Goal: Task Accomplishment & Management: Use online tool/utility

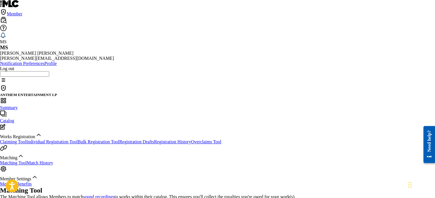
drag, startPoint x: 218, startPoint y: 141, endPoint x: 82, endPoint y: 124, distance: 136.9
paste input "UM72400532"
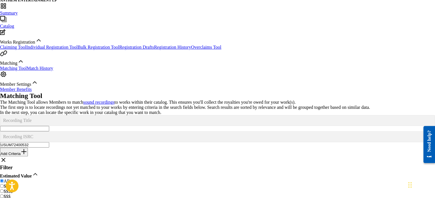
scroll to position [42, 0]
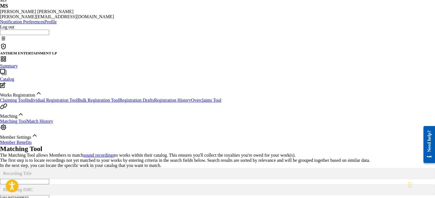
drag, startPoint x: 215, startPoint y: 101, endPoint x: 0, endPoint y: 61, distance: 218.7
click at [0, 61] on main "ANTHEM ENTERTAINMENT LP Summary Catalog Works Registration Claiming Tool Indivi…" at bounding box center [217, 195] width 435 height 305
paste input "A2P2361148"
type input "USA2P2361148"
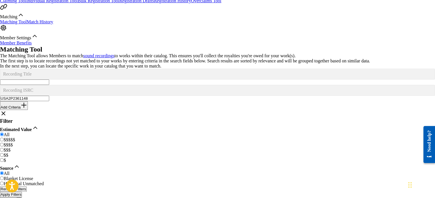
scroll to position [151, 0]
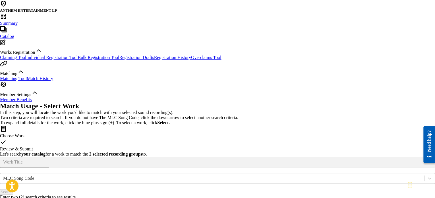
scroll to position [65, 0]
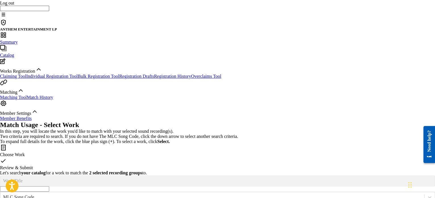
click at [49, 186] on input "Search Form" at bounding box center [24, 188] width 49 height 5
type input "HATE MYSELF FOR LOVING YOU"
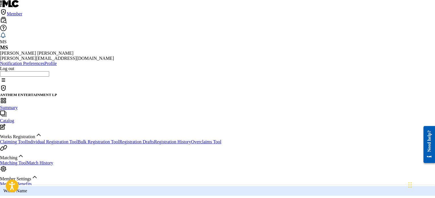
scroll to position [0, 0]
drag, startPoint x: 287, startPoint y: 102, endPoint x: 302, endPoint y: 128, distance: 30.0
click at [287, 186] on div "Writer Name" at bounding box center [217, 191] width 435 height 10
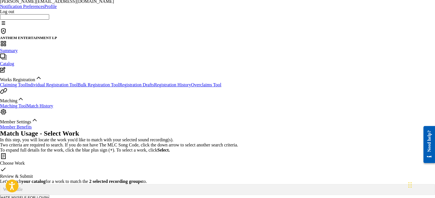
type input "STEPHEN MOLELLA"
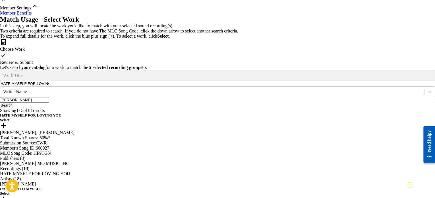
click at [393, 118] on h5 "Select" at bounding box center [217, 120] width 435 height 5
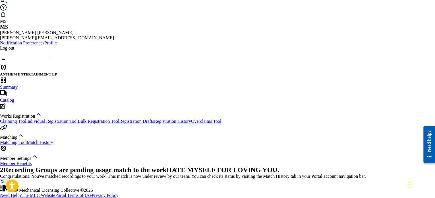
scroll to position [47, 0]
click at [10, 179] on button "Done" at bounding box center [5, 181] width 10 height 5
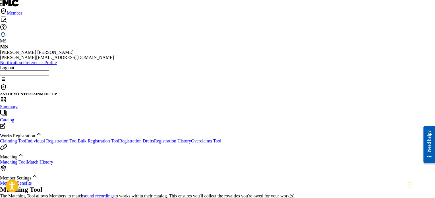
scroll to position [0, 0]
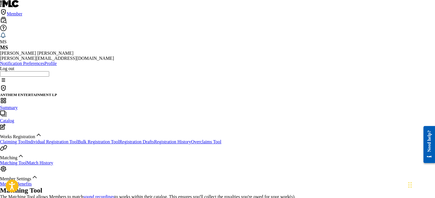
click at [18, 105] on span "Summary" at bounding box center [9, 107] width 18 height 5
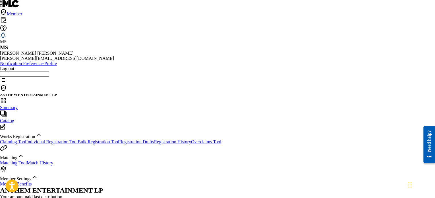
click at [14, 118] on span "Catalog" at bounding box center [7, 120] width 14 height 5
type input "AUBREY GRAHAM"
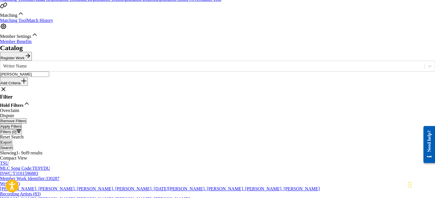
scroll to position [171, 0]
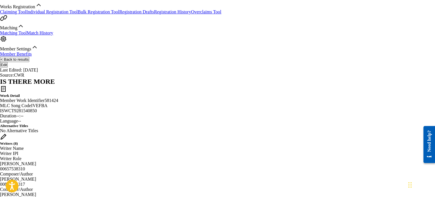
scroll to position [44, 0]
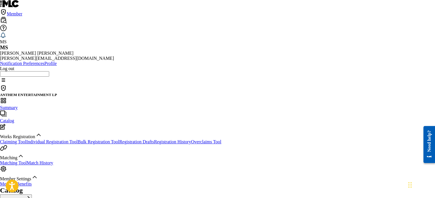
click at [29, 97] on div "Summary Catalog Works Registration Claiming Tool Individual Registration Tool B…" at bounding box center [217, 141] width 435 height 89
click at [18, 105] on span "Summary" at bounding box center [9, 107] width 18 height 5
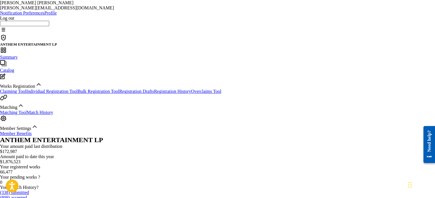
scroll to position [87, 0]
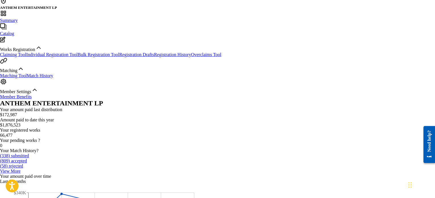
click at [27, 78] on link "Matching Tool" at bounding box center [13, 75] width 27 height 5
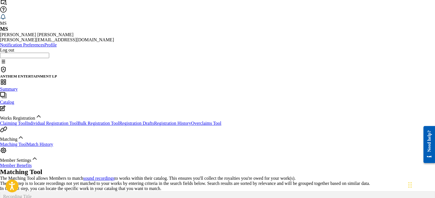
scroll to position [28, 0]
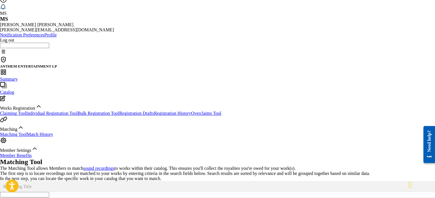
paste input "QZXY22400001"
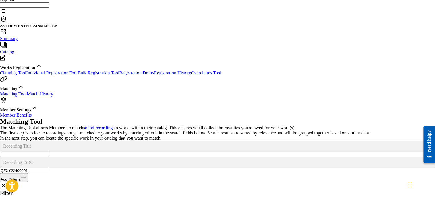
scroll to position [127, 0]
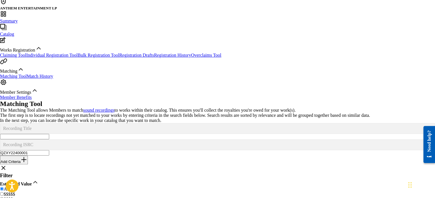
scroll to position [42, 0]
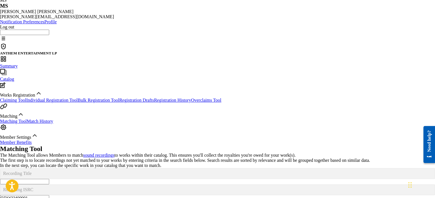
drag, startPoint x: 216, startPoint y: 99, endPoint x: 118, endPoint y: 93, distance: 98.4
click at [118, 184] on div "SearchWithCriteria9c8fc707-3c7c-4fbe-a42f-52d4ac034e78 Recording ISRC QZXY22400…" at bounding box center [217, 192] width 435 height 16
paste input "QZEQU2204959"
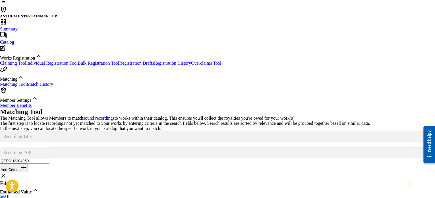
scroll to position [111, 0]
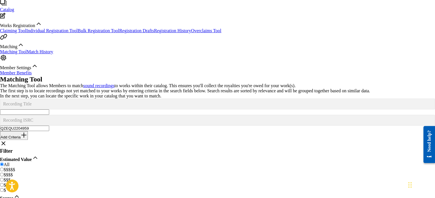
drag, startPoint x: 245, startPoint y: 30, endPoint x: 25, endPoint y: 27, distance: 219.7
click at [25, 27] on main "ANTHEM ENTERTAINMENT LP Summary Catalog Works Registration Claiming Tool Indivi…" at bounding box center [217, 146] width 435 height 344
paste input "PLS2424445"
drag, startPoint x: 191, startPoint y: 29, endPoint x: 138, endPoint y: 29, distance: 53.5
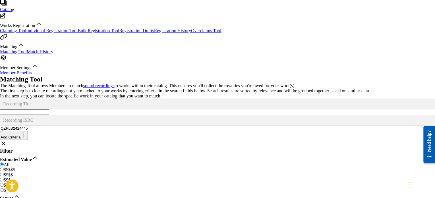
click at [138, 115] on div "SearchWithCriteria9c8fc707-3c7c-4fbe-a42f-52d4ac034e78 Recording ISRC QZPLS2424…" at bounding box center [217, 123] width 435 height 16
paste input "CA0U12400001"
drag, startPoint x: 219, startPoint y: 30, endPoint x: 59, endPoint y: 20, distance: 160.9
click at [59, 20] on main "ANTHEM ENTERTAINMENT LP Summary Catalog Works Registration Claiming Tool Indivi…" at bounding box center [217, 177] width 435 height 406
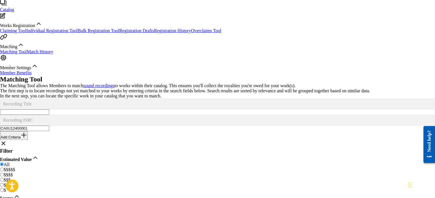
paste input "A172200050"
drag, startPoint x: 215, startPoint y: 30, endPoint x: 122, endPoint y: 24, distance: 93.3
click at [122, 115] on div "SearchWithCriteria9c8fc707-3c7c-4fbe-a42f-52d4ac034e78 Recording ISRC CAA172200…" at bounding box center [217, 123] width 435 height 16
paste input "300004"
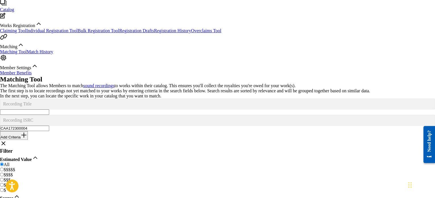
type input "CAA172300004"
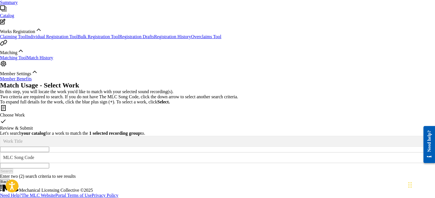
click at [230, 136] on form "SearchWithCriteria72149f78-5f32-4bfb-a762-140877037a1b Work Title SearchWithCri…" at bounding box center [217, 155] width 435 height 38
click at [49, 147] on input "Search Form" at bounding box center [24, 149] width 49 height 5
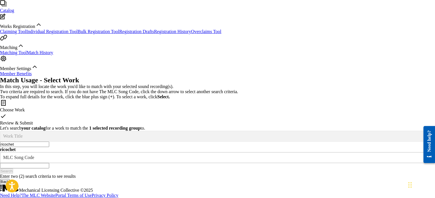
type input "ricochet"
click at [284, 155] on div "MLC Song Code" at bounding box center [212, 157] width 419 height 5
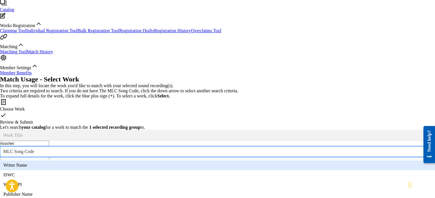
scroll to position [0, 0]
click at [284, 160] on div "Writer Name" at bounding box center [217, 165] width 435 height 10
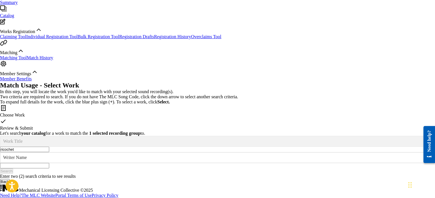
click at [49, 163] on input "Search Form" at bounding box center [24, 165] width 49 height 5
type input "STEPHEN MOLELL"
click at [0, 168] on button "Search" at bounding box center [6, 170] width 13 height 5
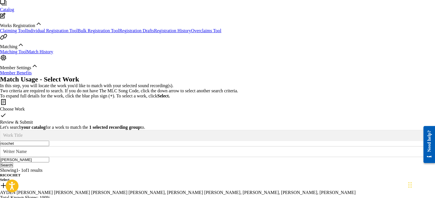
click at [396, 177] on h5 "Select" at bounding box center [217, 179] width 435 height 5
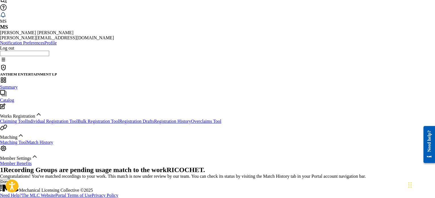
scroll to position [47, 0]
click at [10, 179] on button "Done" at bounding box center [5, 181] width 10 height 5
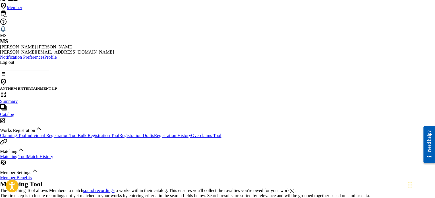
scroll to position [0, 0]
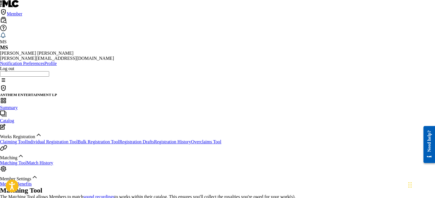
drag, startPoint x: 105, startPoint y: 1, endPoint x: 223, endPoint y: 34, distance: 122.5
drag, startPoint x: 156, startPoint y: 52, endPoint x: 182, endPoint y: 53, distance: 26.5
click at [182, 186] on div "Matching Tool The Matching Tool allows Members to match sound recordings to wor…" at bounding box center [217, 197] width 435 height 23
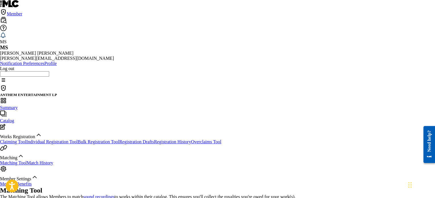
click at [173, 186] on h2 "Matching Tool" at bounding box center [217, 190] width 435 height 8
click at [165, 186] on h2 "Matching Tool" at bounding box center [217, 190] width 435 height 8
paste input "USUM72400533"
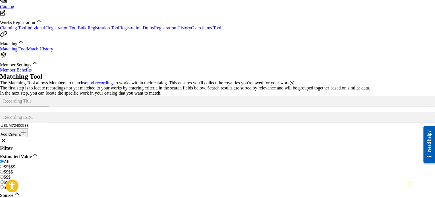
drag, startPoint x: 185, startPoint y: 27, endPoint x: 99, endPoint y: 27, distance: 85.7
click at [99, 73] on div "Matching Tool The Matching Tool allows Members to match sound recordings to wor…" at bounding box center [217, 174] width 435 height 203
paste input "QM8E51400754"
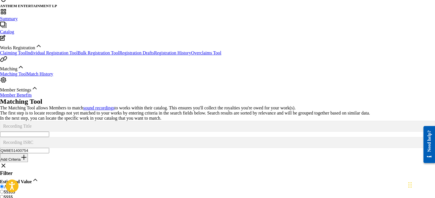
scroll to position [83, 0]
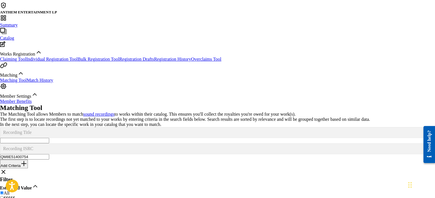
click at [108, 143] on div "SearchWithCriteria9c8fc707-3c7c-4fbe-a42f-52d4ac034e78 Recording ISRC QM8E51400…" at bounding box center [217, 151] width 435 height 16
paste input "ZRD92302690"
click at [113, 127] on div "Recording Title" at bounding box center [217, 132] width 435 height 11
drag, startPoint x: 228, startPoint y: 59, endPoint x: 87, endPoint y: 54, distance: 141.8
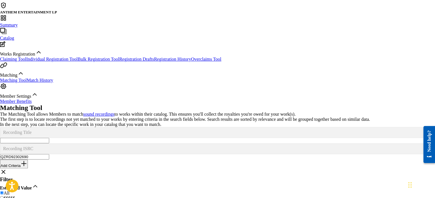
click at [87, 54] on main "ANTHEM ENTERTAINMENT LP Summary Catalog Works Registration Claiming Tool Indivi…" at bounding box center [217, 174] width 435 height 344
paste input "CA0K52400043"
type input "CA0K52400043"
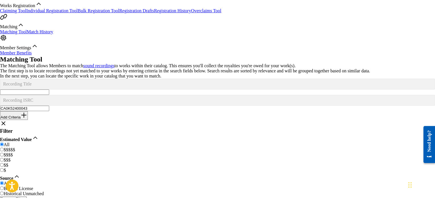
drag, startPoint x: 398, startPoint y: 130, endPoint x: 409, endPoint y: 133, distance: 11.0
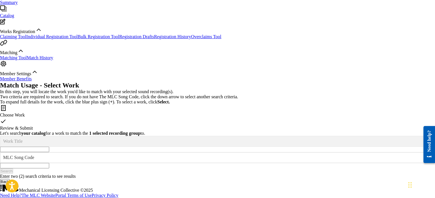
click at [49, 147] on input "Search Form" at bounding box center [24, 149] width 49 height 5
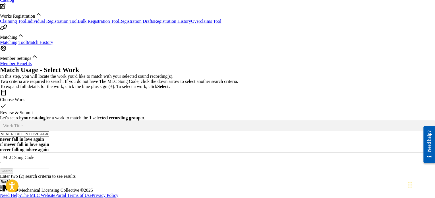
type input "NEVER FALL IN LOVE AGAIN"
click at [289, 155] on div "MLC Song Code" at bounding box center [212, 157] width 419 height 5
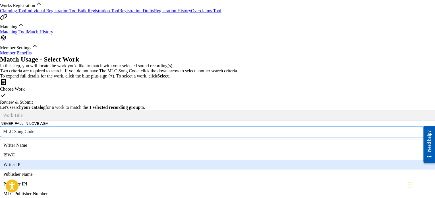
scroll to position [0, 0]
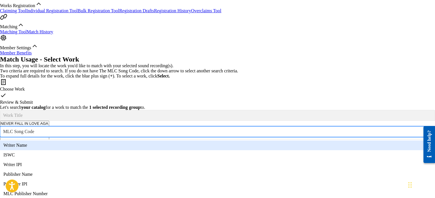
click at [287, 140] on div "Writer Name" at bounding box center [217, 145] width 435 height 10
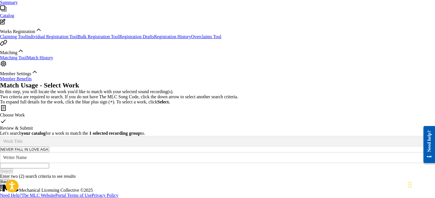
click at [49, 163] on input "Search Form" at bounding box center [24, 165] width 49 height 5
type input "SHAWN FERNANDES"
click at [0, 168] on button "Search" at bounding box center [6, 170] width 13 height 5
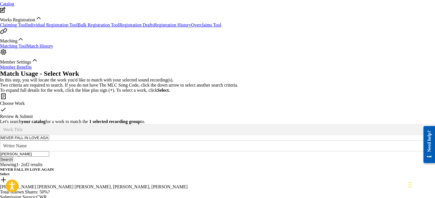
scroll to position [131, 0]
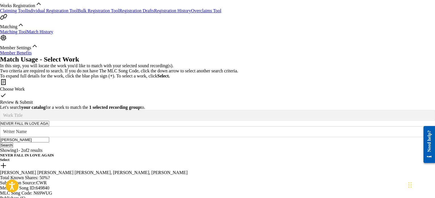
click at [388, 157] on h5 "Select" at bounding box center [217, 159] width 435 height 5
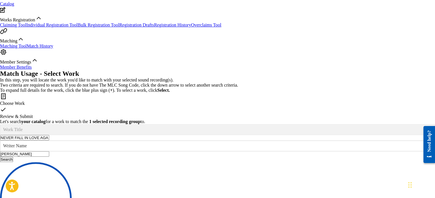
scroll to position [47, 0]
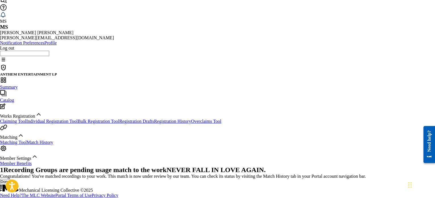
click at [10, 179] on button "Done" at bounding box center [5, 181] width 10 height 5
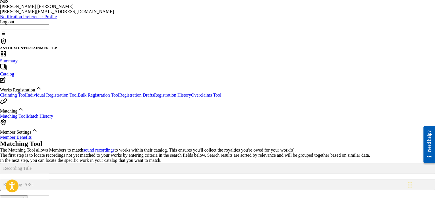
click at [49, 190] on input "Search Form" at bounding box center [24, 192] width 49 height 5
paste input "USHM91876641"
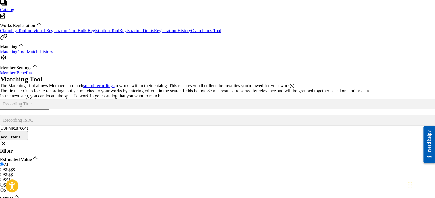
drag, startPoint x: 217, startPoint y: 27, endPoint x: 108, endPoint y: 25, distance: 109.3
click at [108, 115] on div "SearchWithCriteria9c8fc707-3c7c-4fbe-a42f-52d4ac034e78 Recording ISRC USHM91876…" at bounding box center [217, 123] width 435 height 16
paste input "CN10600055"
drag, startPoint x: 236, startPoint y: 29, endPoint x: 161, endPoint y: 29, distance: 75.1
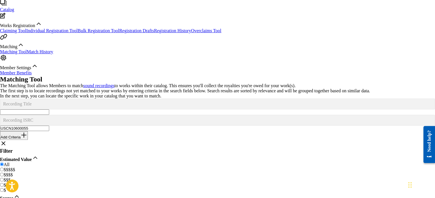
click at [161, 115] on div "SearchWithCriteria9c8fc707-3c7c-4fbe-a42f-52d4ac034e78 Recording ISRC USCN10600…" at bounding box center [217, 123] width 435 height 16
paste input "AT22401461"
drag, startPoint x: 223, startPoint y: 32, endPoint x: 167, endPoint y: 23, distance: 56.8
click at [167, 115] on div "SearchWithCriteria9c8fc707-3c7c-4fbe-a42f-52d4ac034e78 Recording ISRC USAT22401…" at bounding box center [217, 123] width 435 height 16
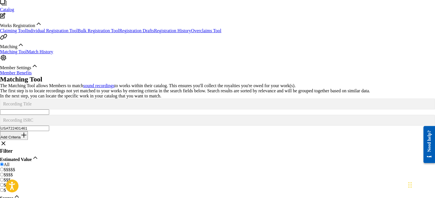
paste input "306734"
drag, startPoint x: 219, startPoint y: 26, endPoint x: 174, endPoint y: 22, distance: 44.9
click at [174, 126] on div "USAT22306734" at bounding box center [217, 128] width 435 height 5
paste input "CASA7230009"
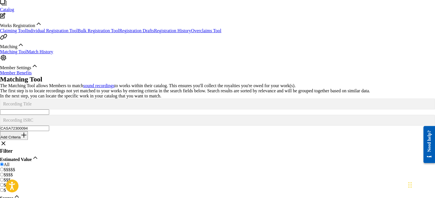
drag, startPoint x: 222, startPoint y: 32, endPoint x: 157, endPoint y: 28, distance: 65.3
click at [157, 115] on div "SearchWithCriteria9c8fc707-3c7c-4fbe-a42f-52d4ac034e78 Recording ISRC CASA72300…" at bounding box center [217, 123] width 435 height 16
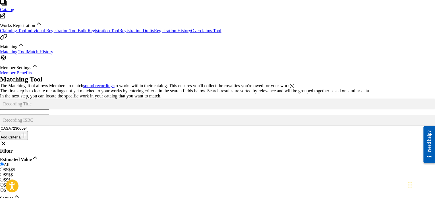
paste input "USR1B2421811"
type input "USR1B2421811"
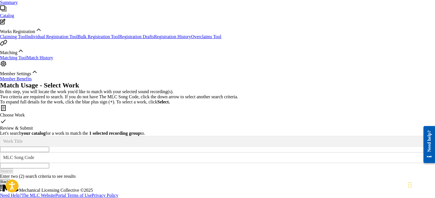
click at [49, 147] on input "Search Form" at bounding box center [24, 149] width 49 height 5
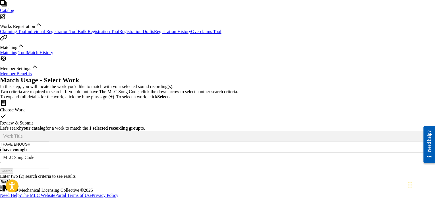
type input "I HAVE ENOUGH"
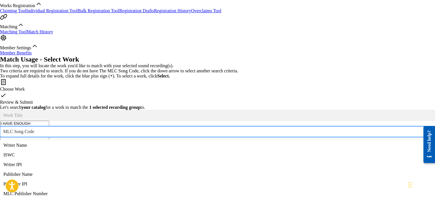
scroll to position [21, 0]
drag, startPoint x: 294, startPoint y: 51, endPoint x: 290, endPoint y: 85, distance: 34.6
click at [290, 126] on div "7 results available. Use Up and Down to choose options, press Enter to select t…" at bounding box center [217, 131] width 435 height 11
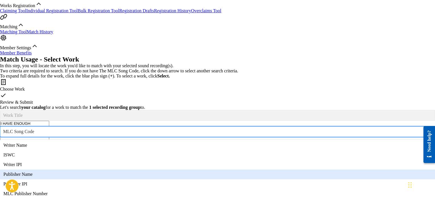
scroll to position [0, 0]
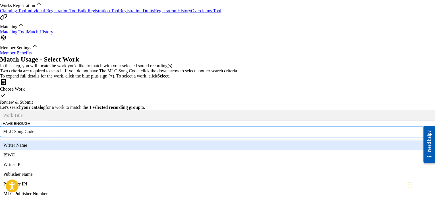
click at [289, 140] on div "Writer Name" at bounding box center [217, 145] width 435 height 10
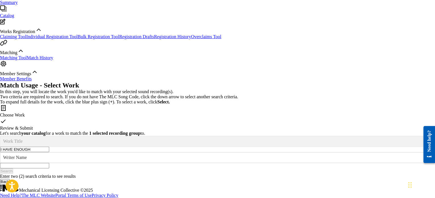
drag, startPoint x: 323, startPoint y: 55, endPoint x: 328, endPoint y: 55, distance: 4.8
click at [328, 163] on div "Search Form" at bounding box center [217, 165] width 435 height 5
click at [49, 163] on input "Search Form" at bounding box center [24, 165] width 49 height 5
type input "LUKE PRESTON"
click at [0, 168] on button "Search" at bounding box center [6, 170] width 13 height 5
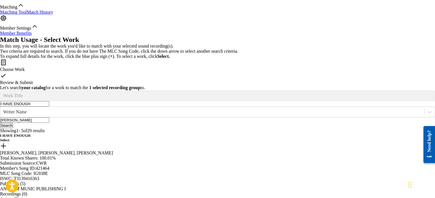
scroll to position [125, 0]
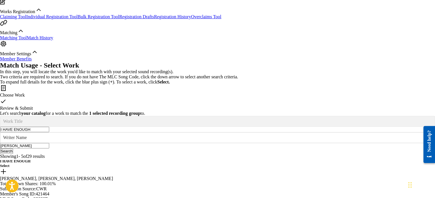
click at [388, 163] on h5 "Select" at bounding box center [217, 165] width 435 height 5
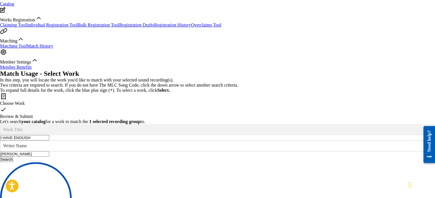
scroll to position [47, 0]
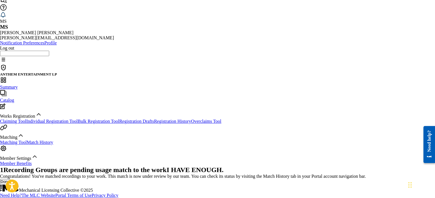
click at [10, 179] on button "Done" at bounding box center [5, 181] width 10 height 5
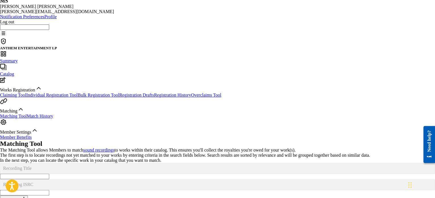
click at [49, 190] on input "Search Form" at bounding box center [24, 192] width 49 height 5
paste input "GB6LT2400922"
type input "GB6LT2400922"
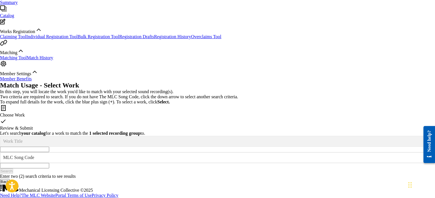
click at [239, 174] on div "Enter two (2) search criteria to see results" at bounding box center [217, 176] width 435 height 5
click at [49, 147] on input "Search Form" at bounding box center [24, 149] width 49 height 5
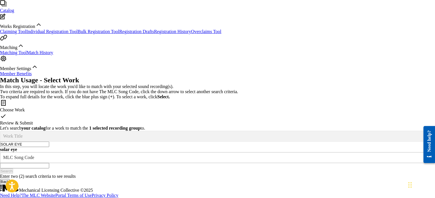
type input "SOLAR EYE"
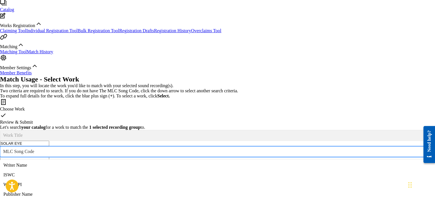
click at [281, 148] on div "MLC Song Code" at bounding box center [212, 151] width 424 height 6
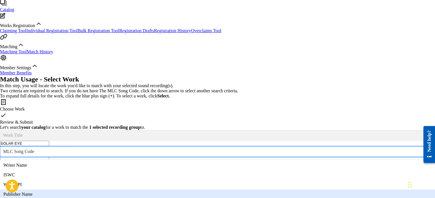
scroll to position [0, 0]
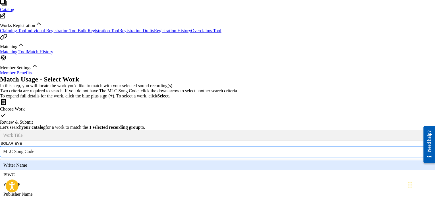
drag, startPoint x: 289, startPoint y: 93, endPoint x: 300, endPoint y: 89, distance: 11.5
click at [300, 160] on div "Writer Name" at bounding box center [217, 165] width 435 height 10
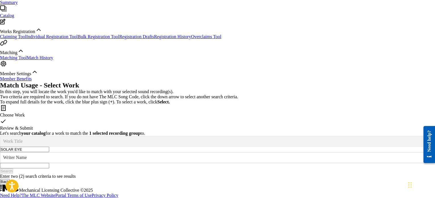
drag, startPoint x: 300, startPoint y: 89, endPoint x: 330, endPoint y: 76, distance: 32.3
click at [330, 136] on form "SearchWithCriteria72149f78-5f32-4bfb-a762-140877037a1b Work Title SOLAR EYE Sea…" at bounding box center [217, 155] width 435 height 38
click at [49, 163] on input "Search Form" at bounding box center [24, 165] width 49 height 5
type input "[PERSON_NAME]"
click at [0, 168] on button "Search" at bounding box center [6, 170] width 13 height 5
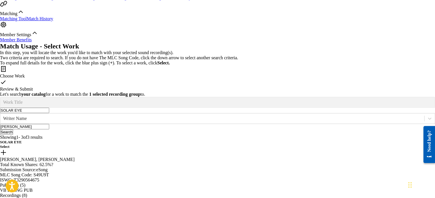
scroll to position [138, 0]
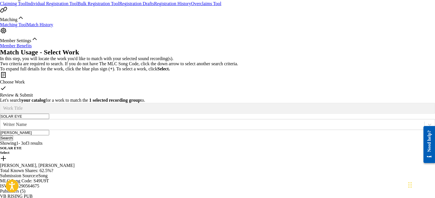
click at [391, 150] on h5 "Select" at bounding box center [217, 152] width 435 height 5
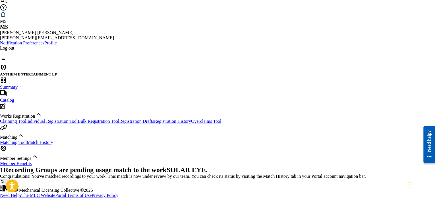
scroll to position [28, 0]
click at [10, 179] on button "Done" at bounding box center [5, 181] width 10 height 5
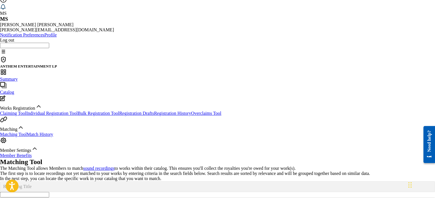
paste input "QZNJY2404664"
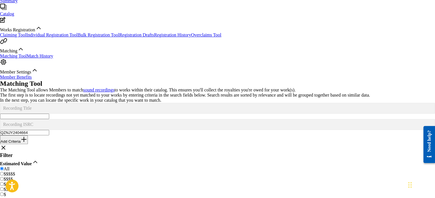
scroll to position [106, 0]
drag, startPoint x: 218, startPoint y: 34, endPoint x: 166, endPoint y: 34, distance: 51.8
click at [166, 120] on div "SearchWithCriteria9c8fc707-3c7c-4fbe-a42f-52d4ac034e78 Recording ISRC QZNJY2404…" at bounding box center [217, 128] width 435 height 16
paste input "CASA72300096"
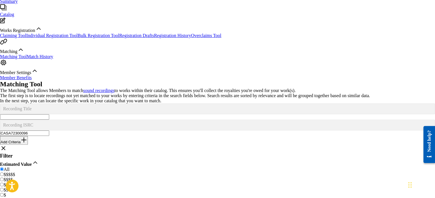
drag, startPoint x: 223, startPoint y: 34, endPoint x: 158, endPoint y: 32, distance: 64.3
click at [158, 120] on div "SearchWithCriteria9c8fc707-3c7c-4fbe-a42f-52d4ac034e78 Recording ISRC CASA72300…" at bounding box center [217, 128] width 435 height 16
paste input "OA81900094"
drag, startPoint x: 234, startPoint y: 36, endPoint x: 174, endPoint y: 34, distance: 60.7
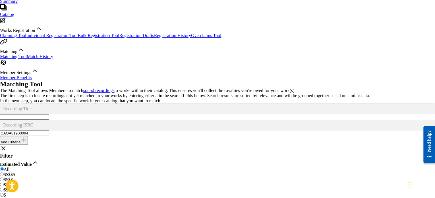
click at [49, 130] on input "CAOA81900094" at bounding box center [24, 132] width 49 height 5
paste input "QZNJW2039039"
drag, startPoint x: 225, startPoint y: 35, endPoint x: 153, endPoint y: 34, distance: 72.3
click at [153, 120] on div "SearchWithCriteria9c8fc707-3c7c-4fbe-a42f-52d4ac034e78 Recording ISRC QZNJW2039…" at bounding box center [217, 128] width 435 height 16
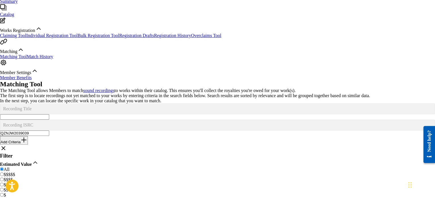
paste input "TCAHT2483764"
drag, startPoint x: 223, startPoint y: 34, endPoint x: 148, endPoint y: 40, distance: 74.5
click at [148, 120] on div "SearchWithCriteria9c8fc707-3c7c-4fbe-a42f-52d4ac034e78 Recording ISRC TCAHT2483…" at bounding box center [217, 128] width 435 height 16
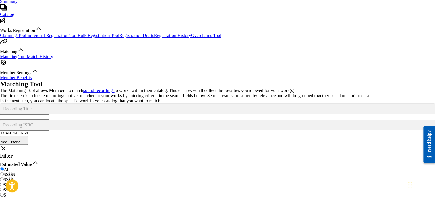
paste input "QZNJX2437450"
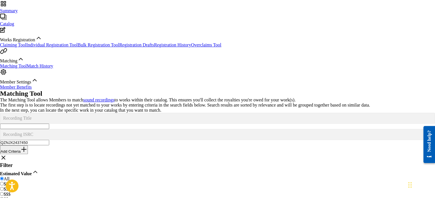
scroll to position [57, 0]
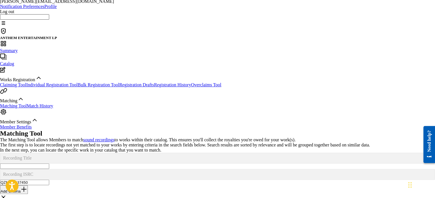
drag, startPoint x: 225, startPoint y: 83, endPoint x: 78, endPoint y: 65, distance: 148.2
paste input "QZSYP2427436"
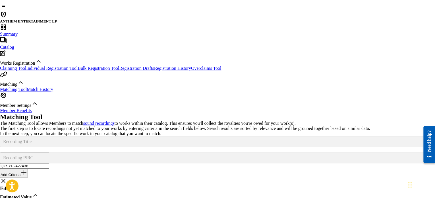
scroll to position [37, 0]
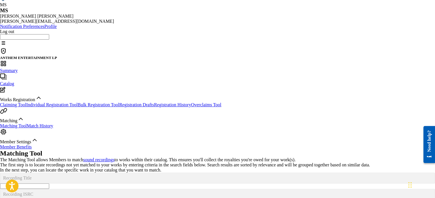
drag, startPoint x: 217, startPoint y: 102, endPoint x: 155, endPoint y: 107, distance: 62.0
click at [155, 189] on div "SearchWithCriteria9c8fc707-3c7c-4fbe-a42f-52d4ac034e78 Recording ISRC QZSYP2427…" at bounding box center [217, 197] width 435 height 16
paste input "TCAIY2476601"
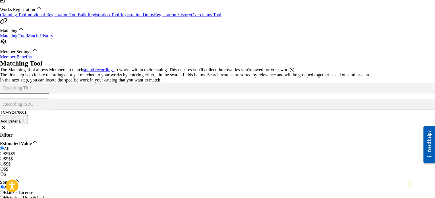
scroll to position [84, 0]
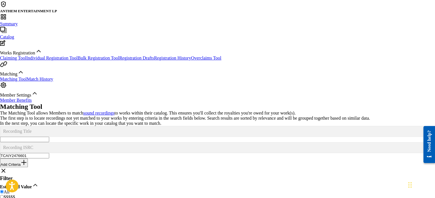
drag, startPoint x: 218, startPoint y: 52, endPoint x: 126, endPoint y: 70, distance: 93.7
click at [126, 126] on div "SearchWithCriteria13abb21f-dfc6-475e-b2eb-47ba924c6125 Recording Title SearchWi…" at bounding box center [217, 146] width 435 height 41
paste input "USUM72307380"
type input "USUM72307380"
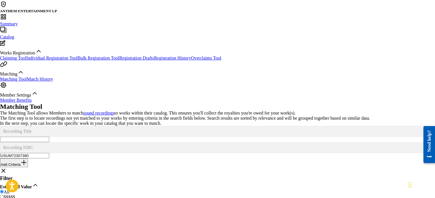
scroll to position [171, 0]
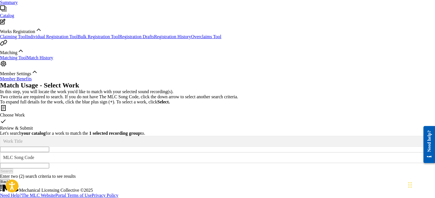
scroll to position [107, 0]
click at [49, 147] on input "Search Form" at bounding box center [24, 149] width 49 height 5
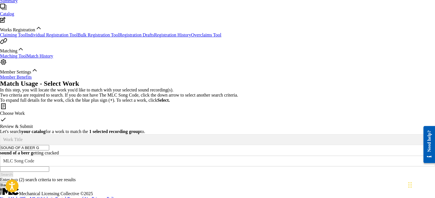
click at [178, 150] on div "sound of a beer g etting cracked" at bounding box center [217, 152] width 435 height 5
type input "sound of a beer getting cracked"
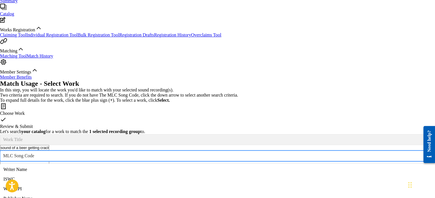
click at [287, 153] on div "MLC Song Code" at bounding box center [212, 156] width 424 height 6
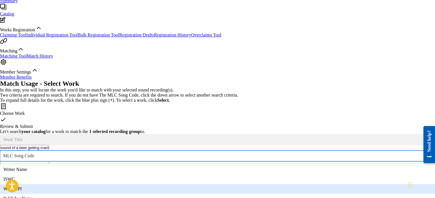
scroll to position [0, 0]
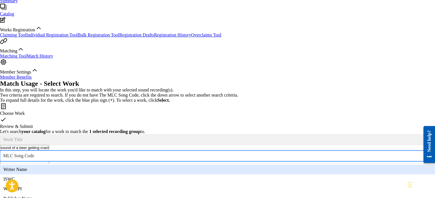
click at [292, 164] on div "Writer Name" at bounding box center [217, 169] width 435 height 10
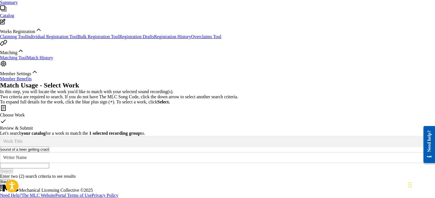
click at [49, 163] on input "Search Form" at bounding box center [24, 165] width 49 height 5
type input "TRAVIS DENNING"
click at [0, 168] on button "Search" at bounding box center [6, 170] width 13 height 5
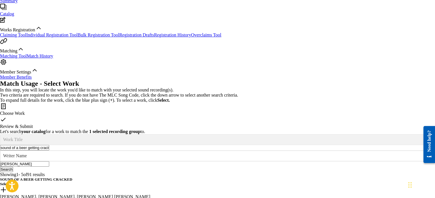
click at [387, 182] on h5 "Select" at bounding box center [217, 184] width 435 height 5
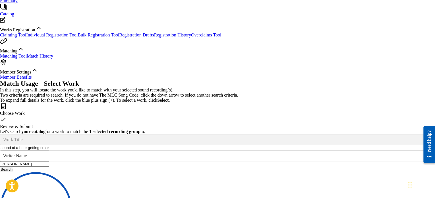
scroll to position [47, 0]
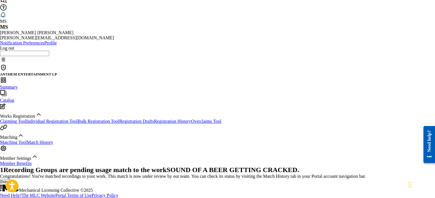
click at [10, 179] on button "Done" at bounding box center [5, 181] width 10 height 5
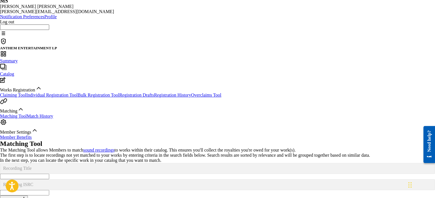
click at [49, 190] on input "Search Form" at bounding box center [24, 192] width 49 height 5
paste input "USCRB2400057"
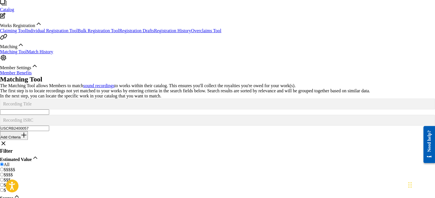
drag, startPoint x: 218, startPoint y: 29, endPoint x: 114, endPoint y: 22, distance: 104.4
click at [114, 115] on div "SearchWithCriteria9c8fc707-3c7c-4fbe-a42f-52d4ac034e78 Recording ISRC USCRB2400…" at bounding box center [217, 123] width 435 height 16
paste input "SEVWR2101701"
drag, startPoint x: 229, startPoint y: 27, endPoint x: 150, endPoint y: 39, distance: 79.2
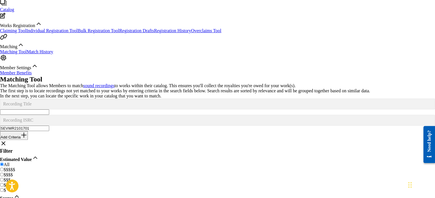
click at [150, 98] on div "SearchWithCriteria13abb21f-dfc6-475e-b2eb-47ba924c6125 Recording Title SearchWi…" at bounding box center [217, 118] width 435 height 41
paste input "CBA7F2400015"
drag, startPoint x: 214, startPoint y: 30, endPoint x: 203, endPoint y: 28, distance: 11.8
click at [49, 126] on input "CBA7F2400015" at bounding box center [24, 128] width 49 height 5
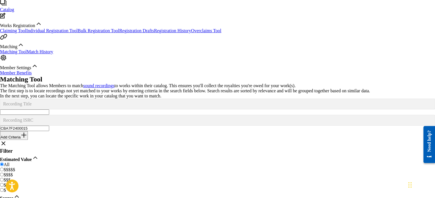
drag, startPoint x: 214, startPoint y: 29, endPoint x: 152, endPoint y: 35, distance: 61.7
click at [152, 115] on div "SearchWithCriteria9c8fc707-3c7c-4fbe-a42f-52d4ac034e78 Recording ISRC CBA7F2400…" at bounding box center [217, 123] width 435 height 16
paste input "A0K52400064"
drag, startPoint x: 218, startPoint y: 28, endPoint x: 137, endPoint y: 34, distance: 80.4
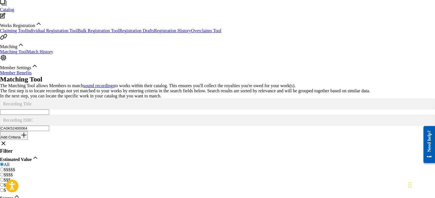
click at [137, 115] on div "SearchWithCriteria9c8fc707-3c7c-4fbe-a42f-52d4ac034e78 Recording ISRC CA0K52400…" at bounding box center [217, 123] width 435 height 16
paste input "QZWUY2400040"
drag, startPoint x: 219, startPoint y: 29, endPoint x: 161, endPoint y: 26, distance: 58.4
click at [161, 115] on div "SearchWithCriteria9c8fc707-3c7c-4fbe-a42f-52d4ac034e78 Recording ISRC QZWUY2400…" at bounding box center [217, 123] width 435 height 16
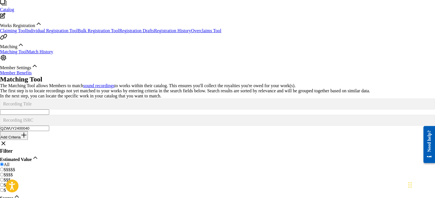
paste input "CAA172200045"
drag, startPoint x: 215, startPoint y: 28, endPoint x: 143, endPoint y: 27, distance: 71.4
click at [143, 115] on div "SearchWithCriteria9c8fc707-3c7c-4fbe-a42f-52d4ac034e78 Recording ISRC CAA172200…" at bounding box center [217, 123] width 435 height 16
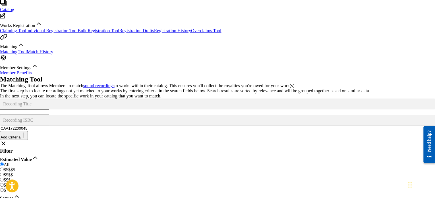
paste input "USUM72400530"
drag, startPoint x: 221, startPoint y: 30, endPoint x: 172, endPoint y: 29, distance: 48.7
click at [49, 126] on input "USUM72400530" at bounding box center [24, 128] width 49 height 5
paste input "CA6AK2400005"
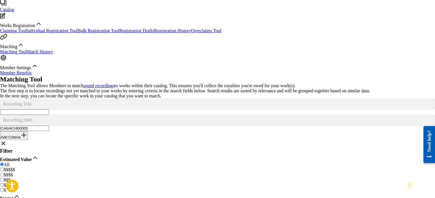
drag, startPoint x: 222, startPoint y: 31, endPoint x: 159, endPoint y: 31, distance: 62.9
click at [159, 115] on div "SearchWithCriteria9c8fc707-3c7c-4fbe-a42f-52d4ac034e78 Recording ISRC CA6AK2400…" at bounding box center [217, 123] width 435 height 16
paste input "USLD91722678"
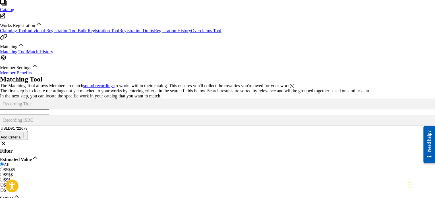
type input "USLD91722678"
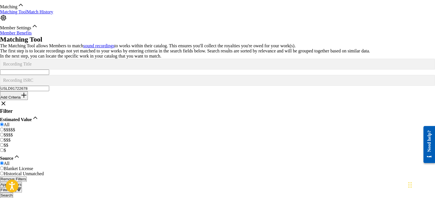
drag, startPoint x: 409, startPoint y: 129, endPoint x: 408, endPoint y: 113, distance: 16.2
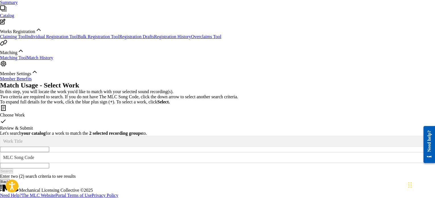
scroll to position [133, 0]
click at [49, 147] on input "Search Form" at bounding box center [24, 149] width 49 height 5
type input "stop playin"
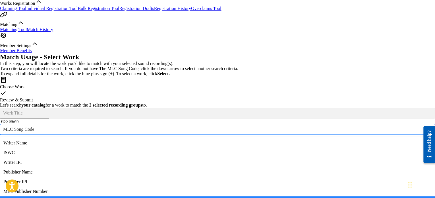
click at [280, 127] on div "MLC Song Code" at bounding box center [212, 129] width 419 height 5
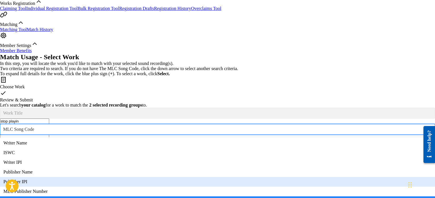
scroll to position [0, 0]
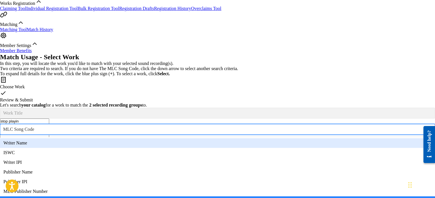
click at [290, 138] on div "Writer Name" at bounding box center [217, 143] width 435 height 10
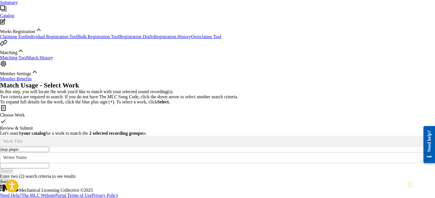
click at [49, 163] on input "Search Form" at bounding box center [24, 165] width 49 height 5
type input "JORDAN MOSLEY"
click at [0, 168] on button "Search" at bounding box center [6, 170] width 13 height 5
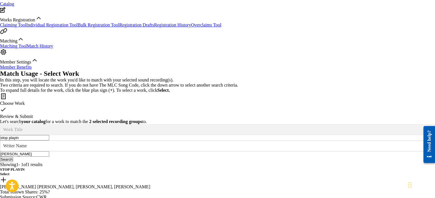
scroll to position [133, 0]
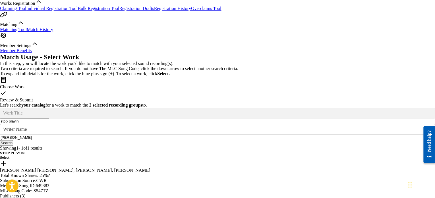
click at [391, 155] on h5 "Select" at bounding box center [217, 157] width 435 height 5
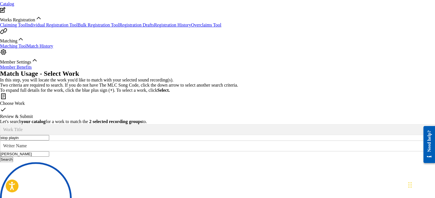
scroll to position [47, 0]
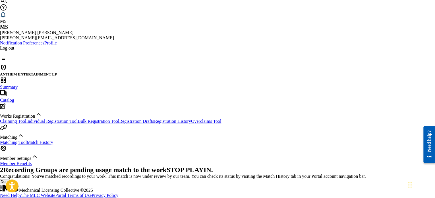
click at [10, 179] on button "Done" at bounding box center [5, 181] width 10 height 5
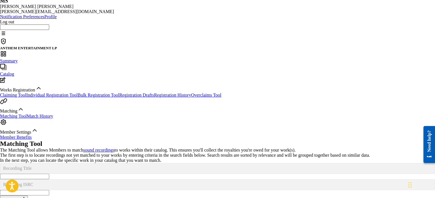
click at [49, 190] on input "Search Form" at bounding box center [24, 192] width 49 height 5
paste input "USA2P2410772"
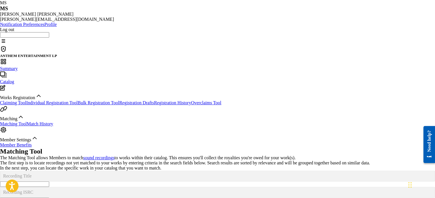
scroll to position [0, 0]
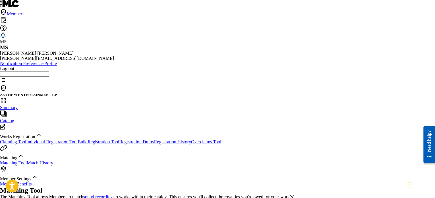
drag, startPoint x: 214, startPoint y: 139, endPoint x: 158, endPoint y: 148, distance: 56.2
paste input "CA3SH1500084"
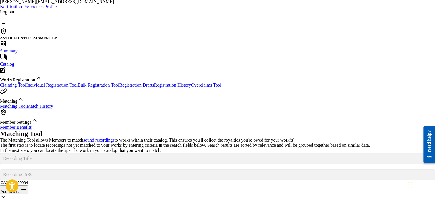
scroll to position [54, 0]
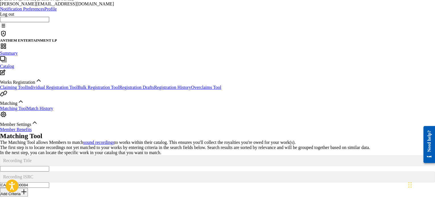
drag, startPoint x: 225, startPoint y: 85, endPoint x: 180, endPoint y: 89, distance: 45.9
click at [49, 182] on input "CA3SH1500084" at bounding box center [24, 184] width 49 height 5
paste input "USSB2910001"
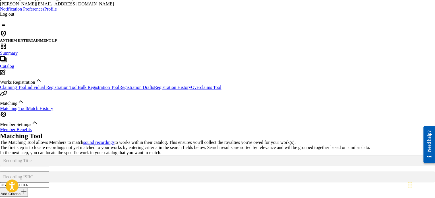
drag, startPoint x: 225, startPoint y: 87, endPoint x: 157, endPoint y: 82, distance: 68.5
click at [157, 171] on div "SearchWithCriteria9c8fc707-3c7c-4fbe-a42f-52d4ac034e78 Recording ISRC USSB29100…" at bounding box center [217, 179] width 435 height 16
paste input "FRX762139520"
drag, startPoint x: 214, startPoint y: 86, endPoint x: 147, endPoint y: 93, distance: 67.9
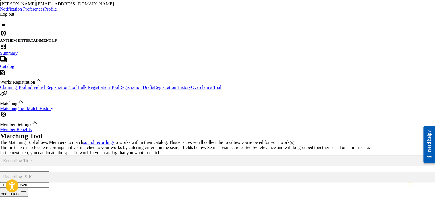
click at [147, 155] on div "SearchWithCriteria13abb21f-dfc6-475e-b2eb-47ba924c6125 Recording Title SearchWi…" at bounding box center [217, 175] width 435 height 41
paste input "CACN42300009"
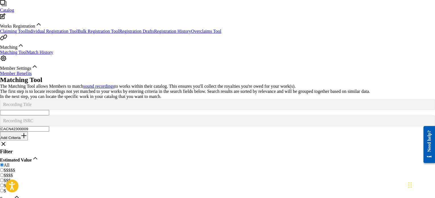
scroll to position [111, 0]
drag, startPoint x: 222, startPoint y: 29, endPoint x: 159, endPoint y: 33, distance: 63.6
click at [159, 115] on div "SearchWithCriteria9c8fc707-3c7c-4fbe-a42f-52d4ac034e78 Recording ISRC CACN42300…" at bounding box center [217, 123] width 435 height 16
paste input "BB1J2400003"
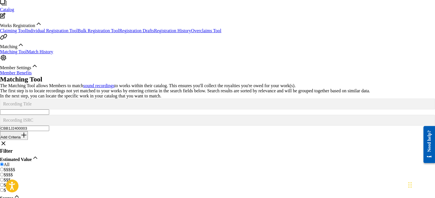
drag, startPoint x: 215, startPoint y: 28, endPoint x: 159, endPoint y: 28, distance: 56.6
click at [159, 115] on div "SearchWithCriteria9c8fc707-3c7c-4fbe-a42f-52d4ac034e78 Recording ISRC CBB1J2400…" at bounding box center [217, 123] width 435 height 16
paste input "CA3SH1400064"
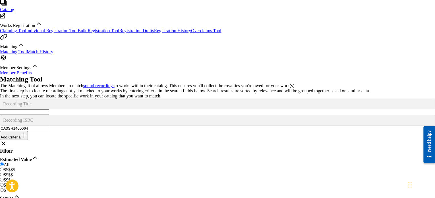
drag, startPoint x: 232, startPoint y: 32, endPoint x: 148, endPoint y: 27, distance: 84.1
click at [148, 115] on div "SearchWithCriteria9c8fc707-3c7c-4fbe-a42f-52d4ac034e78 Recording ISRC CA3SH1400…" at bounding box center [217, 123] width 435 height 16
paste input "QM24S2308702"
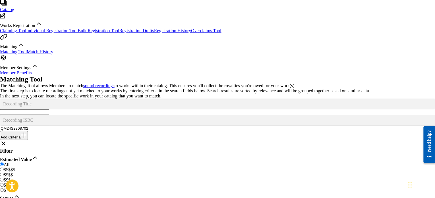
drag, startPoint x: 222, startPoint y: 33, endPoint x: 124, endPoint y: 33, distance: 97.3
click at [124, 115] on div "SearchWithCriteria9c8fc707-3c7c-4fbe-a42f-52d4ac034e78 Recording ISRC QM24S2308…" at bounding box center [217, 123] width 435 height 16
paste input "USA2P2468931"
drag, startPoint x: 210, startPoint y: 29, endPoint x: 119, endPoint y: 26, distance: 90.8
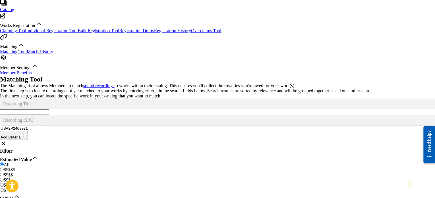
click at [119, 115] on div "SearchWithCriteria9c8fc707-3c7c-4fbe-a42f-52d4ac034e78 Recording ISRC USA2P2468…" at bounding box center [217, 123] width 435 height 16
paste input "CALZP2300084"
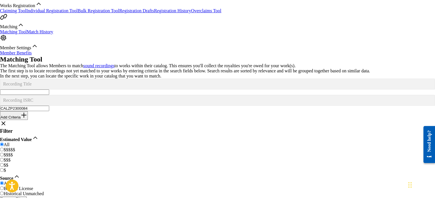
scroll to position [17, 0]
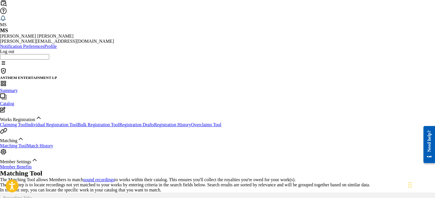
drag, startPoint x: 215, startPoint y: 122, endPoint x: 85, endPoint y: 112, distance: 129.6
paste input "USL4Q2445097"
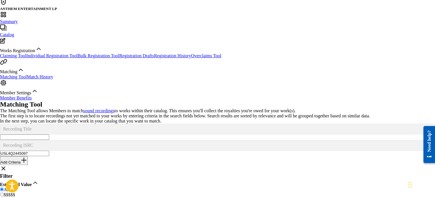
scroll to position [131, 0]
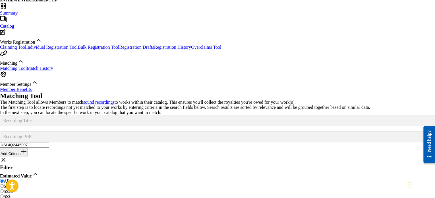
scroll to position [74, 0]
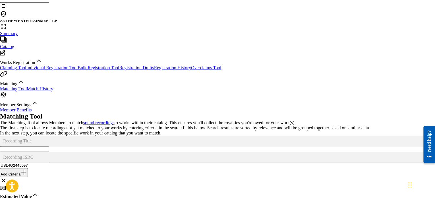
drag, startPoint x: 159, startPoint y: 60, endPoint x: 106, endPoint y: 53, distance: 53.4
click at [106, 135] on div "SearchWithCriteria13abb21f-dfc6-475e-b2eb-47ba924c6125 Recording Title SearchWi…" at bounding box center [217, 155] width 435 height 41
paste input "QMRY42402505"
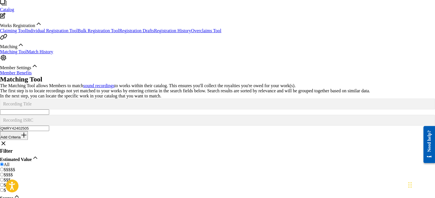
drag, startPoint x: 227, startPoint y: 30, endPoint x: 157, endPoint y: 21, distance: 69.8
click at [157, 98] on div "SearchWithCriteria13abb21f-dfc6-475e-b2eb-47ba924c6125 Recording Title SearchWi…" at bounding box center [217, 118] width 435 height 41
paste input "GB6LT2400925"
type input "GB6LT2400925"
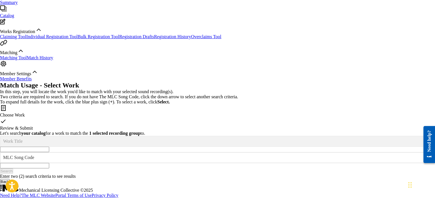
click at [49, 147] on input "Search Form" at bounding box center [24, 149] width 49 height 5
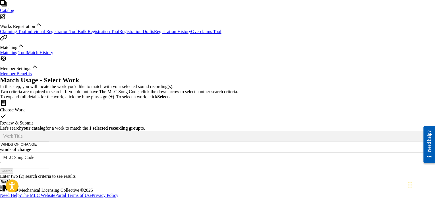
type input "WINDS OF CHANGE"
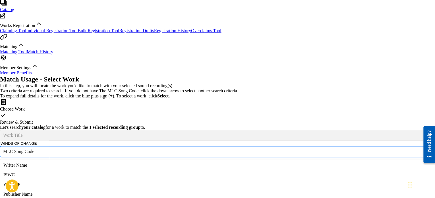
click at [281, 149] on div "MLC Song Code" at bounding box center [212, 151] width 419 height 5
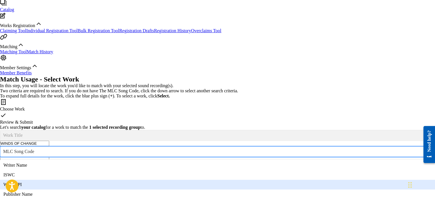
scroll to position [0, 0]
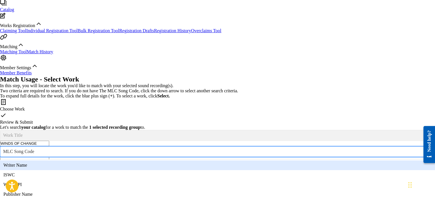
click at [277, 160] on div "Writer Name" at bounding box center [217, 165] width 435 height 10
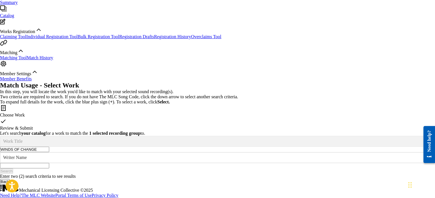
click at [49, 163] on input "Search Form" at bounding box center [24, 165] width 49 height 5
type input "[PERSON_NAME]"
click at [0, 168] on button "Search" at bounding box center [6, 170] width 13 height 5
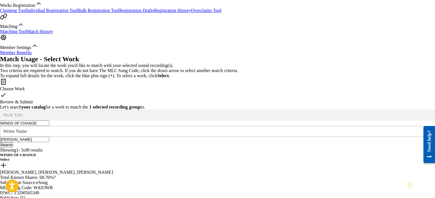
scroll to position [139, 0]
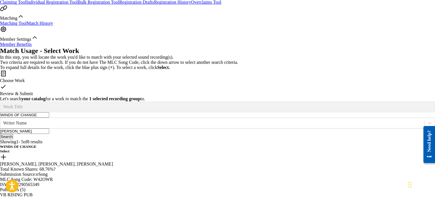
click at [390, 149] on h5 "Select" at bounding box center [217, 151] width 435 height 5
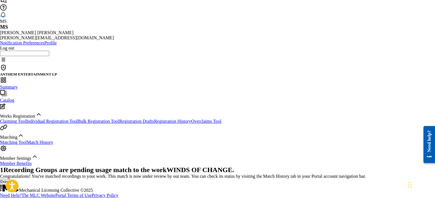
scroll to position [47, 0]
click at [10, 179] on button "Done" at bounding box center [5, 181] width 10 height 5
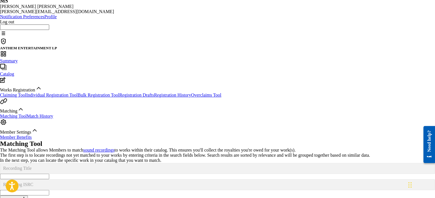
click at [49, 190] on input "Search Form" at bounding box center [24, 192] width 49 height 5
paste input "NLRD52201879"
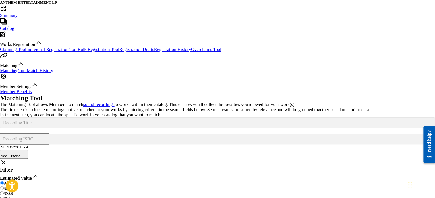
scroll to position [90, 0]
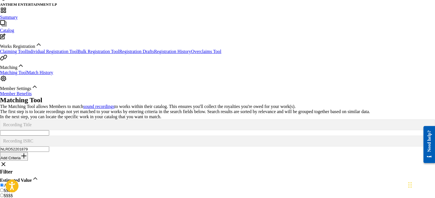
drag, startPoint x: 211, startPoint y: 48, endPoint x: 150, endPoint y: 44, distance: 60.4
click at [150, 135] on div "SearchWithCriteria9c8fc707-3c7c-4fbe-a42f-52d4ac034e78 Recording ISRC NLRD52201…" at bounding box center [217, 143] width 435 height 16
paste input "QZA7T1700234"
type input "QZA7T1700234"
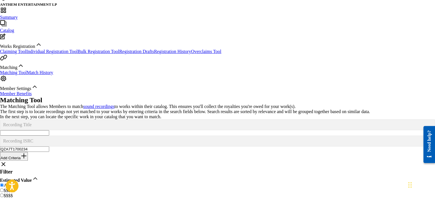
scroll to position [151, 0]
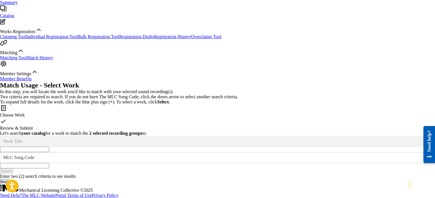
click at [49, 147] on input "Search Form" at bounding box center [24, 149] width 49 height 5
drag, startPoint x: 236, startPoint y: 33, endPoint x: 198, endPoint y: 38, distance: 37.9
click at [49, 147] on input "what shoulder is my angel on" at bounding box center [24, 149] width 49 height 5
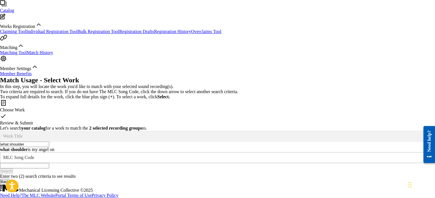
type input "what shoulder"
click at [288, 155] on div "MLC Song Code" at bounding box center [212, 157] width 419 height 5
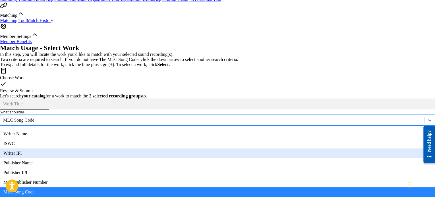
scroll to position [0, 0]
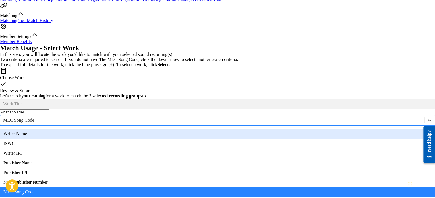
click at [283, 129] on div "Writer Name" at bounding box center [217, 134] width 435 height 10
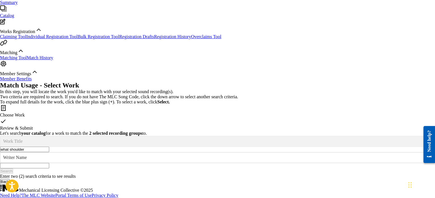
click at [49, 163] on input "Search Form" at bounding box center [24, 165] width 49 height 5
type input "[PERSON_NAME]"
click at [0, 168] on button "Search" at bounding box center [6, 170] width 13 height 5
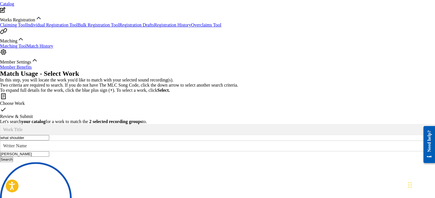
scroll to position [151, 0]
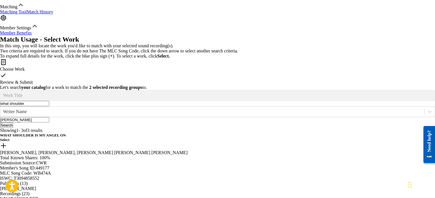
click at [388, 137] on h5 "Select" at bounding box center [217, 139] width 435 height 5
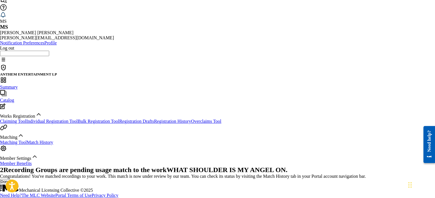
scroll to position [47, 0]
click at [10, 179] on button "Done" at bounding box center [5, 181] width 10 height 5
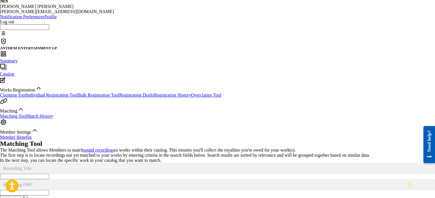
click at [49, 190] on input "Search Form" at bounding box center [24, 192] width 49 height 5
paste input "USA2P2466790"
type input "USA2P2466790"
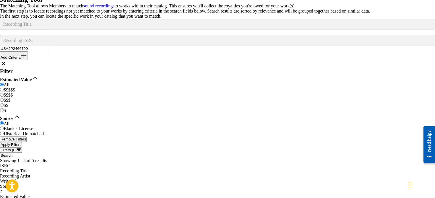
scroll to position [183, 0]
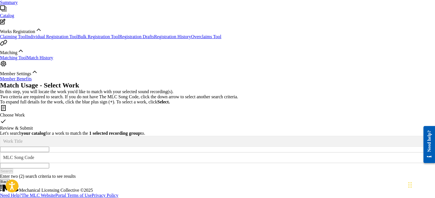
scroll to position [140, 0]
click at [49, 147] on input "Search Form" at bounding box center [24, 149] width 49 height 5
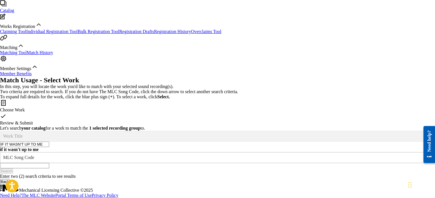
type input "IF IT WASN'T UP TO ME"
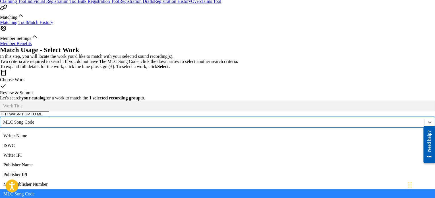
scroll to position [21, 0]
click at [282, 119] on div "MLC Song Code" at bounding box center [212, 122] width 424 height 6
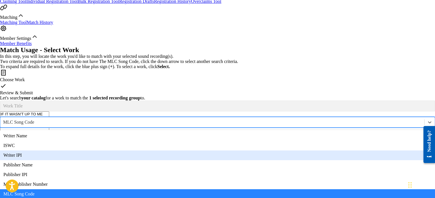
scroll to position [0, 0]
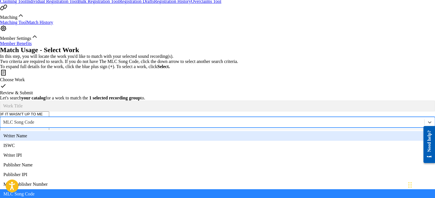
click at [294, 131] on div "Writer Name" at bounding box center [217, 136] width 435 height 10
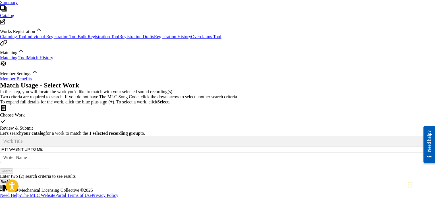
click at [49, 163] on input "Search Form" at bounding box center [24, 165] width 49 height 5
type input "[PERSON_NAME]"
click at [0, 168] on button "Search" at bounding box center [6, 170] width 13 height 5
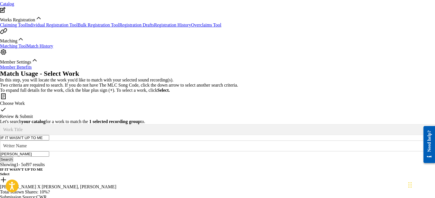
scroll to position [140, 0]
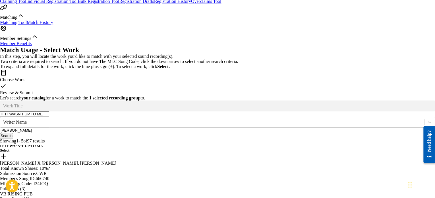
click at [389, 148] on h5 "Select" at bounding box center [217, 150] width 435 height 5
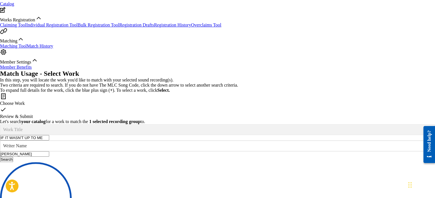
scroll to position [47, 0]
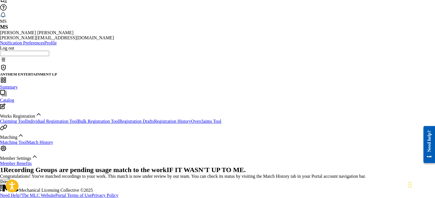
click at [10, 179] on button "Done" at bounding box center [5, 181] width 10 height 5
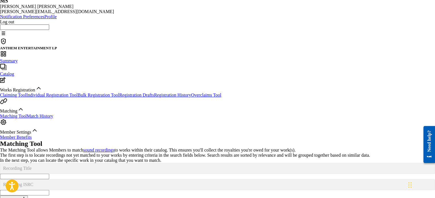
click at [49, 190] on input "Search Form" at bounding box center [24, 192] width 49 height 5
paste input "QM3DF2257654"
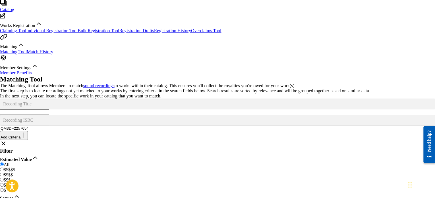
drag, startPoint x: 188, startPoint y: 28, endPoint x: 153, endPoint y: 26, distance: 35.0
click at [153, 115] on div "SearchWithCriteria9c8fc707-3c7c-4fbe-a42f-52d4ac034e78 Recording ISRC QM3DF2257…" at bounding box center [217, 123] width 435 height 16
paste input "GB6LT2400930"
type input "GB6LT2400930"
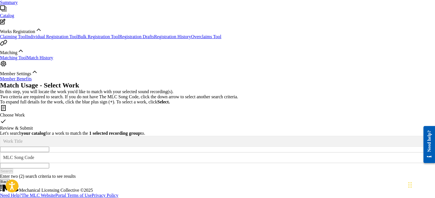
click at [49, 147] on input "Search Form" at bounding box center [24, 149] width 49 height 5
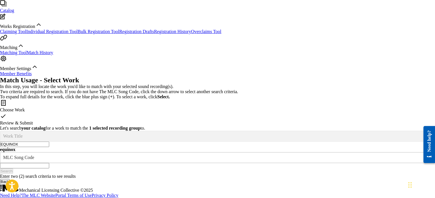
type input "EQUINOX"
click at [299, 155] on div "MLC Song Code" at bounding box center [212, 157] width 419 height 5
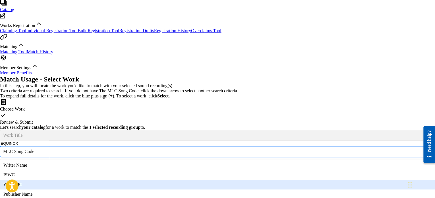
scroll to position [0, 0]
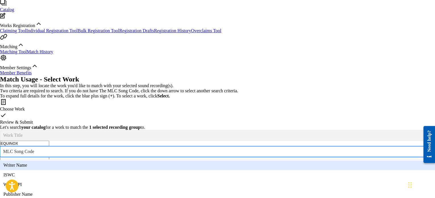
click at [293, 160] on div "Writer Name" at bounding box center [217, 165] width 435 height 10
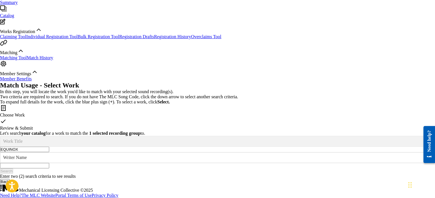
click at [49, 163] on input "Search Form" at bounding box center [24, 165] width 49 height 5
type input "[PERSON_NAME]"
click at [0, 168] on button "Search" at bounding box center [6, 170] width 13 height 5
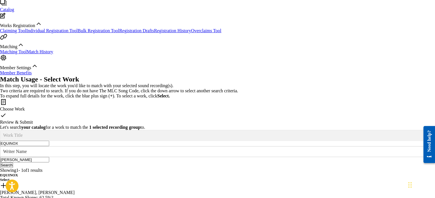
click at [395, 177] on h5 "Select" at bounding box center [217, 179] width 435 height 5
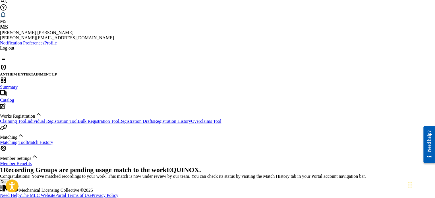
scroll to position [47, 0]
click at [10, 179] on button "Done" at bounding box center [5, 181] width 10 height 5
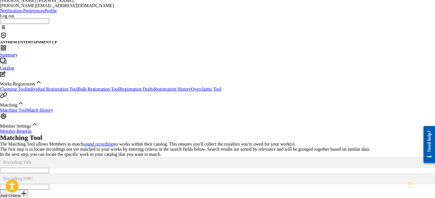
scroll to position [44, 0]
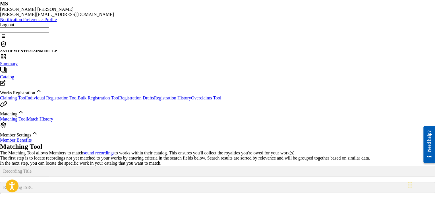
click at [49, 193] on input "Search Form" at bounding box center [24, 195] width 49 height 5
paste input "QZA7T1700196"
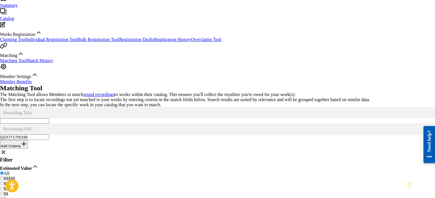
scroll to position [101, 0]
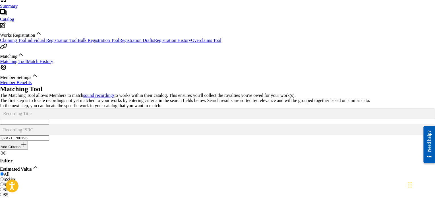
drag, startPoint x: 219, startPoint y: 41, endPoint x: 166, endPoint y: 36, distance: 53.2
click at [166, 124] on div "SearchWithCriteria9c8fc707-3c7c-4fbe-a42f-52d4ac034e78 Recording ISRC QZA7T1700…" at bounding box center [217, 132] width 435 height 16
paste input "URL2300009"
type input "QZURL2300009"
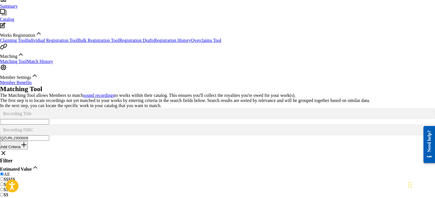
scroll to position [131, 0]
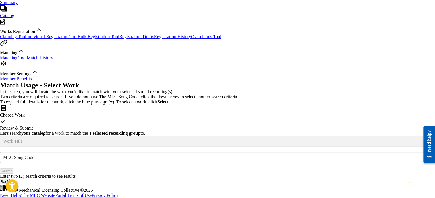
click at [49, 147] on input "Search Form" at bounding box center [24, 149] width 49 height 5
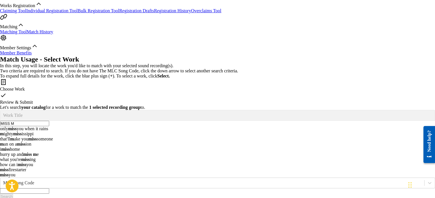
type input "MISS ME"
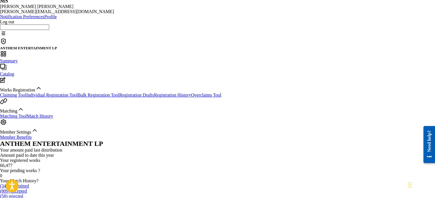
scroll to position [80, 0]
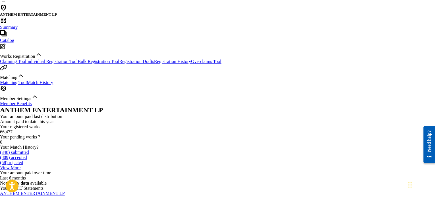
click at [27, 85] on link "Matching Tool" at bounding box center [13, 82] width 27 height 5
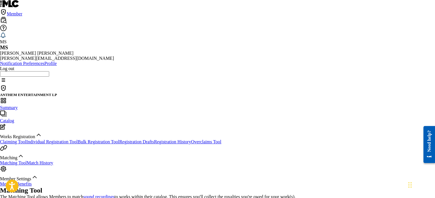
paste input "QZURL2300009"
type input "QZURL2300009"
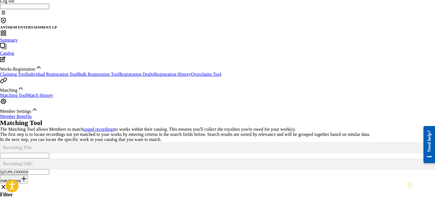
scroll to position [131, 0]
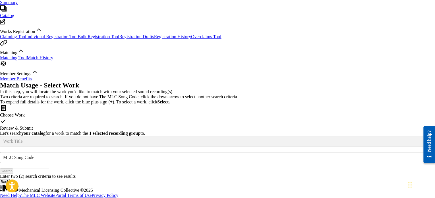
click at [205, 136] on form "SearchWithCriteria72149f78-5f32-4bfb-a762-140877037a1b Work Title SearchWithCri…" at bounding box center [217, 155] width 435 height 38
click at [49, 147] on input "Search Form" at bounding box center [24, 149] width 49 height 5
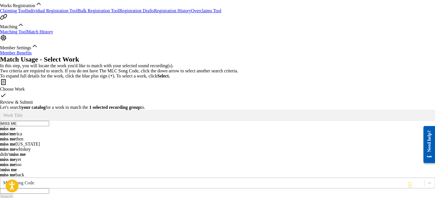
type input "MISS ME"
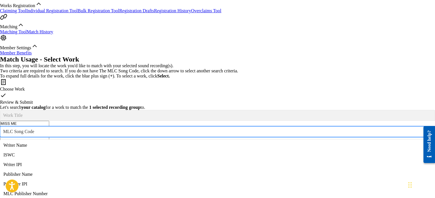
scroll to position [21, 0]
click at [278, 129] on div "MLC Song Code" at bounding box center [212, 131] width 419 height 5
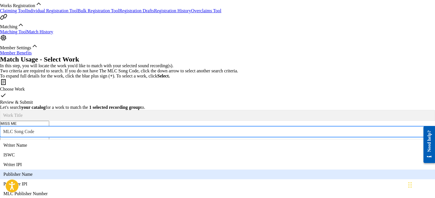
scroll to position [0, 0]
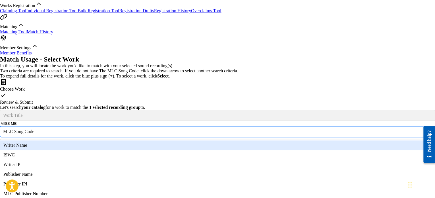
click at [288, 140] on div "Writer Name" at bounding box center [217, 145] width 435 height 10
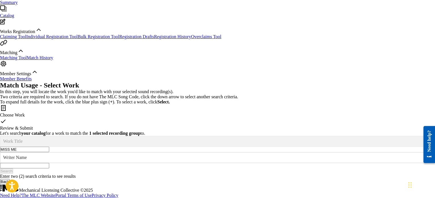
click at [49, 163] on input "Search Form" at bounding box center [24, 165] width 49 height 5
click at [0, 168] on button "Search" at bounding box center [6, 170] width 13 height 5
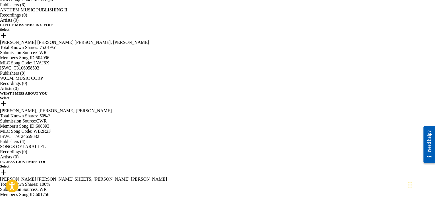
scroll to position [330, 0]
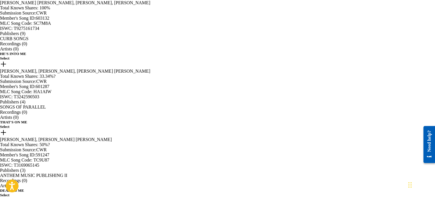
scroll to position [349, 0]
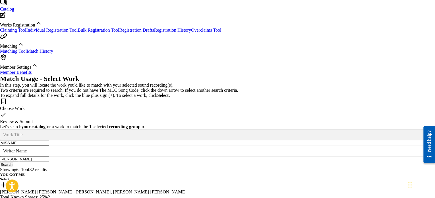
scroll to position [64, 0]
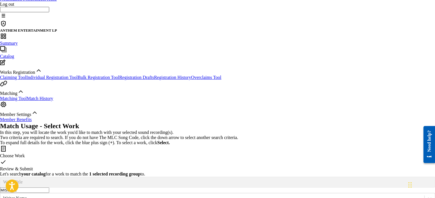
drag, startPoint x: 371, startPoint y: 121, endPoint x: 200, endPoint y: 165, distance: 176.5
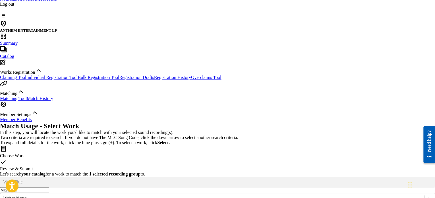
click at [200, 171] on div "Let's search your catalog for a work to match the 1 selected recording group to…" at bounding box center [217, 195] width 435 height 48
drag, startPoint x: 372, startPoint y: 123, endPoint x: 348, endPoint y: 125, distance: 24.6
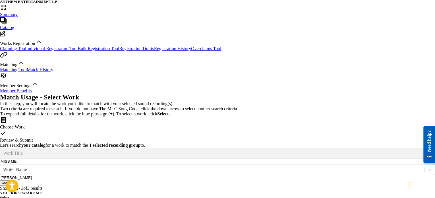
scroll to position [93, 0]
drag, startPoint x: 375, startPoint y: 94, endPoint x: 216, endPoint y: 120, distance: 161.0
click at [215, 148] on form "SearchWithCriteria72149f78-5f32-4bfb-a762-140877037a1b Work Title MISS ME Searc…" at bounding box center [217, 167] width 435 height 38
click at [0, 180] on button "Search" at bounding box center [6, 182] width 13 height 5
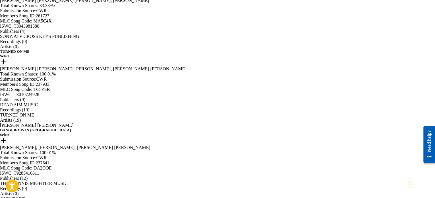
scroll to position [349, 0]
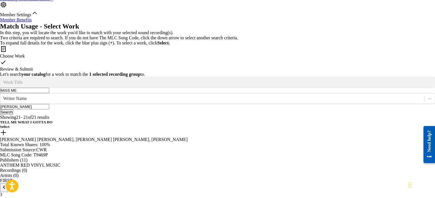
scroll to position [50, 0]
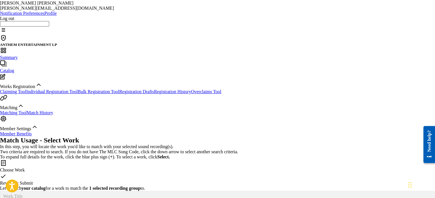
drag, startPoint x: 376, startPoint y: 136, endPoint x: 324, endPoint y: 136, distance: 51.2
type input "WILLIAM BOLLINGER"
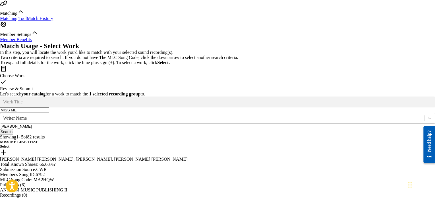
scroll to position [192, 0]
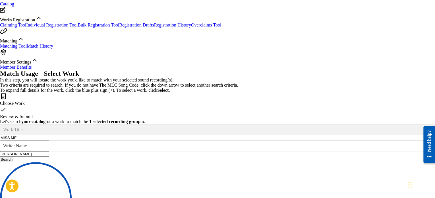
scroll to position [210, 0]
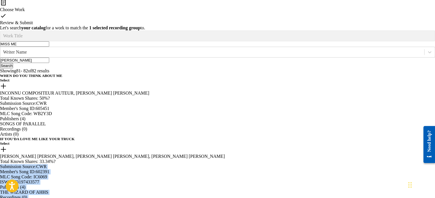
drag, startPoint x: 435, startPoint y: 111, endPoint x: 437, endPoint y: 92, distance: 18.9
click at [435, 92] on html "Accessibility Screen-Reader Guide, Feedback, and Issue Reporting | New window M…" at bounding box center [217, 29] width 435 height 478
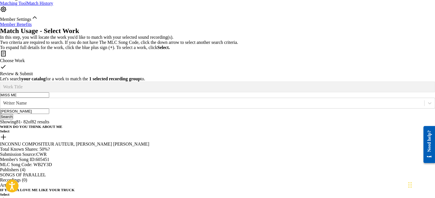
scroll to position [125, 0]
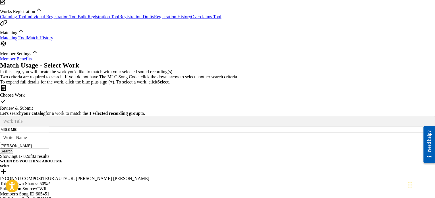
click at [423, 61] on div "Match Usage - Select Work In this step, you will locate the work you'd like to …" at bounding box center [217, 199] width 435 height 277
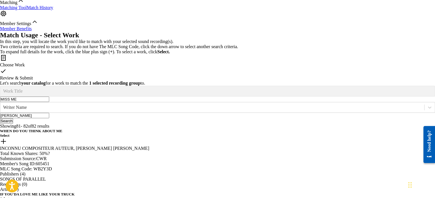
scroll to position [182, 0]
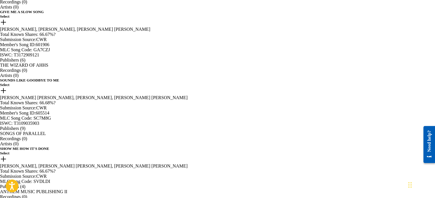
scroll to position [349, 0]
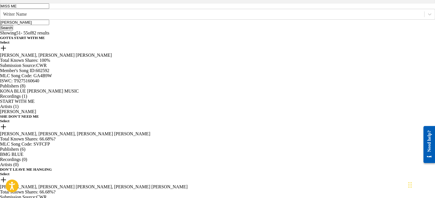
scroll to position [343, 0]
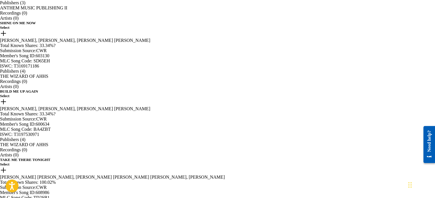
scroll to position [332, 0]
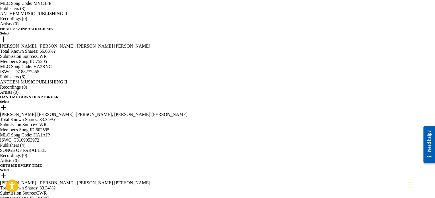
scroll to position [338, 0]
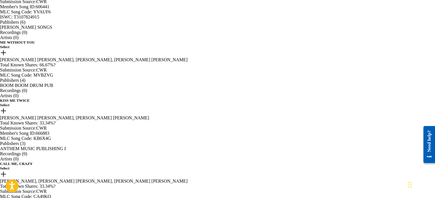
scroll to position [349, 0]
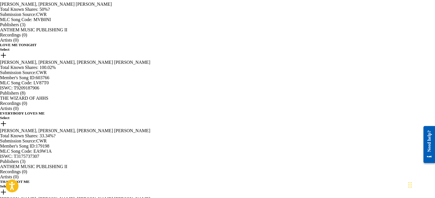
scroll to position [318, 0]
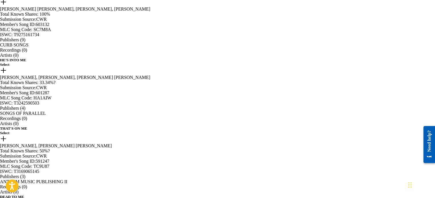
scroll to position [349, 0]
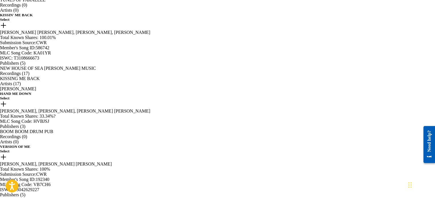
scroll to position [343, 0]
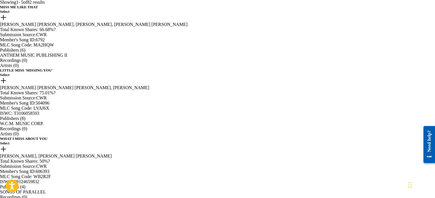
scroll to position [349, 0]
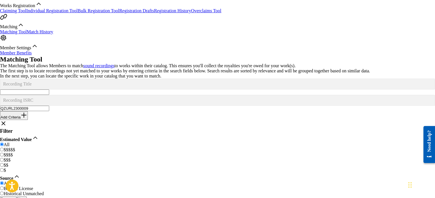
scroll to position [74, 0]
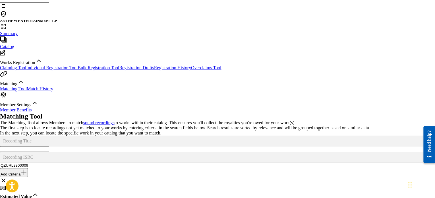
drag, startPoint x: 215, startPoint y: 69, endPoint x: 163, endPoint y: 65, distance: 51.9
click at [163, 152] on div "SearchWithCriteria9c8fc707-3c7c-4fbe-a42f-52d4ac034e78 Recording ISRC QZURL2300…" at bounding box center [217, 160] width 435 height 16
paste input "A7T1700237"
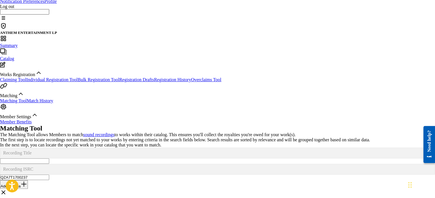
scroll to position [44, 0]
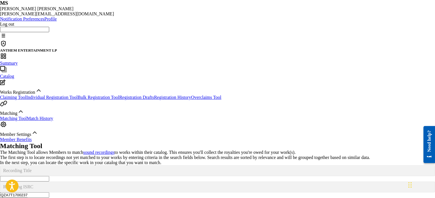
drag, startPoint x: 219, startPoint y: 94, endPoint x: 153, endPoint y: 92, distance: 66.6
click at [153, 181] on div "SearchWithCriteria9c8fc707-3c7c-4fbe-a42f-52d4ac034e78 Recording ISRC QZA7T1700…" at bounding box center [217, 189] width 435 height 16
paste input "TCAIF2474030"
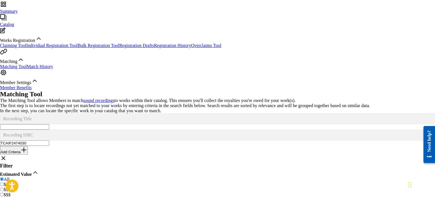
scroll to position [100, 0]
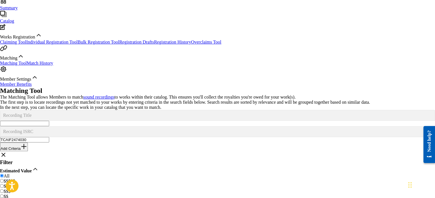
drag, startPoint x: 225, startPoint y: 39, endPoint x: 163, endPoint y: 40, distance: 61.5
click at [163, 126] on div "SearchWithCriteria9c8fc707-3c7c-4fbe-a42f-52d4ac034e78 Recording ISRC TCAIF2474…" at bounding box center [217, 134] width 435 height 16
paste input "QM24S2405037"
type input "QM24S2405037"
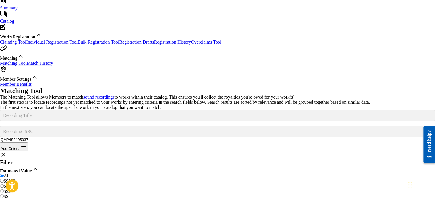
scroll to position [131, 0]
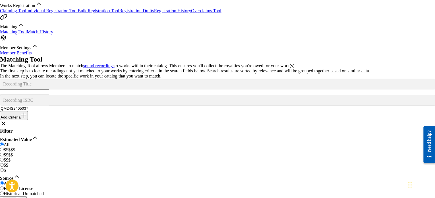
drag, startPoint x: 408, startPoint y: 132, endPoint x: 410, endPoint y: 108, distance: 24.3
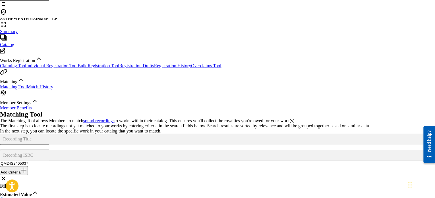
scroll to position [46, 0]
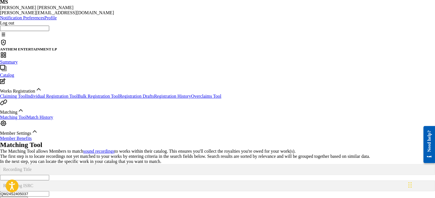
click at [49, 191] on input "QM24S2405037" at bounding box center [24, 193] width 49 height 5
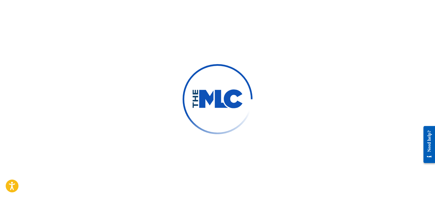
click at [322, 16] on div at bounding box center [217, 99] width 435 height 198
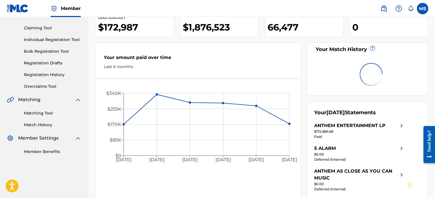
scroll to position [57, 0]
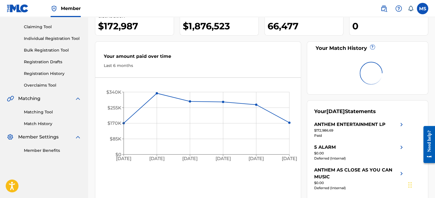
click at [37, 111] on link "Matching Tool" at bounding box center [52, 112] width 57 height 6
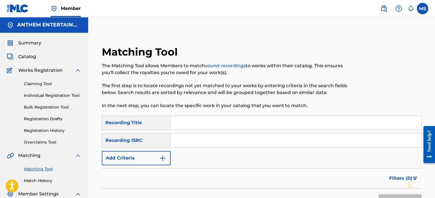
click at [198, 143] on input "Search Form" at bounding box center [296, 140] width 251 height 14
paste input "QM24S2405037"
type input "QM24S2405037"
click at [196, 147] on div "SearchWithCriteriaed4cfe05-230c-46d7-a7e8-89b3b9951e79 Recording Title SearchWi…" at bounding box center [262, 141] width 320 height 50
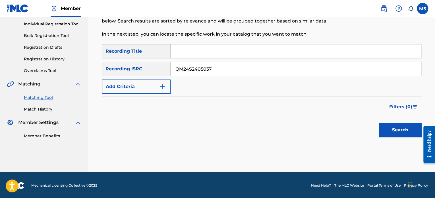
scroll to position [72, 0]
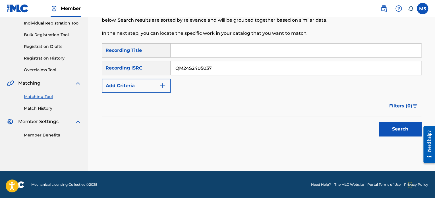
click at [414, 126] on button "Search" at bounding box center [400, 129] width 43 height 14
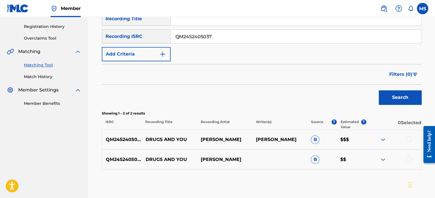
scroll to position [131, 0]
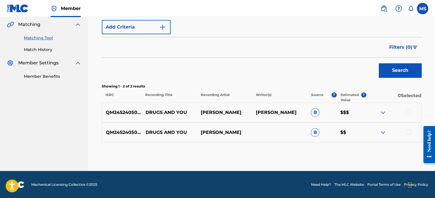
click at [409, 129] on div at bounding box center [409, 132] width 6 height 6
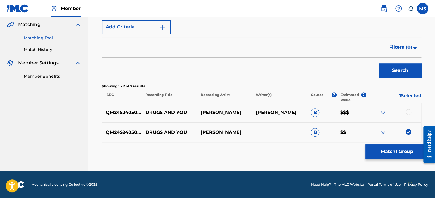
click at [408, 108] on div "QM24S2405037 DRUGS AND YOU [PERSON_NAME] [PERSON_NAME] B $$$" at bounding box center [262, 112] width 320 height 20
click at [407, 112] on div at bounding box center [409, 112] width 6 height 6
click at [394, 153] on button "Match 2 Groups" at bounding box center [397, 151] width 63 height 14
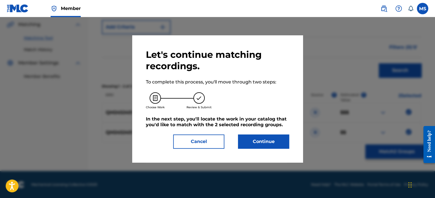
click at [249, 145] on button "Continue" at bounding box center [263, 141] width 51 height 14
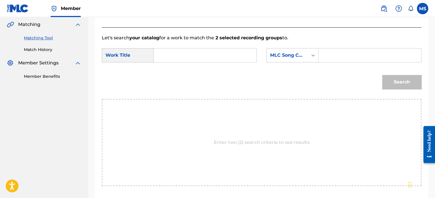
click at [193, 57] on input "Search Form" at bounding box center [205, 55] width 93 height 14
type input "DRUGS AND YOU"
click at [309, 55] on div "Search Form" at bounding box center [313, 55] width 10 height 10
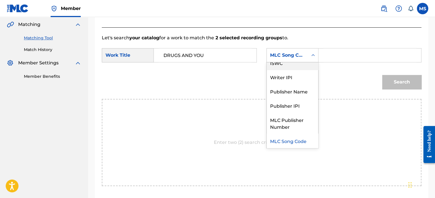
scroll to position [0, 0]
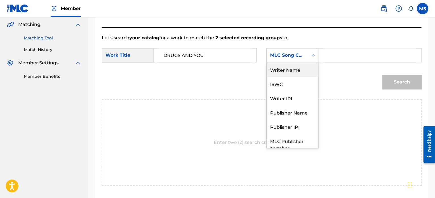
click at [300, 71] on div "Writer Name" at bounding box center [293, 69] width 52 height 14
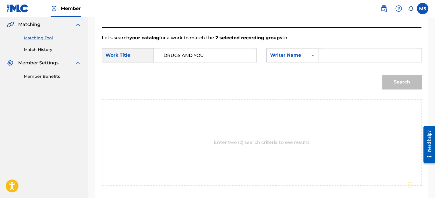
click at [366, 49] on input "Search Form" at bounding box center [370, 55] width 93 height 14
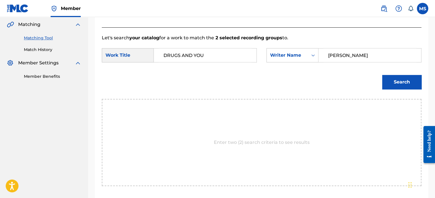
type input "[PERSON_NAME]"
click at [382, 75] on button "Search" at bounding box center [401, 82] width 39 height 14
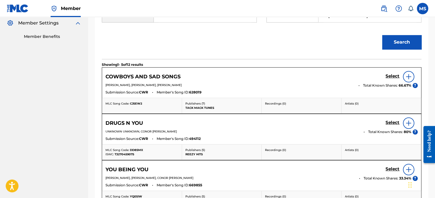
scroll to position [245, 0]
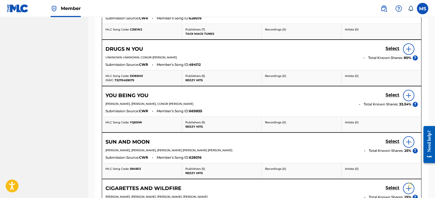
click at [393, 5] on h5 "Select" at bounding box center [393, 1] width 14 height 5
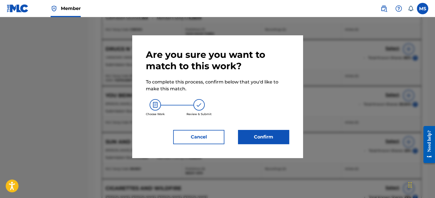
click at [258, 135] on button "Confirm" at bounding box center [263, 137] width 51 height 14
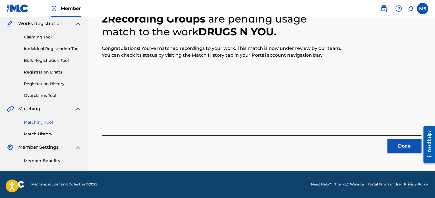
scroll to position [47, 0]
click at [404, 143] on button "Done" at bounding box center [405, 146] width 34 height 14
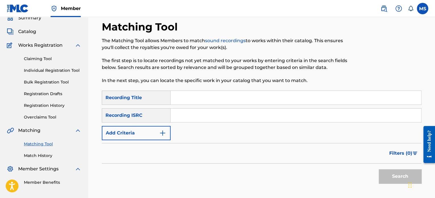
scroll to position [0, 0]
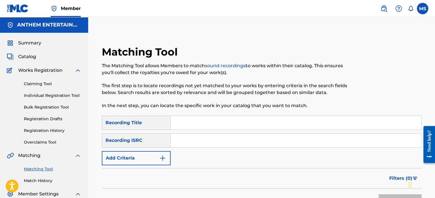
click at [36, 42] on span "Summary" at bounding box center [29, 43] width 23 height 7
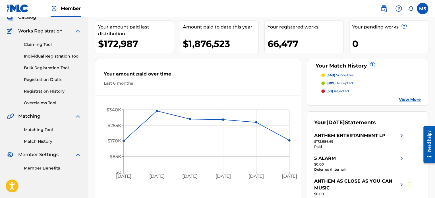
scroll to position [85, 0]
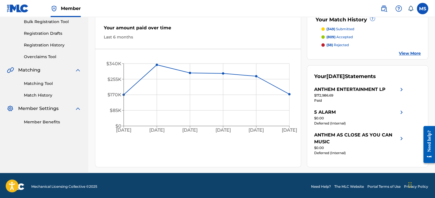
click at [34, 82] on link "Matching Tool" at bounding box center [52, 84] width 57 height 6
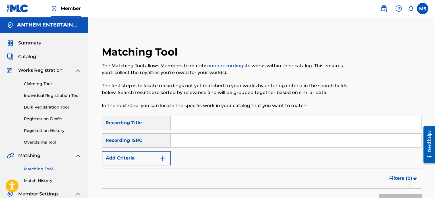
drag, startPoint x: 189, startPoint y: 140, endPoint x: 191, endPoint y: 137, distance: 3.2
click at [189, 140] on input "Search Form" at bounding box center [296, 140] width 251 height 14
paste input "CACN42400002"
click at [379, 194] on button "Search" at bounding box center [400, 201] width 43 height 14
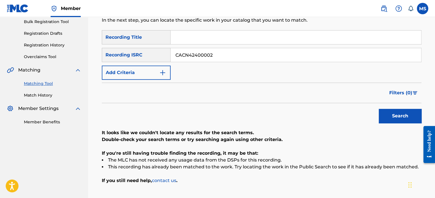
click at [396, 120] on button "Search" at bounding box center [400, 116] width 43 height 14
drag, startPoint x: 225, startPoint y: 55, endPoint x: 95, endPoint y: 51, distance: 130.7
click at [95, 51] on div "Matching Tool The Matching Tool allows Members to match sound recordings to wor…" at bounding box center [262, 86] width 334 height 252
paste input "QZES72079300"
type input "QZES72079300"
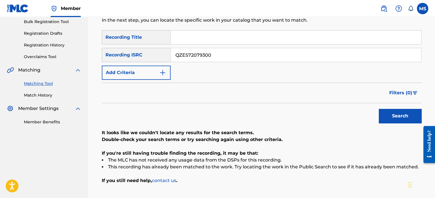
click at [379, 109] on button "Search" at bounding box center [400, 116] width 43 height 14
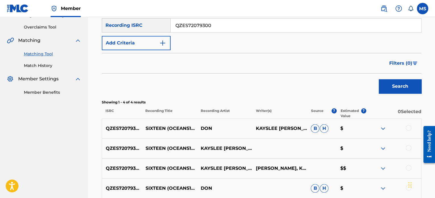
scroll to position [171, 0]
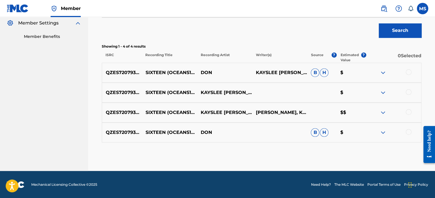
click at [409, 110] on div at bounding box center [409, 112] width 6 height 6
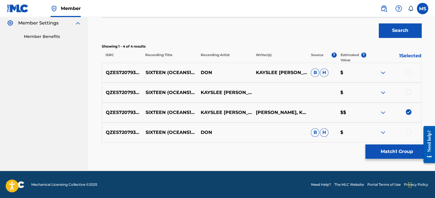
click at [398, 153] on button "Match 1 Group" at bounding box center [397, 151] width 63 height 14
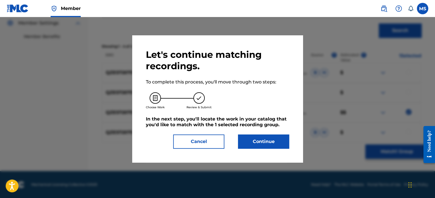
click at [255, 143] on button "Continue" at bounding box center [263, 141] width 51 height 14
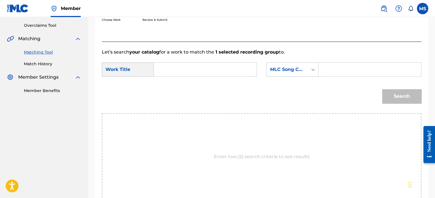
scroll to position [85, 0]
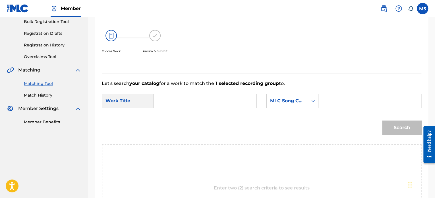
click at [169, 99] on input "Search Form" at bounding box center [205, 101] width 93 height 14
type input "SIXTEEN (OCEANS 1985 REMIX)"
click at [296, 102] on div "MLC Song Code" at bounding box center [287, 100] width 34 height 7
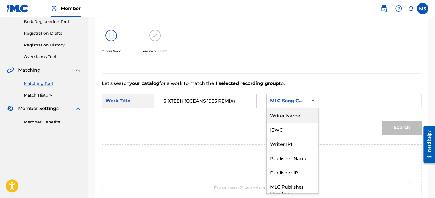
click at [288, 113] on div "Writer Name" at bounding box center [293, 115] width 52 height 14
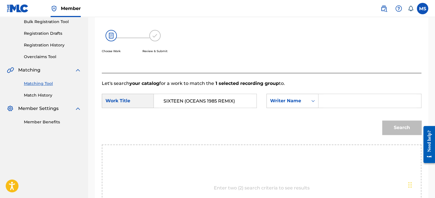
click at [337, 102] on input "Search Form" at bounding box center [370, 101] width 93 height 14
type input "[PERSON_NAME]"
click at [382, 120] on button "Search" at bounding box center [401, 127] width 39 height 14
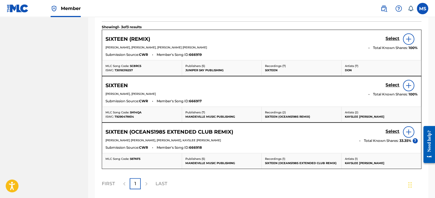
scroll to position [199, 0]
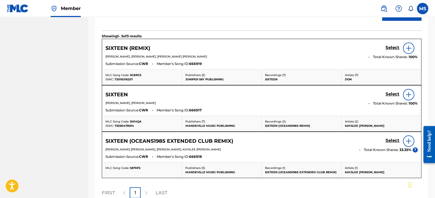
click at [392, 46] on h5 "Select" at bounding box center [393, 47] width 14 height 5
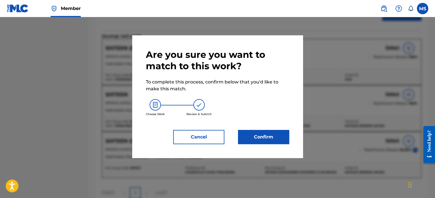
click at [251, 139] on button "Confirm" at bounding box center [263, 137] width 51 height 14
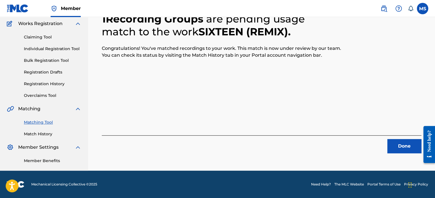
scroll to position [47, 0]
click at [391, 144] on button "Done" at bounding box center [405, 146] width 34 height 14
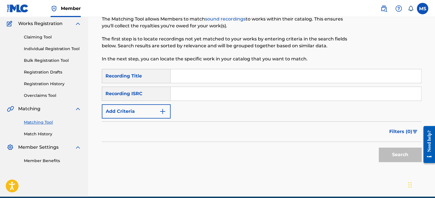
click at [183, 93] on input "Search Form" at bounding box center [296, 94] width 251 height 14
paste input "QZHN72186286"
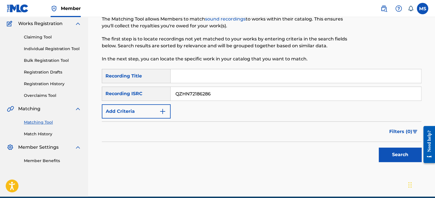
click at [379, 147] on button "Search" at bounding box center [400, 154] width 43 height 14
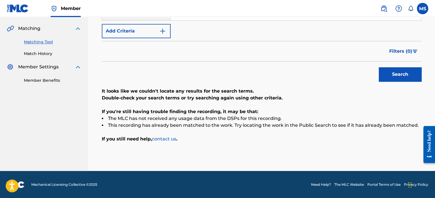
scroll to position [70, 0]
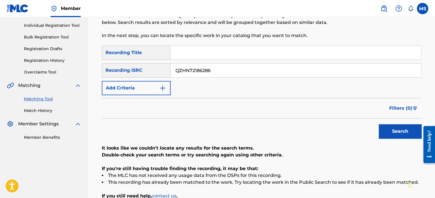
drag, startPoint x: 217, startPoint y: 72, endPoint x: 108, endPoint y: 61, distance: 110.4
click at [108, 61] on div "SearchWithCriteriaed4cfe05-230c-46d7-a7e8-89b3b9951e79 Recording Title SearchWi…" at bounding box center [262, 71] width 320 height 50
paste input "FRX202383572"
type input "FRX202383572"
click at [379, 124] on button "Search" at bounding box center [400, 131] width 43 height 14
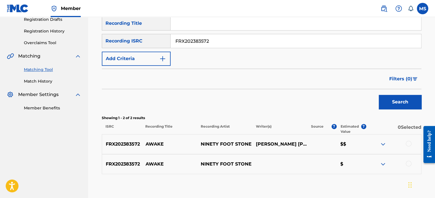
scroll to position [131, 0]
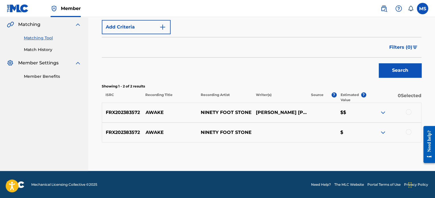
click at [407, 108] on div "FRX202383572 AWAKE NINETY FOOT STONE [PERSON_NAME] [PERSON_NAME] [PERSON_NAME],…" at bounding box center [262, 112] width 320 height 20
click at [408, 109] on div at bounding box center [409, 112] width 6 height 6
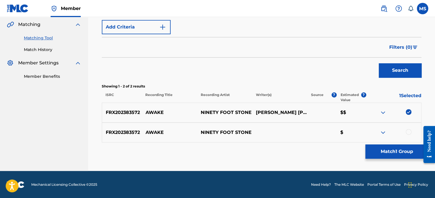
click at [378, 153] on button "Match 1 Group" at bounding box center [397, 151] width 63 height 14
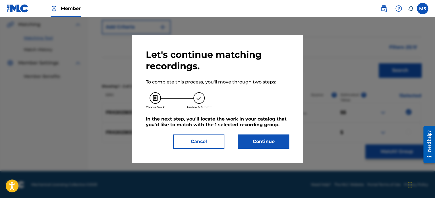
click at [264, 139] on button "Continue" at bounding box center [263, 141] width 51 height 14
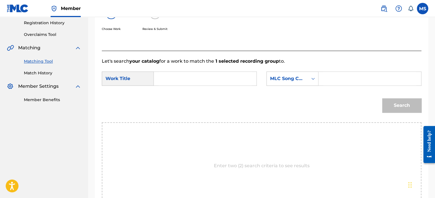
scroll to position [74, 0]
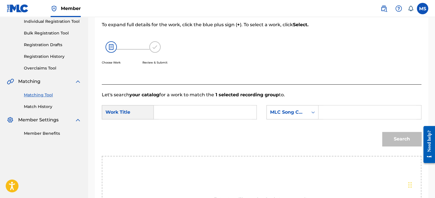
click at [169, 114] on input "Search Form" at bounding box center [205, 112] width 93 height 14
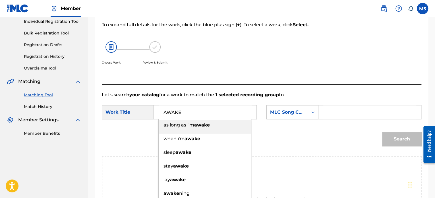
type input "AWAKE"
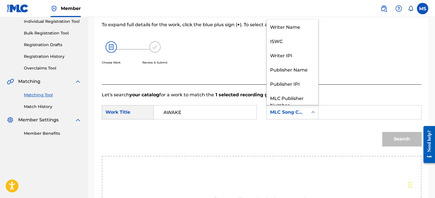
click at [305, 108] on div "MLC Song Code" at bounding box center [287, 112] width 41 height 11
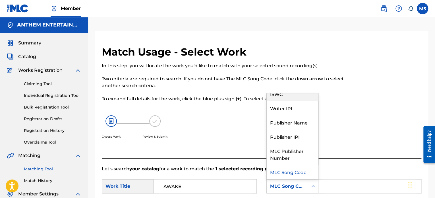
scroll to position [0, 0]
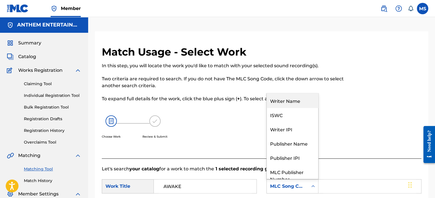
click at [287, 100] on div "Writer Name" at bounding box center [293, 100] width 52 height 14
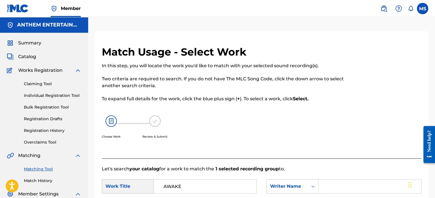
click at [330, 189] on input "Search Form" at bounding box center [370, 186] width 93 height 14
type input "[PERSON_NAME]"
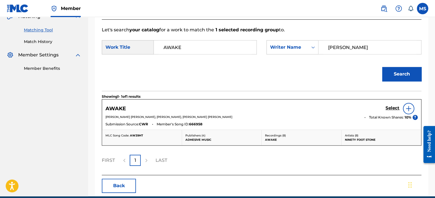
scroll to position [142, 0]
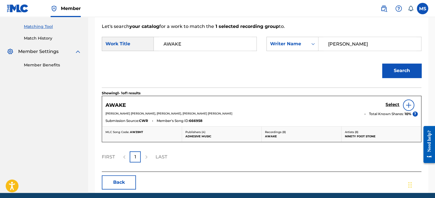
click at [390, 105] on h5 "Select" at bounding box center [393, 104] width 14 height 5
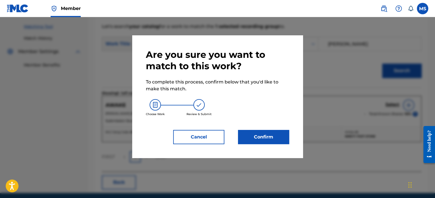
click at [280, 141] on button "Confirm" at bounding box center [263, 137] width 51 height 14
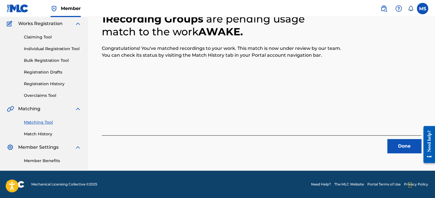
scroll to position [47, 0]
drag, startPoint x: 384, startPoint y: 145, endPoint x: 387, endPoint y: 145, distance: 3.5
click at [384, 145] on div "Done" at bounding box center [262, 144] width 320 height 18
click at [403, 143] on button "Done" at bounding box center [405, 146] width 34 height 14
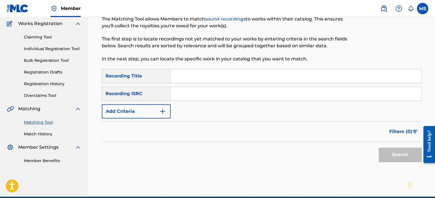
click at [182, 93] on input "Search Form" at bounding box center [296, 94] width 251 height 14
paste input "TCAHZ2453467"
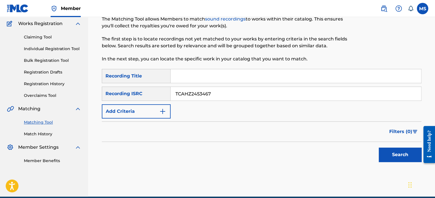
click at [379, 147] on button "Search" at bounding box center [400, 154] width 43 height 14
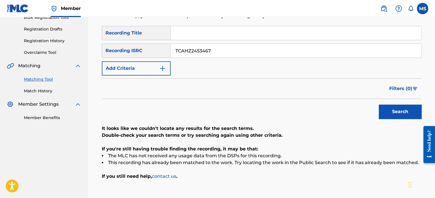
scroll to position [89, 0]
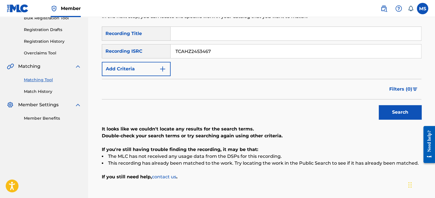
drag, startPoint x: 217, startPoint y: 50, endPoint x: 160, endPoint y: 55, distance: 58.1
click at [160, 55] on div "SearchWithCriteria3562a305-3104-46a7-b3c8-0d04c6b4f4cd Recording ISRC TCAHZ2453…" at bounding box center [262, 51] width 320 height 14
paste input "QZEQU240009"
click at [379, 105] on button "Search" at bounding box center [400, 112] width 43 height 14
drag, startPoint x: 224, startPoint y: 53, endPoint x: 164, endPoint y: 55, distance: 60.1
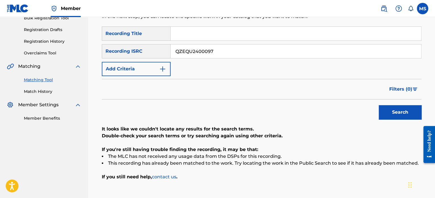
click at [164, 55] on div "SearchWithCriteria3562a305-3104-46a7-b3c8-0d04c6b4f4cd Recording ISRC QZEQU2400…" at bounding box center [262, 51] width 320 height 14
paste input "TCAHT2483770"
click at [379, 105] on button "Search" at bounding box center [400, 112] width 43 height 14
drag, startPoint x: 224, startPoint y: 50, endPoint x: 164, endPoint y: 49, distance: 59.8
click at [164, 49] on div "SearchWithCriteria3562a305-3104-46a7-b3c8-0d04c6b4f4cd Recording ISRC TCAHT2483…" at bounding box center [262, 51] width 320 height 14
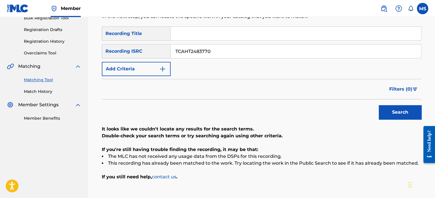
paste input "FRX76201812"
click at [379, 105] on button "Search" at bounding box center [400, 112] width 43 height 14
drag, startPoint x: 223, startPoint y: 55, endPoint x: 124, endPoint y: 53, distance: 99.3
click at [124, 53] on div "SearchWithCriteria3562a305-3104-46a7-b3c8-0d04c6b4f4cd Recording ISRC FRX762018…" at bounding box center [262, 51] width 320 height 14
paste input "QM24S2406151"
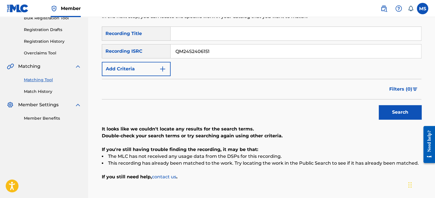
type input "QM24S2406151"
click at [379, 105] on button "Search" at bounding box center [400, 112] width 43 height 14
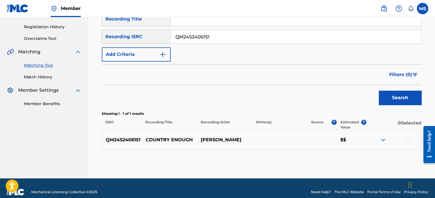
scroll to position [111, 0]
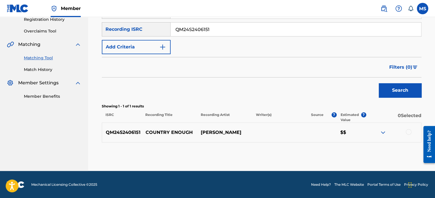
click at [407, 130] on div at bounding box center [409, 132] width 6 height 6
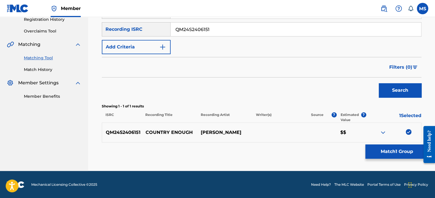
click at [386, 157] on button "Match 1 Group" at bounding box center [397, 151] width 63 height 14
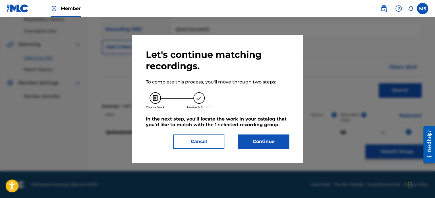
click at [288, 143] on button "Continue" at bounding box center [263, 141] width 51 height 14
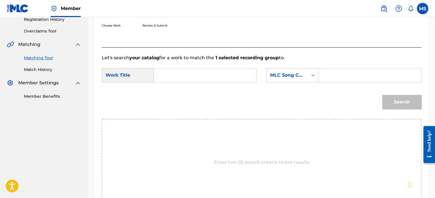
click at [211, 70] on input "Search Form" at bounding box center [205, 75] width 93 height 14
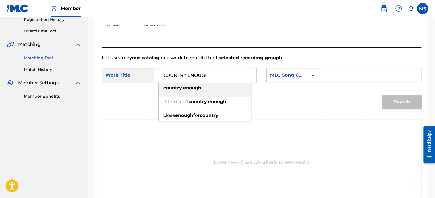
type input "COUNTRY ENOUGH"
drag, startPoint x: 313, startPoint y: 81, endPoint x: 299, endPoint y: 71, distance: 17.0
click at [311, 79] on div "Search Form" at bounding box center [313, 75] width 10 height 14
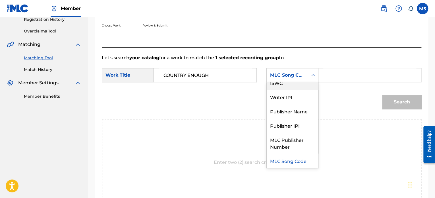
scroll to position [0, 0]
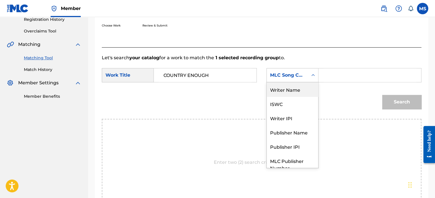
click at [287, 91] on div "Writer Name" at bounding box center [293, 89] width 52 height 14
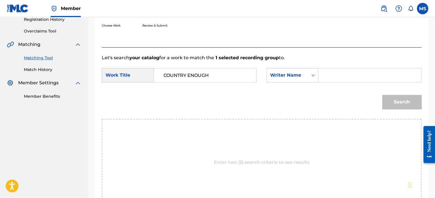
click at [323, 75] on div "Search Form" at bounding box center [370, 75] width 103 height 14
click at [347, 75] on input "Search Form" at bounding box center [370, 75] width 93 height 14
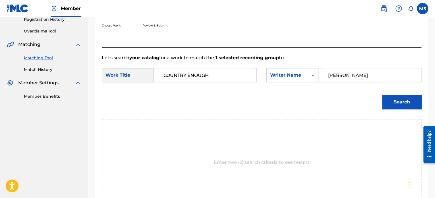
type input "[PERSON_NAME]"
click at [382, 95] on button "Search" at bounding box center [401, 102] width 39 height 14
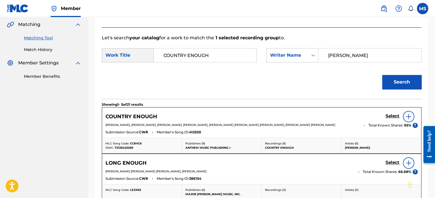
scroll to position [139, 0]
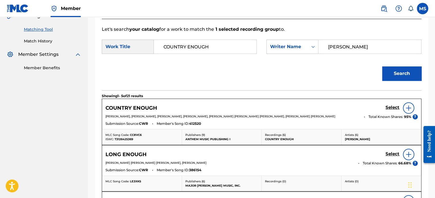
click at [389, 107] on h5 "Select" at bounding box center [393, 107] width 14 height 5
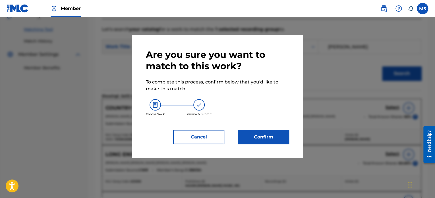
click at [252, 140] on button "Confirm" at bounding box center [263, 137] width 51 height 14
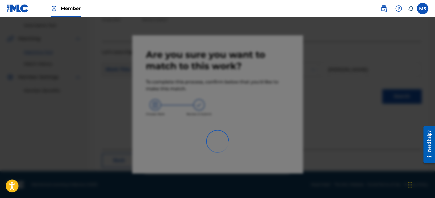
scroll to position [47, 0]
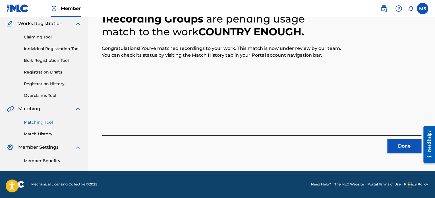
click at [389, 147] on button "Done" at bounding box center [405, 146] width 34 height 14
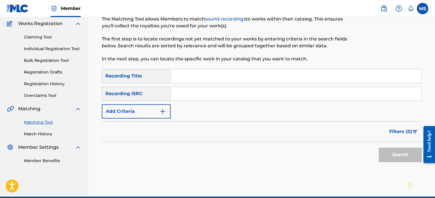
click at [175, 94] on input "Search Form" at bounding box center [296, 94] width 251 height 14
paste input "AUAB02400614"
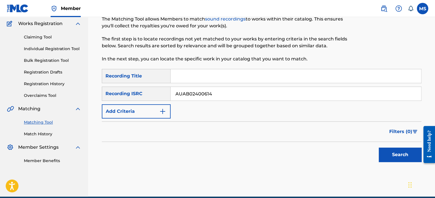
click at [379, 147] on button "Search" at bounding box center [400, 154] width 43 height 14
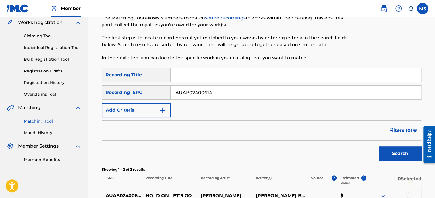
scroll to position [43, 0]
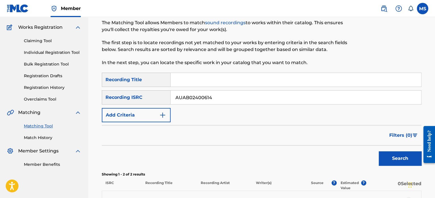
drag, startPoint x: 220, startPoint y: 98, endPoint x: 160, endPoint y: 97, distance: 60.0
click at [160, 97] on div "SearchWithCriteria3562a305-3104-46a7-b3c8-0d04c6b4f4cd Recording ISRC AUAB02400…" at bounding box center [262, 97] width 320 height 14
click at [379, 151] on button "Search" at bounding box center [400, 158] width 43 height 14
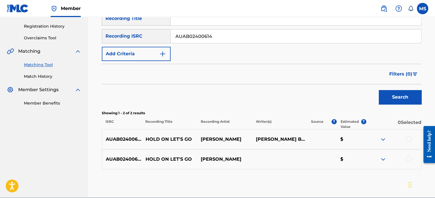
scroll to position [104, 0]
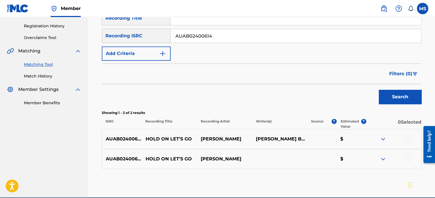
click at [379, 90] on button "Search" at bounding box center [400, 97] width 43 height 14
drag, startPoint x: 226, startPoint y: 36, endPoint x: 138, endPoint y: 37, distance: 88.5
click at [138, 37] on div "SearchWithCriteria3562a305-3104-46a7-b3c8-0d04c6b4f4cd Recording ISRC AUAB02400…" at bounding box center [262, 36] width 320 height 14
paste input "USA2P240819"
click at [379, 90] on button "Search" at bounding box center [400, 97] width 43 height 14
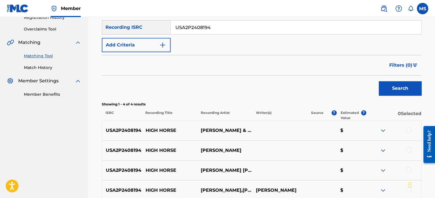
scroll to position [113, 0]
drag, startPoint x: 213, startPoint y: 28, endPoint x: 154, endPoint y: 27, distance: 58.6
click at [154, 27] on div "SearchWithCriteria3562a305-3104-46a7-b3c8-0d04c6b4f4cd Recording ISRC USA2P2408…" at bounding box center [262, 27] width 320 height 14
paste input "USA2P2461572"
click at [379, 81] on button "Search" at bounding box center [400, 88] width 43 height 14
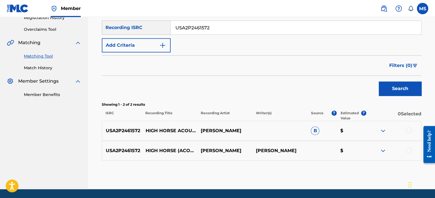
drag, startPoint x: 223, startPoint y: 29, endPoint x: 194, endPoint y: 22, distance: 30.5
click at [194, 22] on input "USA2P2461572" at bounding box center [296, 28] width 251 height 14
click at [216, 27] on input "2P2461572 [GEOGRAPHIC_DATA]" at bounding box center [296, 28] width 251 height 14
drag, startPoint x: 220, startPoint y: 27, endPoint x: 154, endPoint y: 27, distance: 66.0
click at [154, 27] on div "SearchWithCriteria3562a305-3104-46a7-b3c8-0d04c6b4f4cd Recording ISRC 2P2461572…" at bounding box center [262, 27] width 320 height 14
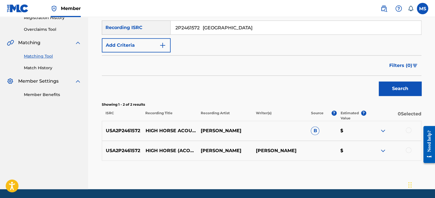
paste input "USUM72400534"
click at [379, 81] on button "Search" at bounding box center [400, 88] width 43 height 14
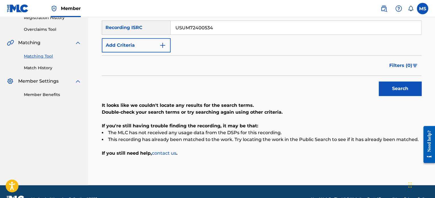
drag, startPoint x: 220, startPoint y: 29, endPoint x: 160, endPoint y: 28, distance: 60.4
click at [160, 28] on div "SearchWithCriteria3562a305-3104-46a7-b3c8-0d04c6b4f4cd Recording ISRC USUM72400…" at bounding box center [262, 27] width 320 height 14
click at [379, 81] on button "Search" at bounding box center [400, 88] width 43 height 14
drag, startPoint x: 221, startPoint y: 28, endPoint x: 149, endPoint y: 33, distance: 71.9
click at [149, 33] on div "SearchWithCriteria3562a305-3104-46a7-b3c8-0d04c6b4f4cd Recording ISRC USUM72400…" at bounding box center [262, 27] width 320 height 14
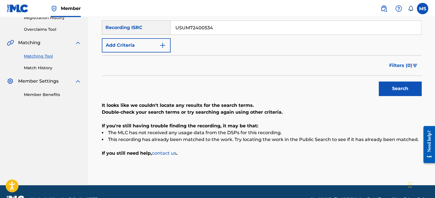
paste input "QM4TW2488710"
click at [379, 81] on button "Search" at bounding box center [400, 88] width 43 height 14
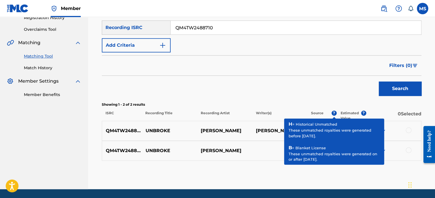
drag, startPoint x: 219, startPoint y: 30, endPoint x: 166, endPoint y: 20, distance: 53.2
click at [166, 20] on div "SearchWithCriteria3562a305-3104-46a7-b3c8-0d04c6b4f4cd Recording ISRC QM4TW2488…" at bounding box center [262, 27] width 320 height 14
paste input "24S2404866"
type input "QM24S2404866"
click at [379, 81] on button "Search" at bounding box center [400, 88] width 43 height 14
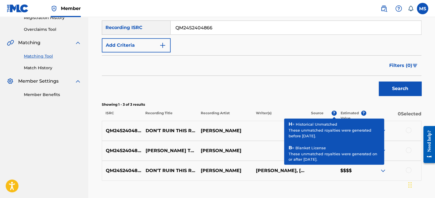
click at [281, 76] on div "Search" at bounding box center [262, 87] width 320 height 23
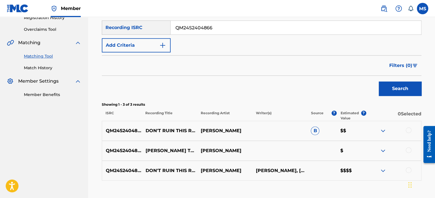
click at [408, 132] on div at bounding box center [409, 130] width 6 height 6
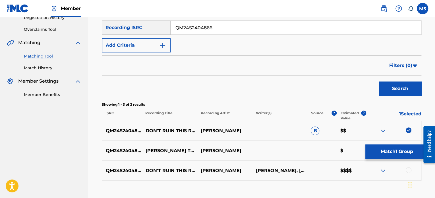
click at [409, 170] on iframe "Chat Widget" at bounding box center [421, 183] width 28 height 27
click at [410, 169] on div at bounding box center [409, 170] width 6 height 6
click at [401, 151] on button "Match 2 Groups" at bounding box center [397, 151] width 63 height 14
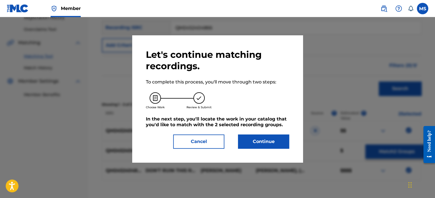
click at [271, 135] on button "Continue" at bounding box center [263, 141] width 51 height 14
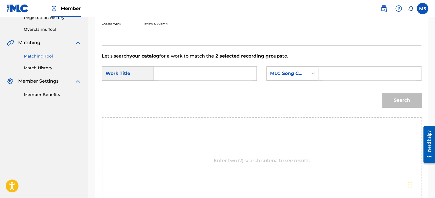
click at [184, 75] on input "Search Form" at bounding box center [205, 74] width 93 height 14
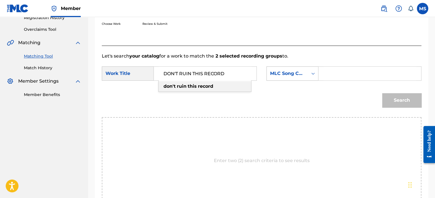
type input "DON'T RUIN THIS RECORD"
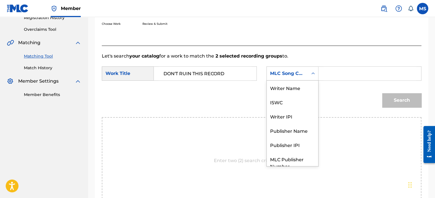
click at [297, 74] on div "MLC Song Code" at bounding box center [287, 73] width 34 height 7
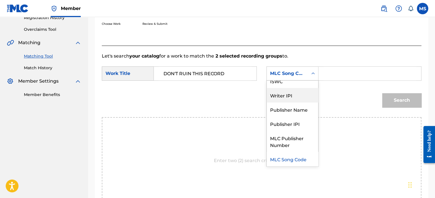
scroll to position [0, 0]
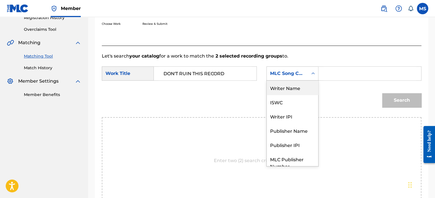
click at [284, 87] on div "Writer Name" at bounding box center [293, 88] width 52 height 14
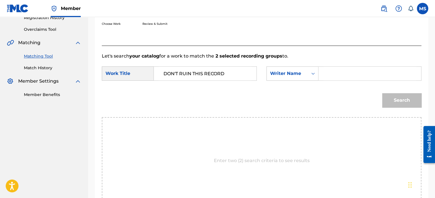
click at [342, 71] on input "Search Form" at bounding box center [370, 74] width 93 height 14
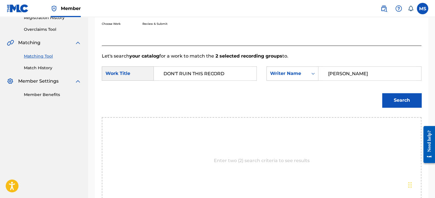
type input "[PERSON_NAME]"
click at [382, 93] on button "Search" at bounding box center [401, 100] width 39 height 14
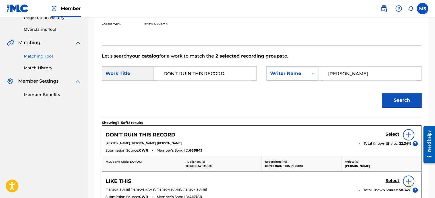
scroll to position [141, 0]
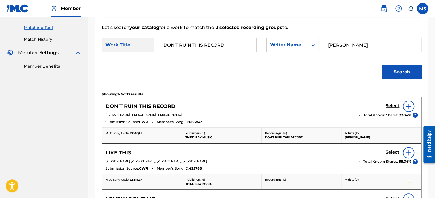
click at [395, 104] on h5 "Select" at bounding box center [393, 105] width 14 height 5
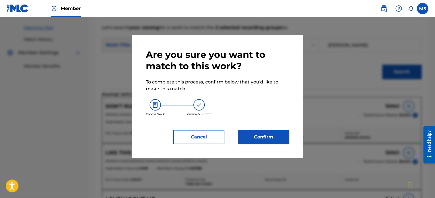
click at [271, 133] on button "Confirm" at bounding box center [263, 137] width 51 height 14
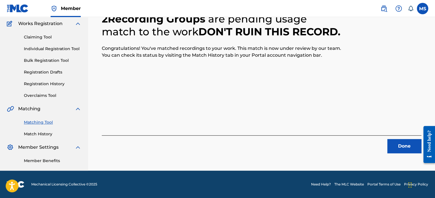
scroll to position [47, 0]
click at [394, 145] on button "Done" at bounding box center [405, 146] width 34 height 14
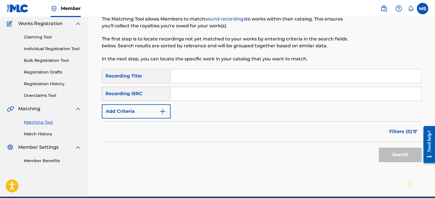
click at [178, 93] on input "Search Form" at bounding box center [296, 94] width 251 height 14
paste input "GB6LT2400929"
type input "GB6LT2400929"
click at [379, 147] on button "Search" at bounding box center [400, 154] width 43 height 14
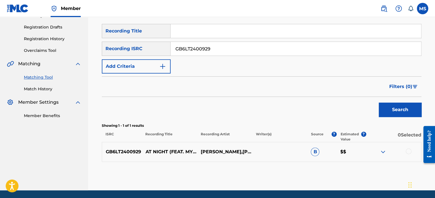
scroll to position [92, 0]
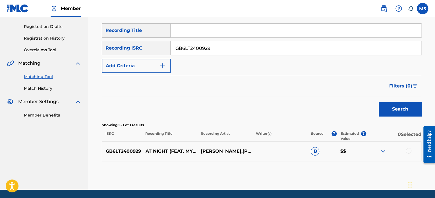
click at [410, 150] on div at bounding box center [409, 151] width 6 height 6
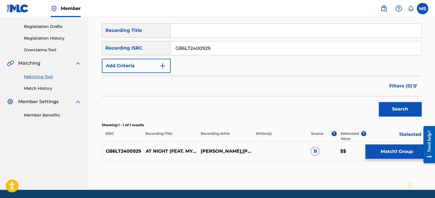
click at [410, 150] on button "Match 1 Group" at bounding box center [397, 151] width 63 height 14
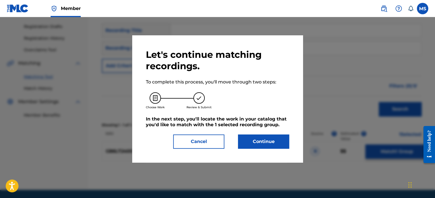
click at [285, 139] on button "Continue" at bounding box center [263, 141] width 51 height 14
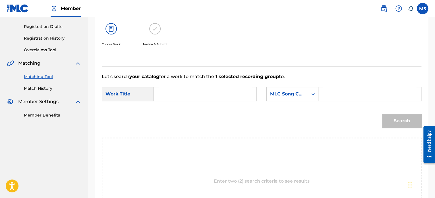
click at [176, 96] on input "Search Form" at bounding box center [205, 94] width 93 height 14
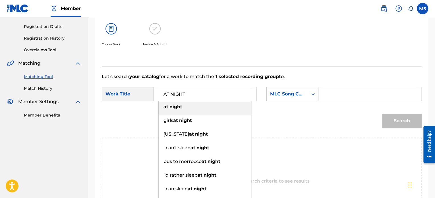
type input "AT NIGHT"
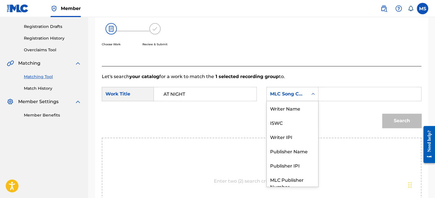
scroll to position [21, 0]
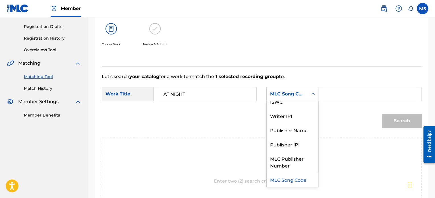
click at [290, 92] on div "MLC Song Code" at bounding box center [287, 93] width 34 height 7
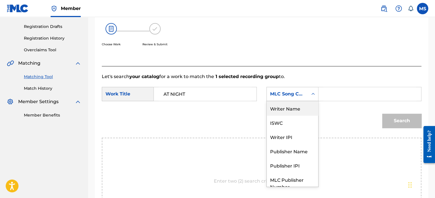
click at [293, 111] on div "Writer Name" at bounding box center [293, 108] width 52 height 14
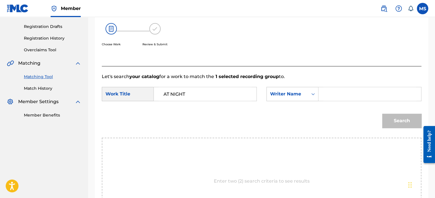
click at [331, 95] on input "Search Form" at bounding box center [370, 94] width 93 height 14
type input "[PERSON_NAME]"
click at [382, 114] on button "Search" at bounding box center [401, 121] width 39 height 14
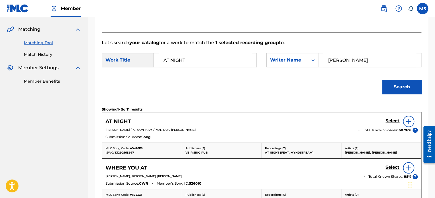
scroll to position [149, 0]
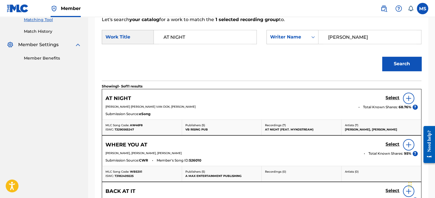
click at [394, 97] on h5 "Select" at bounding box center [393, 97] width 14 height 5
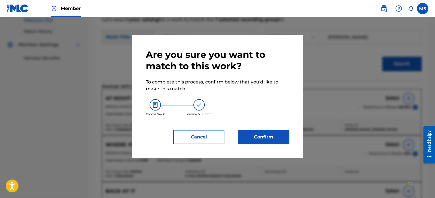
click at [267, 137] on button "Confirm" at bounding box center [263, 137] width 51 height 14
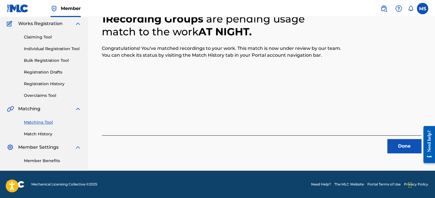
scroll to position [47, 0]
click at [393, 143] on button "Done" at bounding box center [405, 146] width 34 height 14
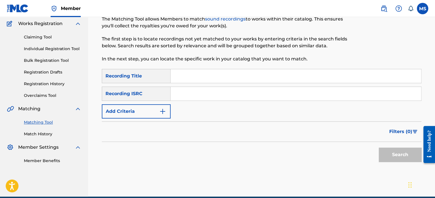
click at [196, 92] on input "Search Form" at bounding box center [296, 94] width 251 height 14
paste input "QM24S2402805"
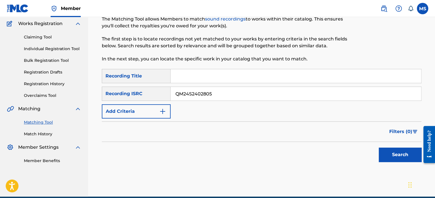
click at [379, 147] on button "Search" at bounding box center [400, 154] width 43 height 14
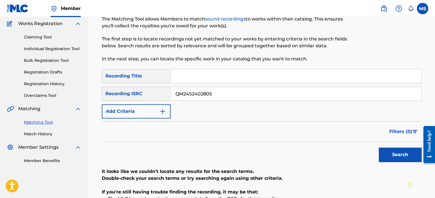
drag, startPoint x: 223, startPoint y: 93, endPoint x: 139, endPoint y: 92, distance: 84.5
click at [139, 92] on div "SearchWithCriteria3562a305-3104-46a7-b3c8-0d04c6b4f4cd Recording ISRC QM24S2402…" at bounding box center [262, 94] width 320 height 14
paste input "AUGBT2445040"
click at [379, 147] on button "Search" at bounding box center [400, 154] width 43 height 14
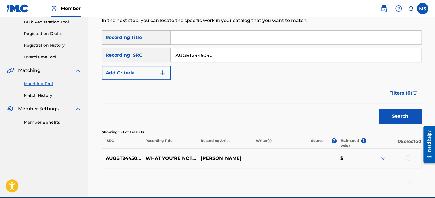
scroll to position [111, 0]
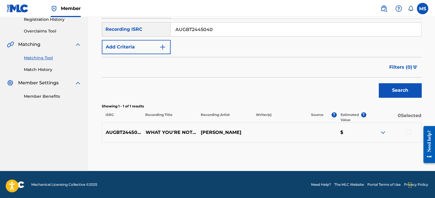
click at [214, 28] on input "AUGBT2445040" at bounding box center [296, 29] width 251 height 14
drag, startPoint x: 214, startPoint y: 28, endPoint x: 171, endPoint y: 28, distance: 43.5
click at [171, 28] on input "AUGBT2445040" at bounding box center [296, 29] width 251 height 14
paste input "QZPB22000005"
click at [379, 83] on button "Search" at bounding box center [400, 90] width 43 height 14
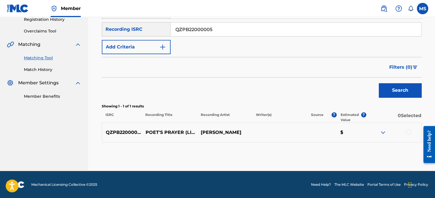
drag, startPoint x: 213, startPoint y: 29, endPoint x: 161, endPoint y: 27, distance: 52.7
click at [161, 27] on div "SearchWithCriteria3562a305-3104-46a7-b3c8-0d04c6b4f4cd Recording ISRC QZPB22000…" at bounding box center [262, 29] width 320 height 14
paste input "CAM372300310"
type input "CAM372300310"
click at [379, 83] on button "Search" at bounding box center [400, 90] width 43 height 14
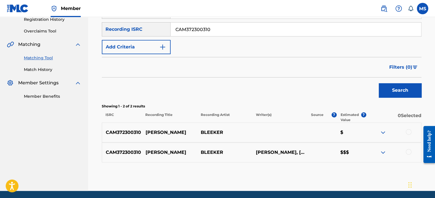
click at [407, 152] on div at bounding box center [409, 152] width 6 height 6
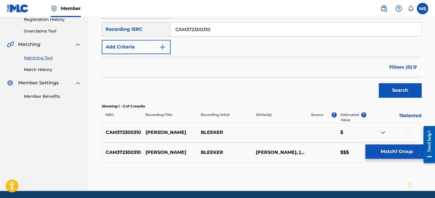
click at [404, 151] on button "Match 1 Group" at bounding box center [397, 151] width 63 height 14
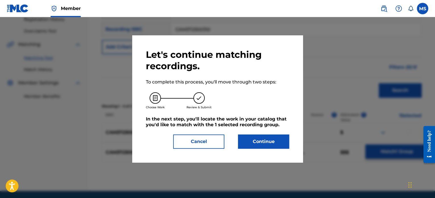
drag, startPoint x: 263, startPoint y: 135, endPoint x: 295, endPoint y: -34, distance: 172.6
click at [260, 137] on button "Continue" at bounding box center [263, 141] width 51 height 14
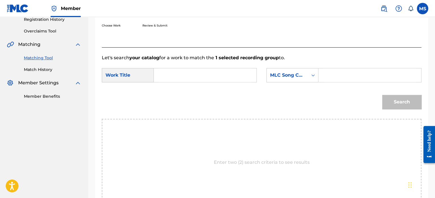
click at [176, 76] on input "Search Form" at bounding box center [205, 75] width 93 height 14
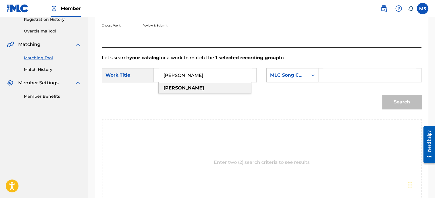
type input "[PERSON_NAME]"
click at [277, 75] on div "MLC Song Code" at bounding box center [287, 75] width 34 height 7
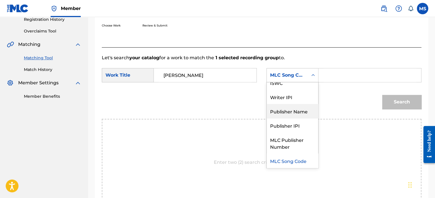
scroll to position [0, 0]
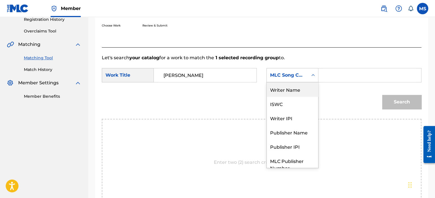
click at [284, 92] on div "Writer Name" at bounding box center [293, 89] width 52 height 14
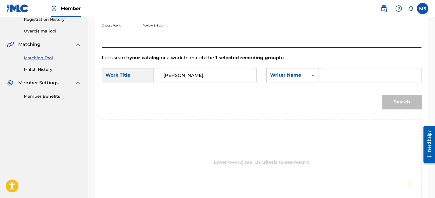
click at [327, 77] on input "Search Form" at bounding box center [370, 75] width 93 height 14
type input "R"
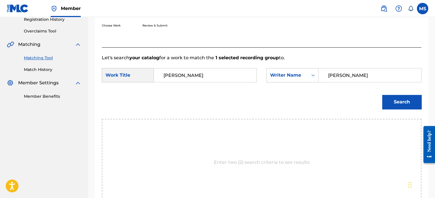
type input "[PERSON_NAME]"
click at [382, 95] on button "Search" at bounding box center [401, 102] width 39 height 14
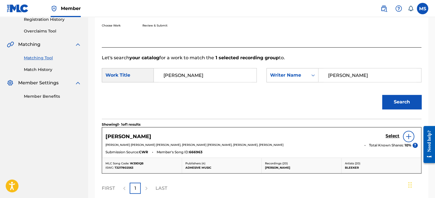
click at [394, 135] on h5 "Select" at bounding box center [393, 135] width 14 height 5
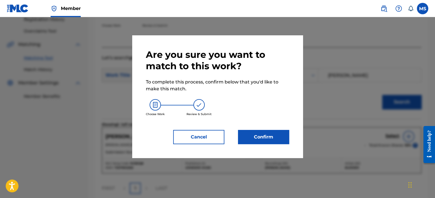
click at [262, 134] on button "Confirm" at bounding box center [263, 137] width 51 height 14
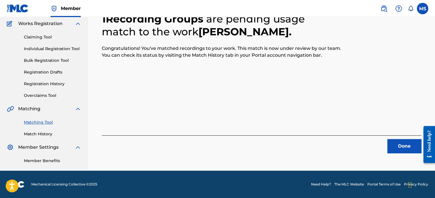
scroll to position [47, 0]
click at [394, 144] on button "Done" at bounding box center [405, 146] width 34 height 14
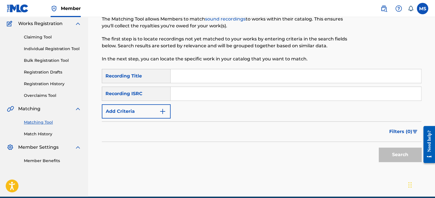
click at [188, 95] on input "Search Form" at bounding box center [296, 94] width 251 height 14
paste input "USA2P2445489"
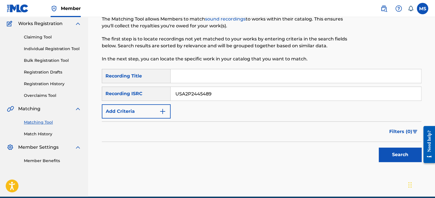
click at [379, 147] on button "Search" at bounding box center [400, 154] width 43 height 14
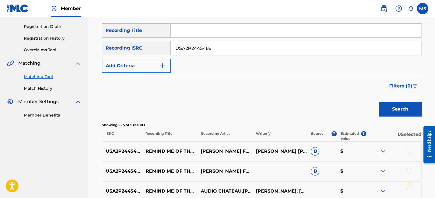
scroll to position [91, 0]
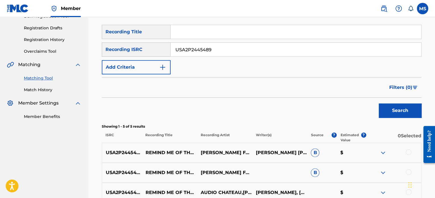
drag, startPoint x: 220, startPoint y: 49, endPoint x: 150, endPoint y: 47, distance: 70.0
click at [150, 47] on div "SearchWithCriteria3562a305-3104-46a7-b3c8-0d04c6b4f4cd Recording ISRC USA2P2445…" at bounding box center [262, 49] width 320 height 14
paste input "CAW112300045"
click at [379, 103] on button "Search" at bounding box center [400, 110] width 43 height 14
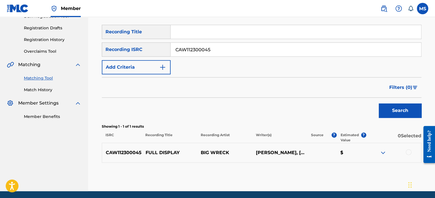
drag, startPoint x: 229, startPoint y: 49, endPoint x: 143, endPoint y: 54, distance: 86.6
click at [143, 54] on div "SearchWithCriteria3562a305-3104-46a7-b3c8-0d04c6b4f4cd Recording ISRC CAW112300…" at bounding box center [262, 49] width 320 height 14
paste input "GB6LT2400927"
type input "GB6LT2400927"
click at [379, 103] on button "Search" at bounding box center [400, 110] width 43 height 14
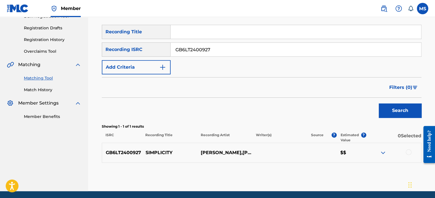
click at [409, 152] on div at bounding box center [409, 152] width 6 height 6
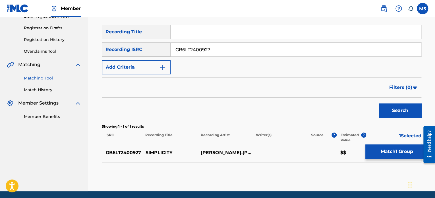
click at [396, 155] on button "Match 1 Group" at bounding box center [397, 151] width 63 height 14
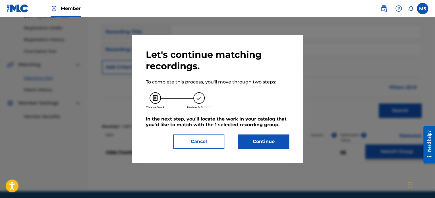
click at [276, 136] on button "Continue" at bounding box center [263, 141] width 51 height 14
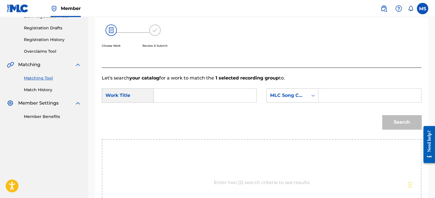
click at [170, 99] on input "Search Form" at bounding box center [205, 96] width 93 height 14
type input "SIMPLICITY"
click at [275, 94] on div "MLC Song Code" at bounding box center [287, 95] width 34 height 7
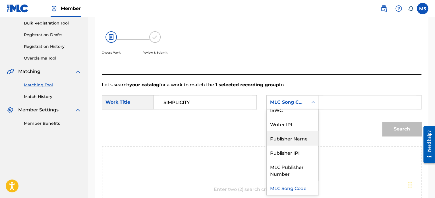
scroll to position [0, 0]
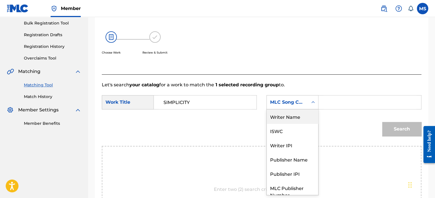
click at [286, 112] on div "Writer Name" at bounding box center [293, 116] width 52 height 14
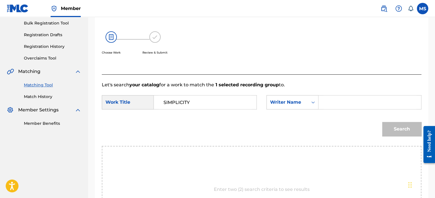
click at [337, 101] on input "Search Form" at bounding box center [370, 102] width 93 height 14
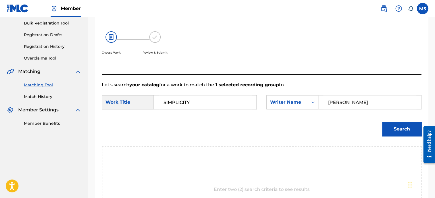
type input "[PERSON_NAME]"
click at [344, 83] on p "Let's search your catalog for a work to match the 1 selected recording group to." at bounding box center [262, 84] width 320 height 7
click at [398, 129] on button "Search" at bounding box center [401, 129] width 39 height 14
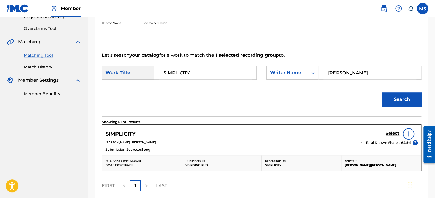
scroll to position [129, 0]
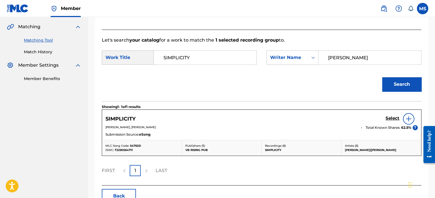
click at [392, 116] on h5 "Select" at bounding box center [393, 118] width 14 height 5
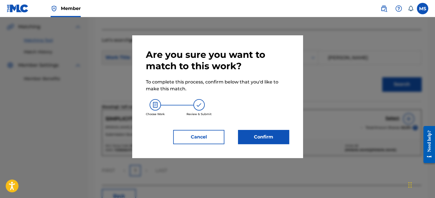
click at [260, 131] on button "Confirm" at bounding box center [263, 137] width 51 height 14
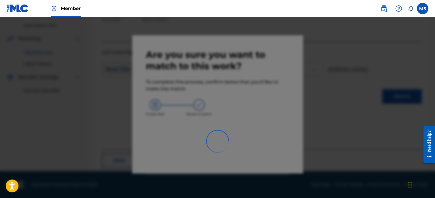
scroll to position [47, 0]
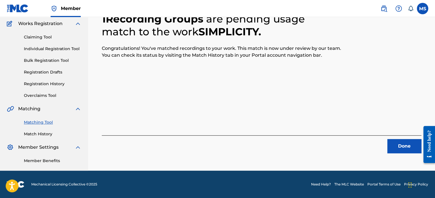
click at [388, 143] on button "Done" at bounding box center [405, 146] width 34 height 14
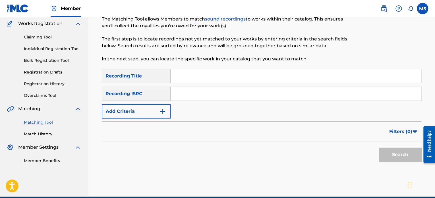
click at [175, 96] on input "Search Form" at bounding box center [296, 94] width 251 height 14
paste input "QZRP52382961"
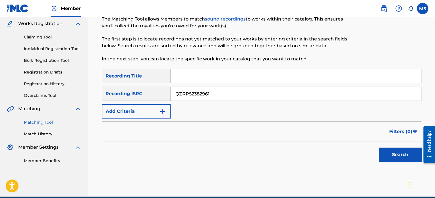
click at [379, 147] on button "Search" at bounding box center [400, 154] width 43 height 14
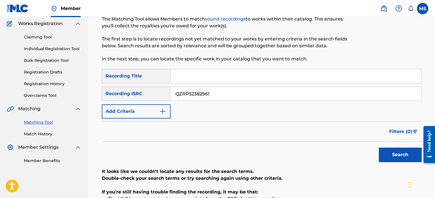
click at [391, 155] on button "Search" at bounding box center [400, 154] width 43 height 14
drag, startPoint x: 218, startPoint y: 92, endPoint x: 143, endPoint y: 92, distance: 75.1
click at [143, 92] on div "SearchWithCriteria3562a305-3104-46a7-b3c8-0d04c6b4f4cd Recording ISRC QZRP52382…" at bounding box center [262, 94] width 320 height 14
paste input "TCAGD2236562"
type input "TCAGD2236562"
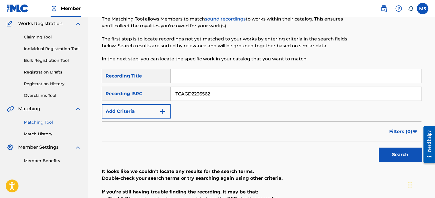
click at [379, 147] on button "Search" at bounding box center [400, 154] width 43 height 14
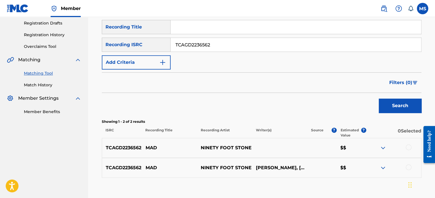
scroll to position [131, 0]
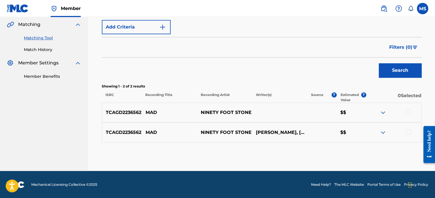
click at [407, 113] on div at bounding box center [409, 112] width 6 height 6
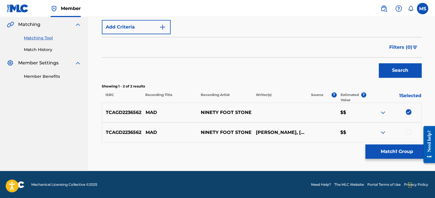
click at [409, 134] on div at bounding box center [393, 132] width 55 height 7
click at [408, 129] on div at bounding box center [409, 132] width 6 height 6
click at [388, 154] on button "Match 2 Groups" at bounding box center [397, 151] width 63 height 14
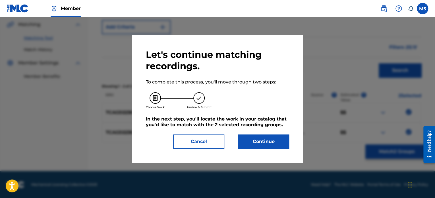
click at [272, 138] on button "Continue" at bounding box center [263, 141] width 51 height 14
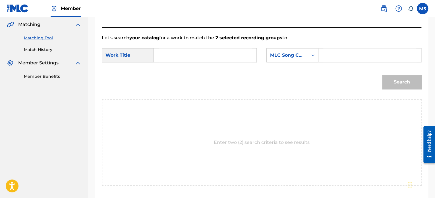
click at [223, 55] on input "Search Form" at bounding box center [205, 55] width 93 height 14
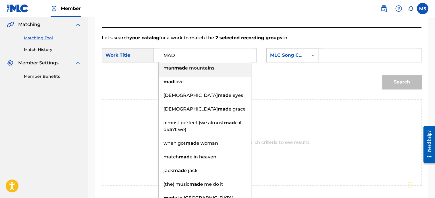
type input "MAD"
click at [277, 58] on div "MLC Song Code" at bounding box center [287, 55] width 34 height 7
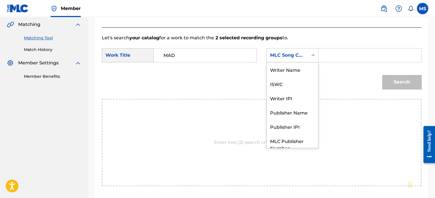
scroll to position [0, 0]
drag, startPoint x: 286, startPoint y: 70, endPoint x: 289, endPoint y: 70, distance: 3.1
click at [286, 70] on div "Writer Name" at bounding box center [293, 69] width 52 height 14
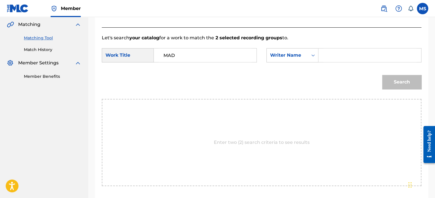
drag, startPoint x: 309, startPoint y: 65, endPoint x: 344, endPoint y: 56, distance: 36.0
click at [346, 57] on input "Search Form" at bounding box center [370, 55] width 93 height 14
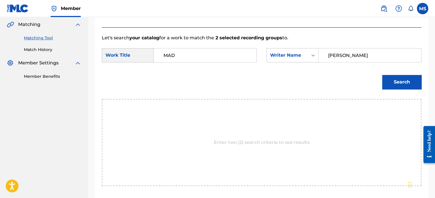
type input "[PERSON_NAME]"
click at [382, 75] on button "Search" at bounding box center [401, 82] width 39 height 14
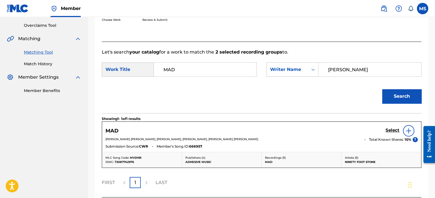
scroll to position [131, 0]
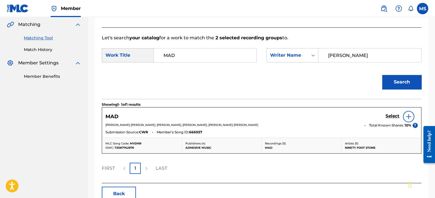
click at [391, 114] on h5 "Select" at bounding box center [393, 115] width 14 height 5
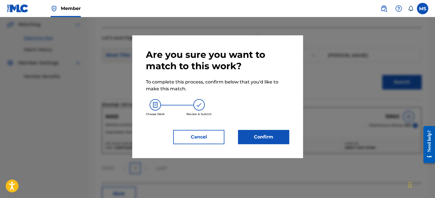
click at [277, 132] on button "Confirm" at bounding box center [263, 137] width 51 height 14
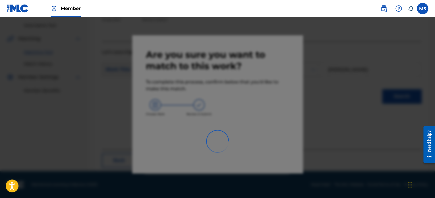
scroll to position [47, 0]
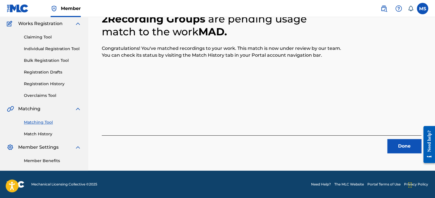
click at [399, 147] on button "Done" at bounding box center [405, 146] width 34 height 14
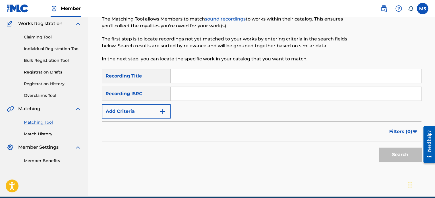
click at [179, 96] on input "Search Form" at bounding box center [296, 94] width 251 height 14
paste input "QZWV32458317"
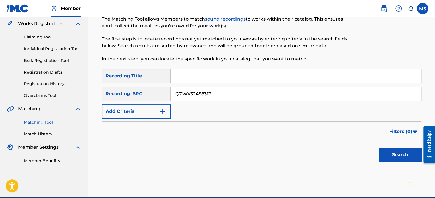
click at [379, 147] on button "Search" at bounding box center [400, 154] width 43 height 14
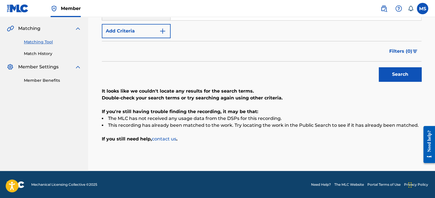
scroll to position [42, 0]
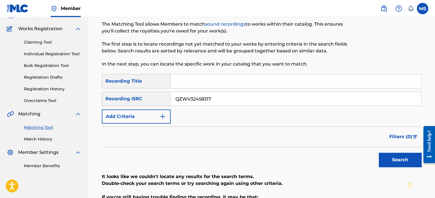
drag, startPoint x: 223, startPoint y: 96, endPoint x: 163, endPoint y: 98, distance: 60.4
click at [163, 98] on div "SearchWithCriteria3562a305-3104-46a7-b3c8-0d04c6b4f4cd Recording ISRC QZWV32458…" at bounding box center [262, 99] width 320 height 14
paste input "QM24S2405905"
click at [379, 153] on button "Search" at bounding box center [400, 160] width 43 height 14
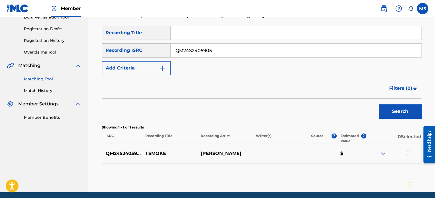
scroll to position [111, 0]
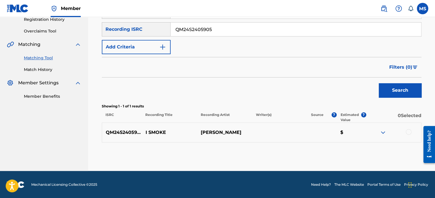
drag, startPoint x: 227, startPoint y: 27, endPoint x: 79, endPoint y: 27, distance: 148.3
click at [79, 27] on main "ANTHEM ENTERTAINMENT LP Summary Catalog Works Registration Claiming Tool Indivi…" at bounding box center [217, 38] width 435 height 265
paste input "USANG2444720"
type input "USANG2444720"
click at [379, 83] on button "Search" at bounding box center [400, 90] width 43 height 14
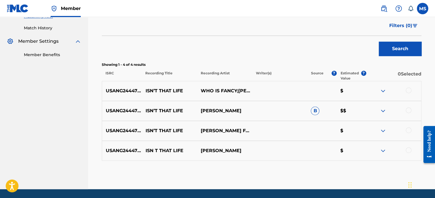
scroll to position [171, 0]
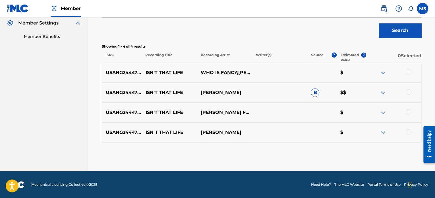
click at [408, 90] on div at bounding box center [409, 92] width 6 height 6
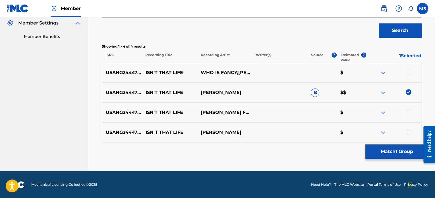
click at [398, 153] on button "Match 1 Group" at bounding box center [397, 151] width 63 height 14
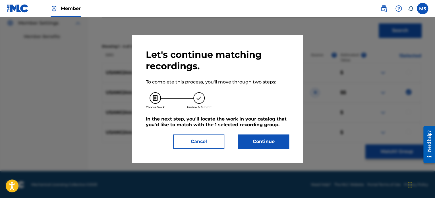
click at [248, 143] on button "Continue" at bounding box center [263, 141] width 51 height 14
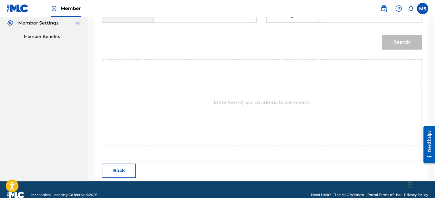
scroll to position [114, 0]
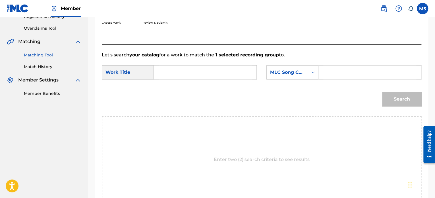
click at [180, 74] on input "Search Form" at bounding box center [205, 72] width 93 height 14
type input "ISN'T THAT LIFE"
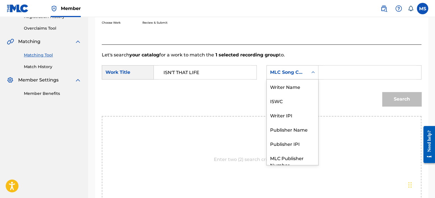
click at [275, 74] on div "MLC Song Code" at bounding box center [287, 72] width 34 height 7
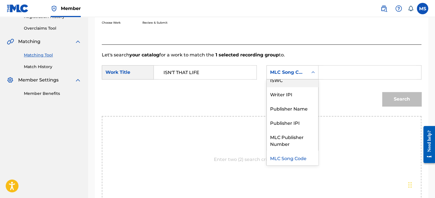
scroll to position [0, 0]
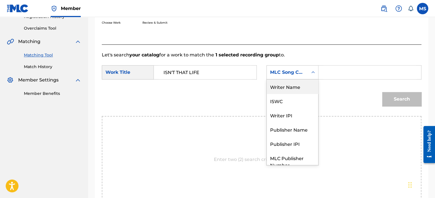
click at [286, 89] on div "Writer Name" at bounding box center [293, 86] width 52 height 14
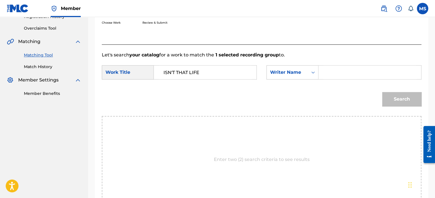
click at [334, 71] on input "Search Form" at bounding box center [370, 72] width 93 height 14
click at [391, 102] on button "Search" at bounding box center [401, 99] width 39 height 14
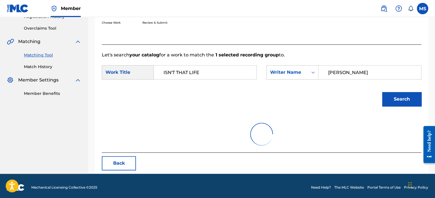
scroll to position [92, 0]
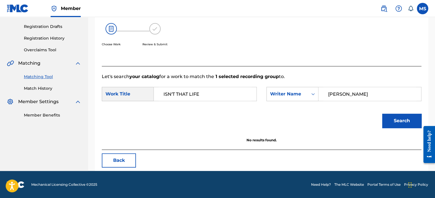
click at [337, 95] on input "[PERSON_NAME]" at bounding box center [370, 94] width 93 height 14
click at [382, 114] on button "Search" at bounding box center [401, 121] width 39 height 14
type input "[PERSON_NAME]"
click at [382, 114] on button "Search" at bounding box center [401, 121] width 39 height 14
click at [117, 156] on button "Back" at bounding box center [119, 160] width 34 height 14
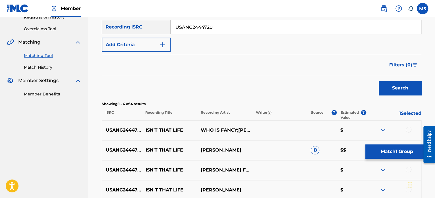
scroll to position [171, 0]
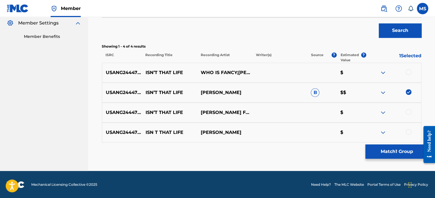
click at [384, 91] on img at bounding box center [383, 92] width 7 height 7
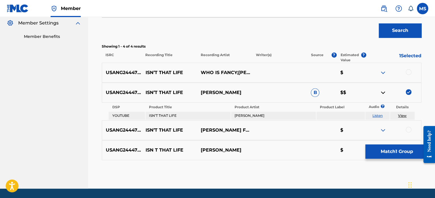
click at [396, 151] on button "Match 1 Group" at bounding box center [397, 151] width 63 height 14
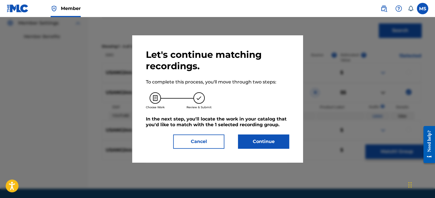
click at [264, 143] on button "Continue" at bounding box center [263, 141] width 51 height 14
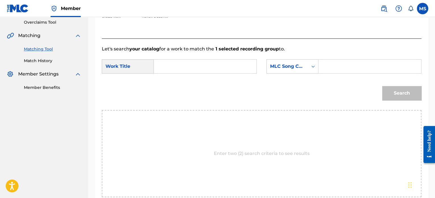
scroll to position [85, 0]
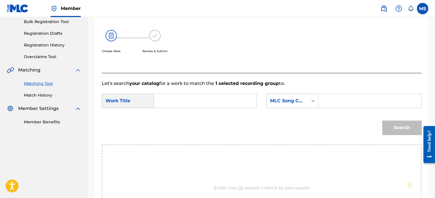
click at [179, 96] on input "Search Form" at bounding box center [205, 101] width 93 height 14
type input "ISN'T THAT LIFE"
click at [303, 99] on div "MLC Song Code" at bounding box center [287, 100] width 34 height 7
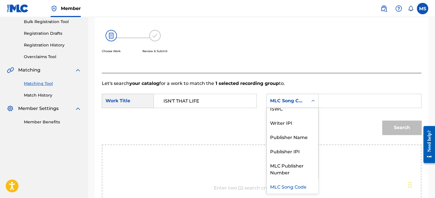
scroll to position [0, 0]
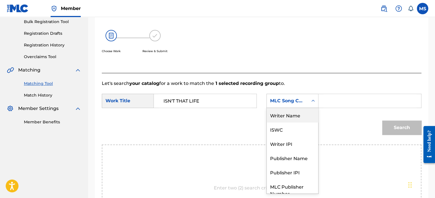
click at [287, 118] on div "Writer Name" at bounding box center [293, 115] width 52 height 14
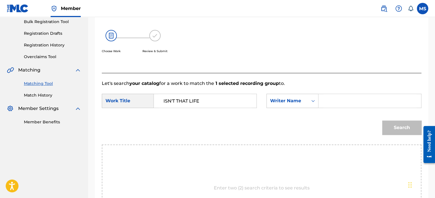
click at [330, 102] on input "Search Form" at bounding box center [370, 101] width 93 height 14
type input "[PERSON_NAME]"
click at [382, 120] on button "Search" at bounding box center [401, 127] width 39 height 14
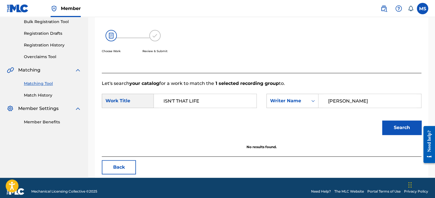
click at [131, 162] on button "Back" at bounding box center [119, 167] width 34 height 14
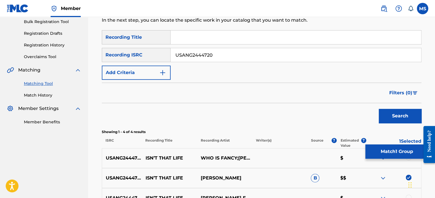
drag, startPoint x: 198, startPoint y: 56, endPoint x: 146, endPoint y: 54, distance: 51.8
click at [146, 55] on div "SearchWithCriteria3562a305-3104-46a7-b3c8-0d04c6b4f4cd Recording ISRC USANG2444…" at bounding box center [262, 55] width 320 height 14
paste input "QM24S2405905"
click at [379, 109] on button "Search" at bounding box center [400, 116] width 43 height 14
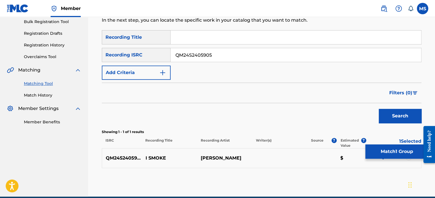
drag, startPoint x: 222, startPoint y: 55, endPoint x: 146, endPoint y: 58, distance: 76.3
click at [146, 58] on div "SearchWithCriteria3562a305-3104-46a7-b3c8-0d04c6b4f4cd Recording ISRC QM24S2405…" at bounding box center [262, 55] width 320 height 14
paste input "CACN42200027"
click at [379, 109] on button "Search" at bounding box center [400, 116] width 43 height 14
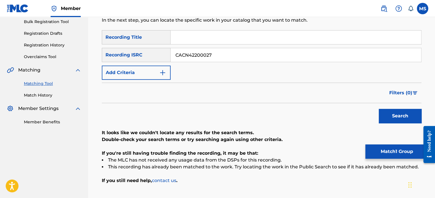
drag, startPoint x: 220, startPoint y: 55, endPoint x: 141, endPoint y: 61, distance: 78.5
click at [141, 61] on div "SearchWithCriteria3562a305-3104-46a7-b3c8-0d04c6b4f4cd Recording ISRC CACN42200…" at bounding box center [262, 55] width 320 height 14
paste input "CAM372400091"
click at [379, 109] on button "Search" at bounding box center [400, 116] width 43 height 14
drag, startPoint x: 225, startPoint y: 57, endPoint x: 147, endPoint y: 56, distance: 78.3
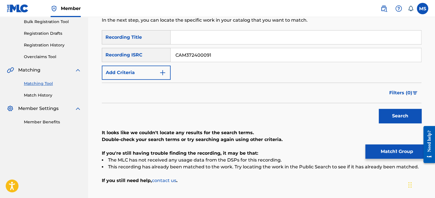
click at [147, 56] on div "SearchWithCriteria3562a305-3104-46a7-b3c8-0d04c6b4f4cd Recording ISRC CAM372400…" at bounding box center [262, 55] width 320 height 14
paste input "GB6LT2400926"
type input "GB6LT2400926"
click at [379, 109] on button "Search" at bounding box center [400, 116] width 43 height 14
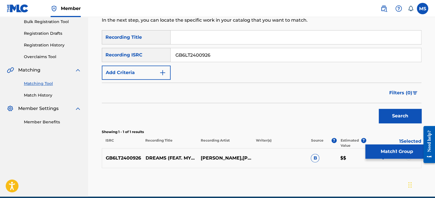
scroll to position [111, 0]
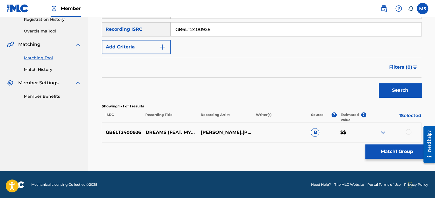
click at [409, 132] on div at bounding box center [409, 132] width 6 height 6
click at [409, 129] on img at bounding box center [409, 132] width 6 height 6
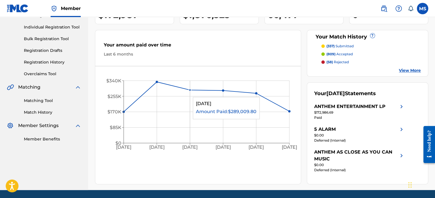
scroll to position [59, 0]
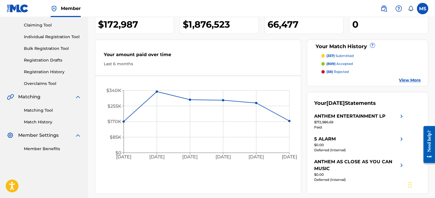
click at [34, 108] on link "Matching Tool" at bounding box center [52, 110] width 57 height 6
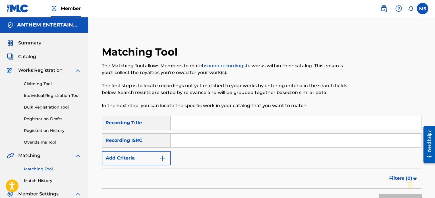
click at [182, 140] on input "Search Form" at bounding box center [296, 140] width 251 height 14
paste input "GB6LT2400926"
type input "GB6LT2400926"
click at [379, 194] on button "Search" at bounding box center [400, 201] width 43 height 14
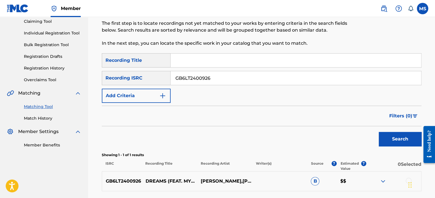
scroll to position [111, 0]
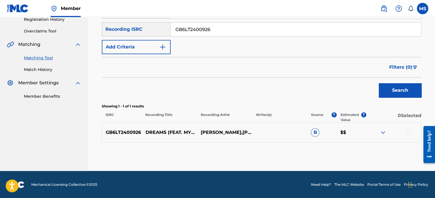
click at [410, 133] on div at bounding box center [409, 132] width 6 height 6
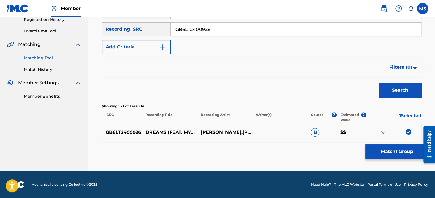
click at [398, 148] on button "Match 1 Group" at bounding box center [397, 151] width 63 height 14
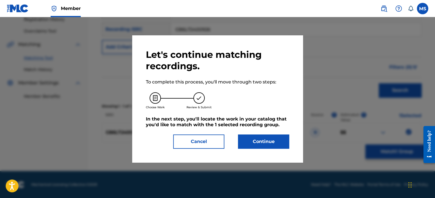
click at [264, 143] on button "Continue" at bounding box center [263, 141] width 51 height 14
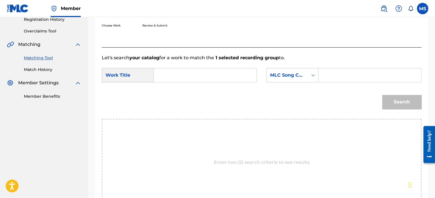
click at [218, 72] on input "Search Form" at bounding box center [205, 75] width 93 height 14
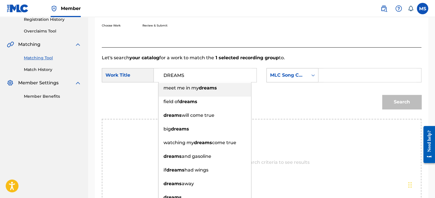
type input "DREAMS"
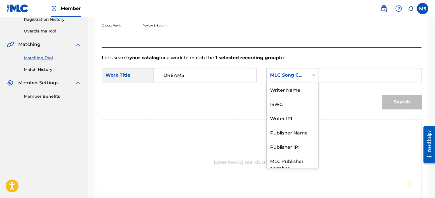
scroll to position [21, 0]
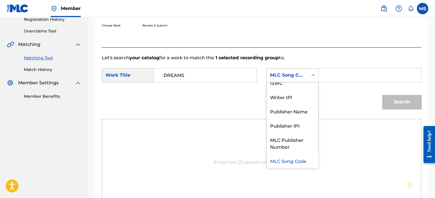
click at [285, 73] on div "MLC Song Code" at bounding box center [287, 75] width 34 height 7
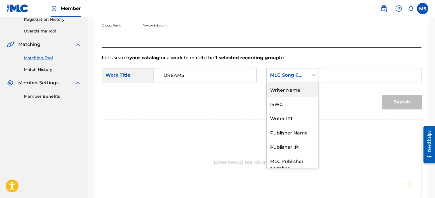
click at [293, 90] on div "Writer Name" at bounding box center [293, 89] width 52 height 14
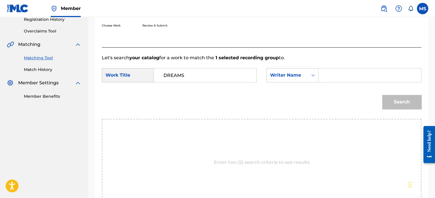
click at [327, 76] on input "Search Form" at bounding box center [370, 75] width 93 height 14
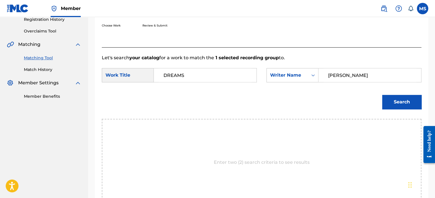
type input "[PERSON_NAME]"
click at [382, 95] on button "Search" at bounding box center [401, 102] width 39 height 14
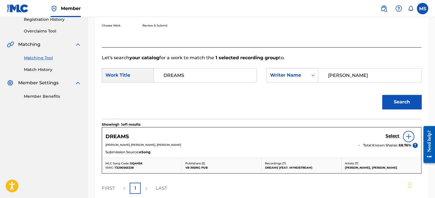
click at [390, 137] on h5 "Select" at bounding box center [393, 135] width 14 height 5
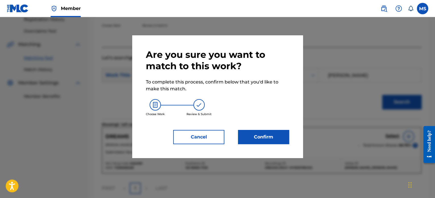
click at [263, 132] on button "Confirm" at bounding box center [263, 137] width 51 height 14
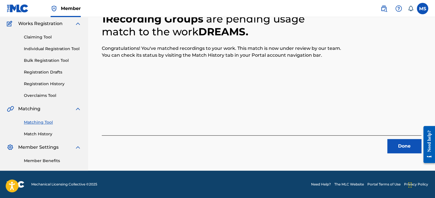
scroll to position [47, 0]
click at [404, 140] on button "Done" at bounding box center [405, 146] width 34 height 14
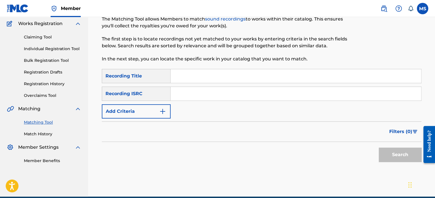
click at [188, 95] on input "Search Form" at bounding box center [296, 94] width 251 height 14
paste input "QZEQU2400855"
click at [379, 147] on button "Search" at bounding box center [400, 154] width 43 height 14
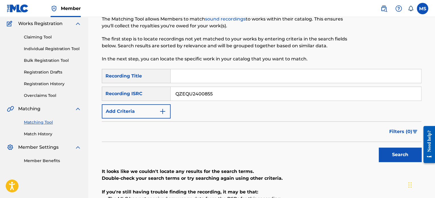
click at [379, 147] on button "Search" at bounding box center [400, 154] width 43 height 14
drag, startPoint x: 226, startPoint y: 92, endPoint x: 166, endPoint y: 90, distance: 60.1
click at [166, 90] on div "SearchWithCriteria3562a305-3104-46a7-b3c8-0d04c6b4f4cd Recording ISRC QZEQU2400…" at bounding box center [262, 94] width 320 height 14
paste input "GB6LT2400928"
type input "GB6LT2400928"
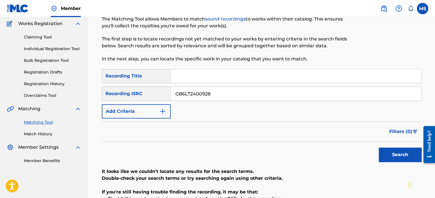
click at [379, 147] on button "Search" at bounding box center [400, 154] width 43 height 14
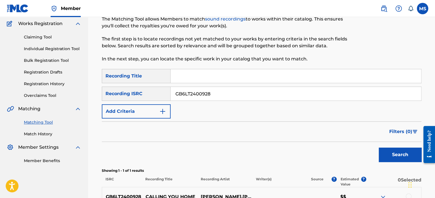
scroll to position [111, 0]
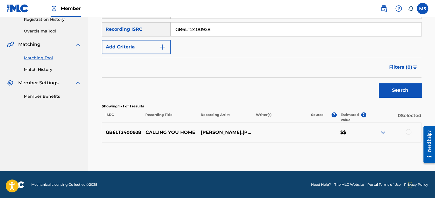
click at [411, 130] on div at bounding box center [393, 132] width 55 height 7
drag, startPoint x: 411, startPoint y: 131, endPoint x: 409, endPoint y: 127, distance: 3.8
click at [409, 127] on div "GB6LT2400928 CALLING YOU HOME [PERSON_NAME],[PERSON_NAME] $$" at bounding box center [262, 132] width 320 height 20
click at [407, 130] on div at bounding box center [409, 132] width 6 height 6
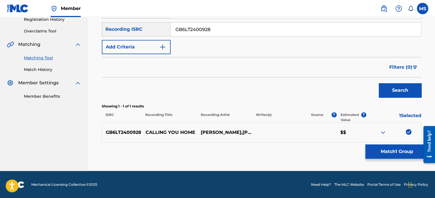
click at [393, 154] on button "Match 1 Group" at bounding box center [397, 151] width 63 height 14
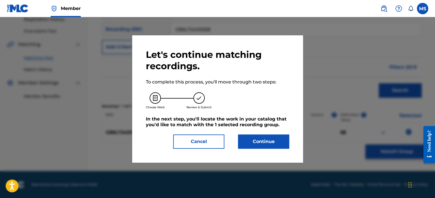
drag, startPoint x: 273, startPoint y: 140, endPoint x: 259, endPoint y: 147, distance: 15.9
click at [259, 147] on button "Continue" at bounding box center [263, 141] width 51 height 14
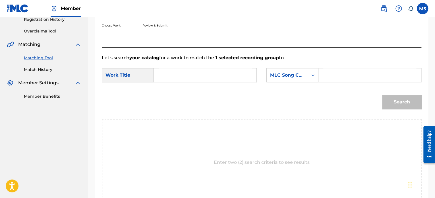
click at [174, 72] on input "Search Form" at bounding box center [205, 75] width 93 height 14
type input "calling you home"
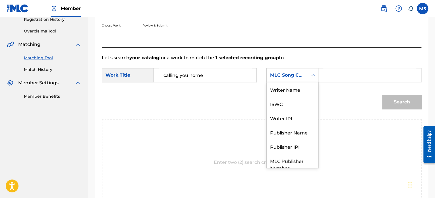
scroll to position [21, 0]
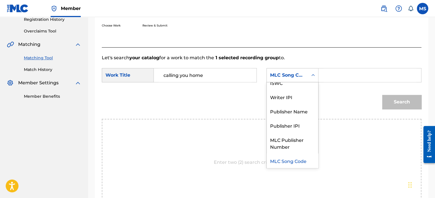
click at [285, 79] on div "MLC Song Code" at bounding box center [287, 75] width 41 height 11
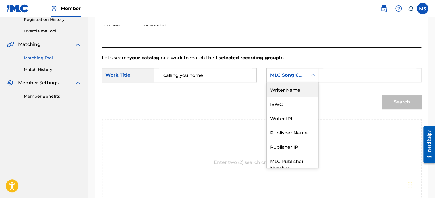
click at [287, 85] on div "Writer Name" at bounding box center [293, 89] width 52 height 14
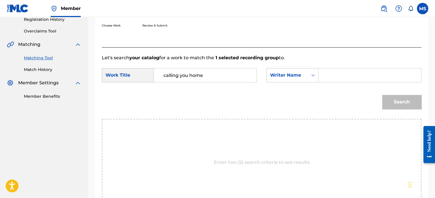
click at [323, 75] on div "Search Form" at bounding box center [370, 75] width 103 height 14
click at [329, 74] on input "Search Form" at bounding box center [370, 75] width 93 height 14
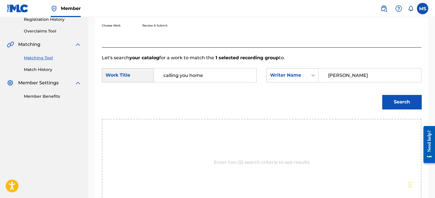
type input "[PERSON_NAME]"
click at [382, 95] on button "Search" at bounding box center [401, 102] width 39 height 14
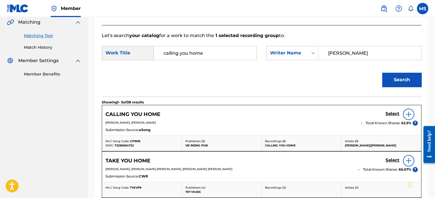
scroll to position [135, 0]
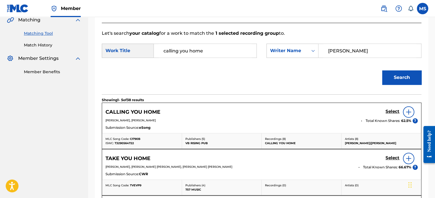
click at [392, 109] on h5 "Select" at bounding box center [393, 111] width 14 height 5
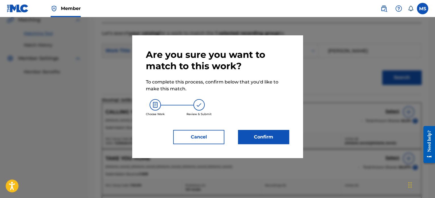
click at [272, 133] on button "Confirm" at bounding box center [263, 137] width 51 height 14
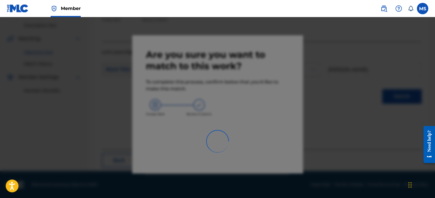
scroll to position [47, 0]
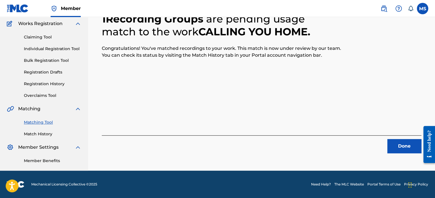
click at [406, 149] on button "Done" at bounding box center [405, 146] width 34 height 14
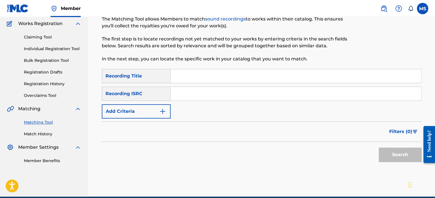
click at [194, 95] on input "Search Form" at bounding box center [296, 94] width 251 height 14
paste input "QZNJZ2421501"
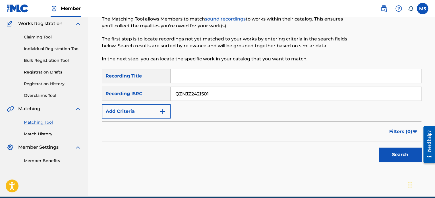
click at [379, 147] on button "Search" at bounding box center [400, 154] width 43 height 14
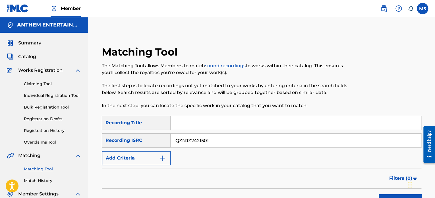
scroll to position [0, 0]
drag, startPoint x: 208, startPoint y: 139, endPoint x: 154, endPoint y: 153, distance: 55.8
click at [154, 153] on div "SearchWithCriteriaed4cfe05-230c-46d7-a7e8-89b3b9951e79 Recording Title SearchWi…" at bounding box center [262, 141] width 320 height 50
paste input "TCAGY2392138"
click at [379, 194] on button "Search" at bounding box center [400, 201] width 43 height 14
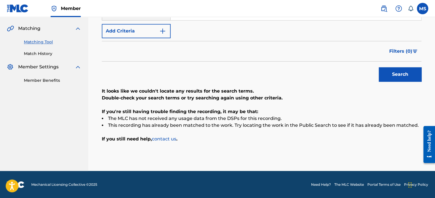
click at [379, 67] on button "Search" at bounding box center [400, 74] width 43 height 14
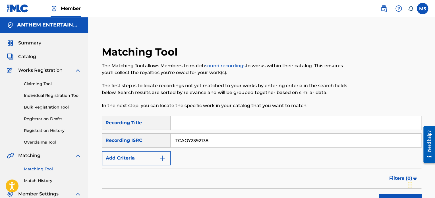
drag, startPoint x: 227, startPoint y: 138, endPoint x: 164, endPoint y: 139, distance: 63.5
click at [164, 139] on div "SearchWithCriteria3562a305-3104-46a7-b3c8-0d04c6b4f4cd Recording ISRC TCAGY2392…" at bounding box center [262, 140] width 320 height 14
paste input "IT2471913"
type input "TCAIT2471913"
click at [379, 194] on button "Search" at bounding box center [400, 201] width 43 height 14
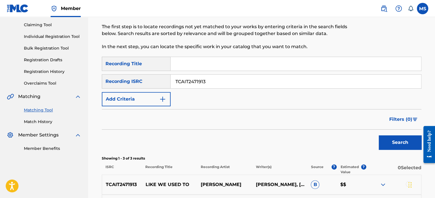
click at [379, 135] on button "Search" at bounding box center [400, 142] width 43 height 14
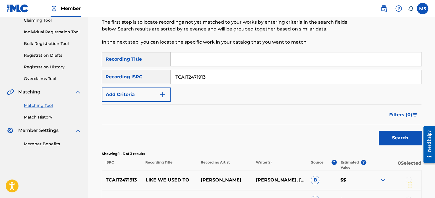
click at [379, 131] on button "Search" at bounding box center [400, 138] width 43 height 14
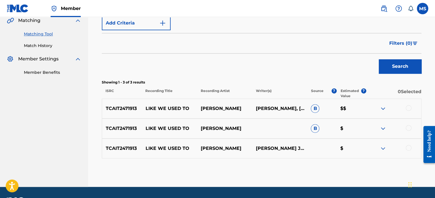
scroll to position [151, 0]
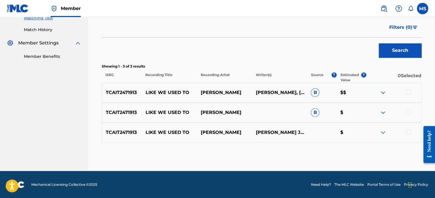
click at [410, 92] on div at bounding box center [409, 92] width 6 height 6
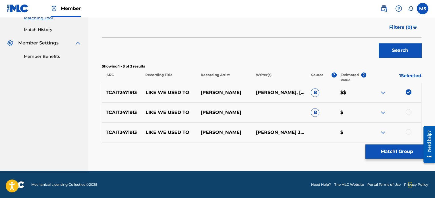
click at [389, 155] on button "Match 1 Group" at bounding box center [397, 151] width 63 height 14
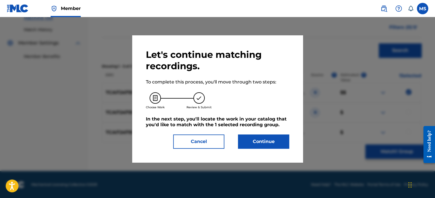
click at [269, 142] on button "Continue" at bounding box center [263, 141] width 51 height 14
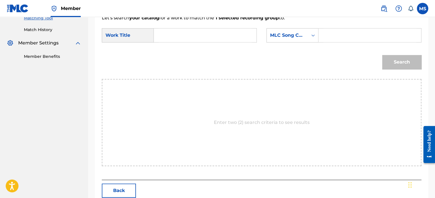
click at [175, 37] on input "Search Form" at bounding box center [205, 35] width 93 height 14
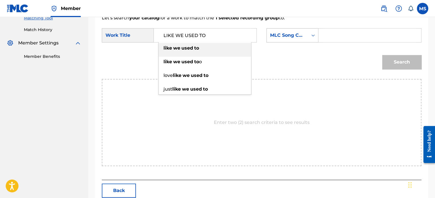
type input "LIKE WE USED TO"
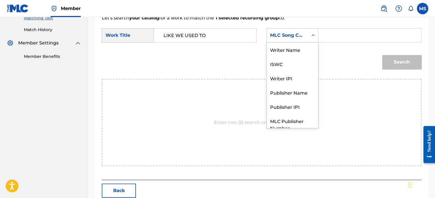
scroll to position [21, 0]
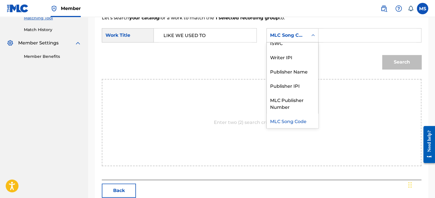
drag, startPoint x: 283, startPoint y: 32, endPoint x: 288, endPoint y: 86, distance: 53.8
click at [288, 42] on div "7 results available. Use Up and Down to choose options, press Enter to select t…" at bounding box center [293, 35] width 52 height 14
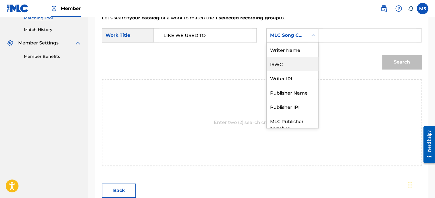
scroll to position [0, 0]
click at [287, 50] on div "Writer Name" at bounding box center [293, 49] width 52 height 14
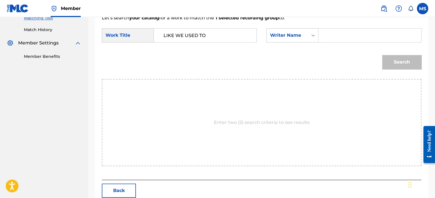
click at [323, 37] on div "Search Form" at bounding box center [370, 35] width 103 height 14
click at [335, 38] on input "Search Form" at bounding box center [370, 35] width 93 height 14
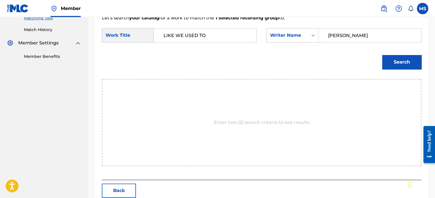
type input "[PERSON_NAME]"
click at [382, 55] on button "Search" at bounding box center [401, 62] width 39 height 14
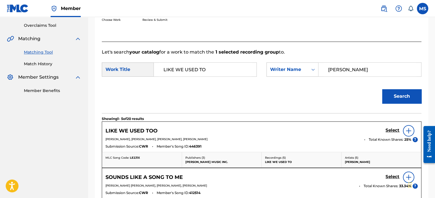
scroll to position [151, 0]
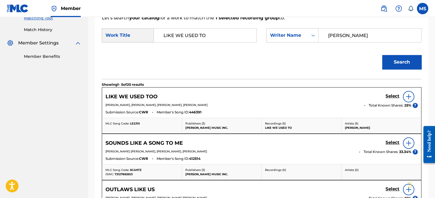
click at [394, 94] on h5 "Select" at bounding box center [393, 95] width 14 height 5
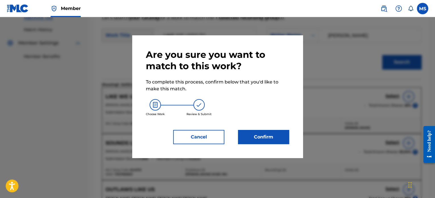
click at [265, 135] on button "Confirm" at bounding box center [263, 137] width 51 height 14
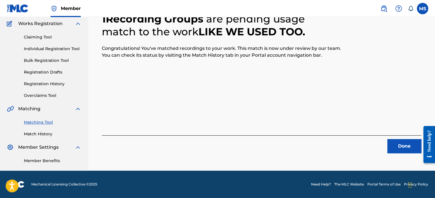
scroll to position [47, 0]
click at [407, 143] on button "Done" at bounding box center [405, 146] width 34 height 14
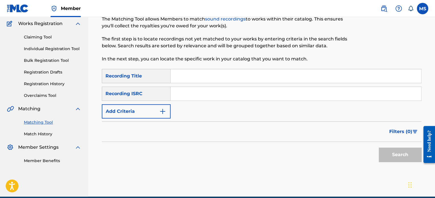
click at [190, 92] on input "Search Form" at bounding box center [296, 94] width 251 height 14
paste input "CACN42200024"
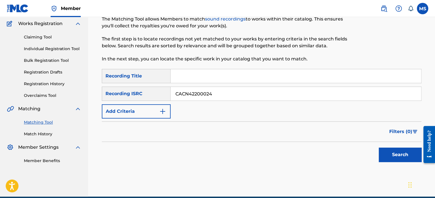
click at [379, 147] on button "Search" at bounding box center [400, 154] width 43 height 14
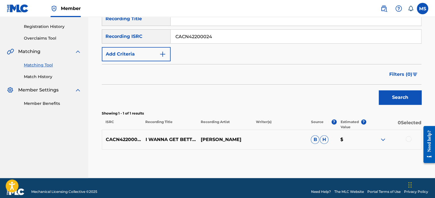
scroll to position [111, 0]
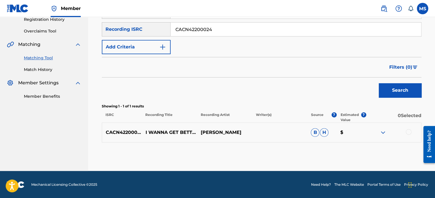
drag, startPoint x: 215, startPoint y: 29, endPoint x: 132, endPoint y: 24, distance: 83.9
click at [132, 24] on div "SearchWithCriteria3562a305-3104-46a7-b3c8-0d04c6b4f4cd Recording ISRC CACN42200…" at bounding box center [262, 29] width 320 height 14
paste input "TCAFW2156879"
type input "TCAFW2156879"
click at [379, 83] on button "Search" at bounding box center [400, 90] width 43 height 14
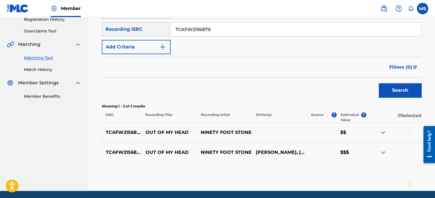
scroll to position [131, 0]
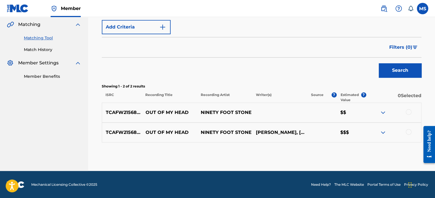
click at [406, 110] on div at bounding box center [409, 112] width 6 height 6
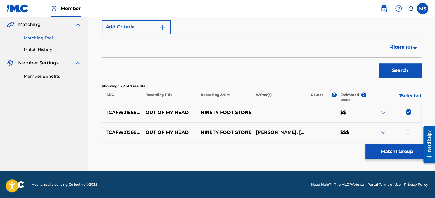
click at [407, 130] on div at bounding box center [409, 132] width 6 height 6
click at [403, 147] on button "Match 2 Groups" at bounding box center [397, 151] width 63 height 14
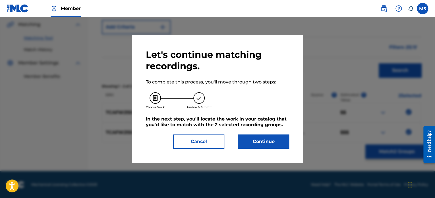
click at [262, 144] on button "Continue" at bounding box center [263, 141] width 51 height 14
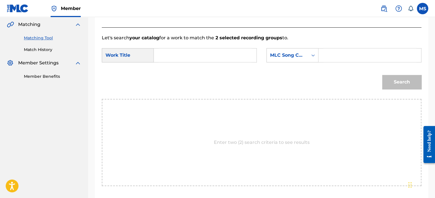
click at [202, 52] on input "Search Form" at bounding box center [205, 55] width 93 height 14
type input "OUT OF MY HEAD"
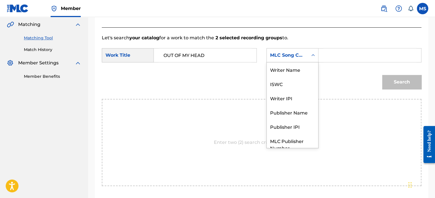
click at [279, 56] on div "MLC Song Code" at bounding box center [287, 55] width 34 height 7
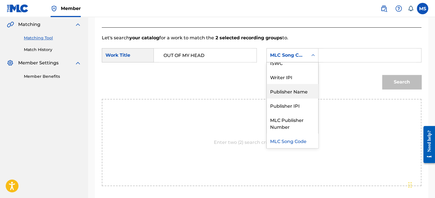
scroll to position [0, 0]
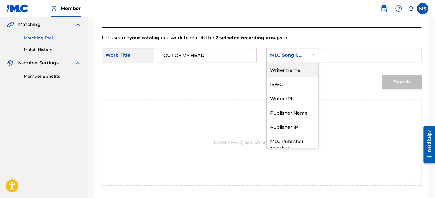
click at [289, 70] on div "Writer Name" at bounding box center [293, 69] width 52 height 14
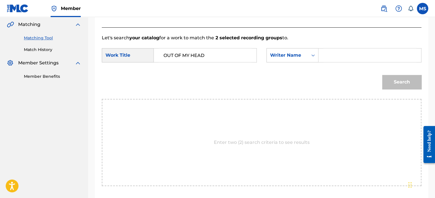
click at [336, 56] on input "Search Form" at bounding box center [370, 55] width 93 height 14
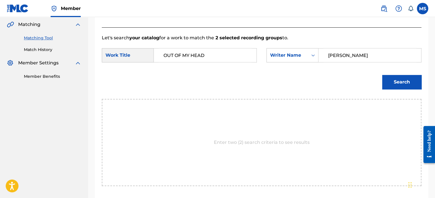
type input "[PERSON_NAME]"
click at [382, 75] on button "Search" at bounding box center [401, 82] width 39 height 14
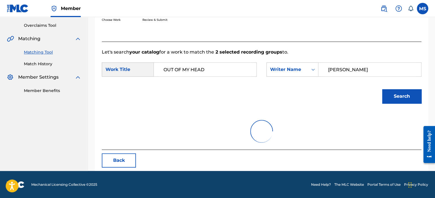
scroll to position [131, 0]
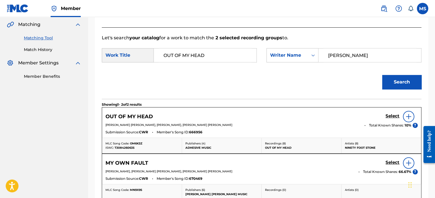
click at [392, 115] on h5 "Select" at bounding box center [393, 115] width 14 height 5
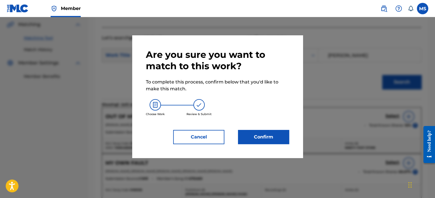
click at [266, 132] on button "Confirm" at bounding box center [263, 137] width 51 height 14
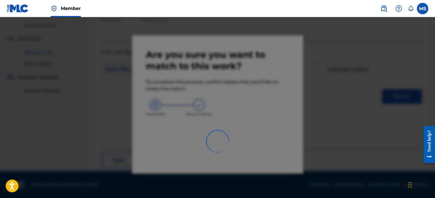
scroll to position [47, 0]
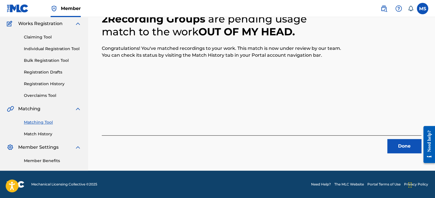
click at [396, 152] on button "Done" at bounding box center [405, 146] width 34 height 14
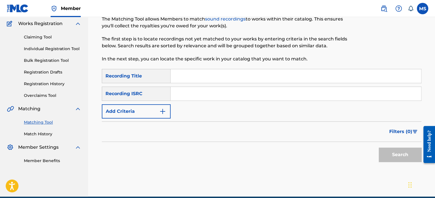
click at [198, 96] on input "Search Form" at bounding box center [296, 94] width 251 height 14
paste input "FRX452222236"
click at [379, 147] on button "Search" at bounding box center [400, 154] width 43 height 14
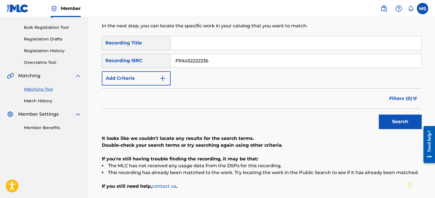
scroll to position [80, 0]
click at [379, 114] on button "Search" at bounding box center [400, 121] width 43 height 14
drag, startPoint x: 212, startPoint y: 62, endPoint x: 151, endPoint y: 58, distance: 60.5
click at [151, 58] on div "SearchWithCriteria3562a305-3104-46a7-b3c8-0d04c6b4f4cd Recording ISRC FRX452222…" at bounding box center [262, 60] width 320 height 14
paste input "QM6N22438347"
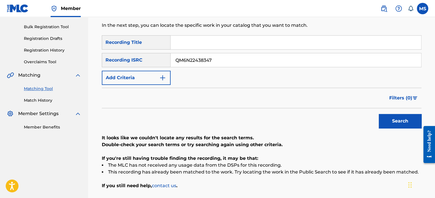
click at [379, 114] on button "Search" at bounding box center [400, 121] width 43 height 14
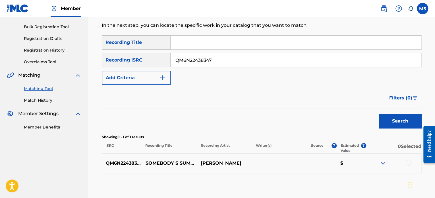
drag, startPoint x: 222, startPoint y: 57, endPoint x: 151, endPoint y: 58, distance: 70.6
click at [151, 58] on div "SearchWithCriteria3562a305-3104-46a7-b3c8-0d04c6b4f4cd Recording ISRC QM6N22438…" at bounding box center [262, 60] width 320 height 14
paste input "QZS7J246110"
click at [379, 114] on button "Search" at bounding box center [400, 121] width 43 height 14
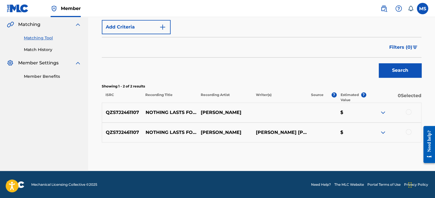
scroll to position [81, 0]
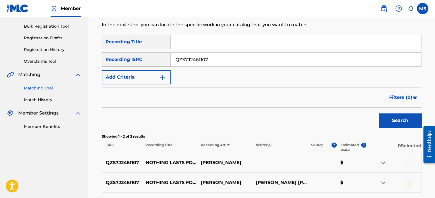
drag, startPoint x: 221, startPoint y: 62, endPoint x: 170, endPoint y: 64, distance: 50.1
click at [170, 64] on div "SearchWithCriteria3562a305-3104-46a7-b3c8-0d04c6b4f4cd Recording ISRC QZS7J2461…" at bounding box center [262, 59] width 320 height 14
paste input "CACN42200006"
click at [379, 113] on button "Search" at bounding box center [400, 120] width 43 height 14
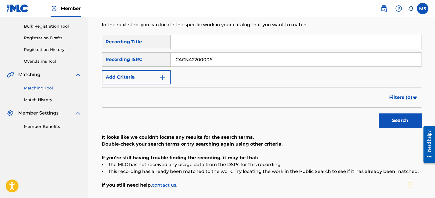
drag, startPoint x: 226, startPoint y: 60, endPoint x: 157, endPoint y: 61, distance: 69.5
click at [157, 61] on div "SearchWithCriteria3562a305-3104-46a7-b3c8-0d04c6b4f4cd Recording ISRC CACN42200…" at bounding box center [262, 59] width 320 height 14
paste input "QZFYZ2368434"
type input "QZFYZ2368434"
click at [379, 113] on button "Search" at bounding box center [400, 120] width 43 height 14
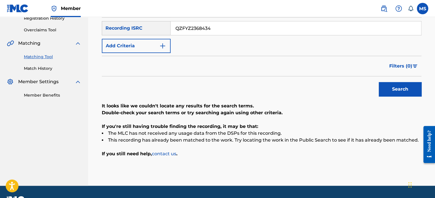
scroll to position [0, 0]
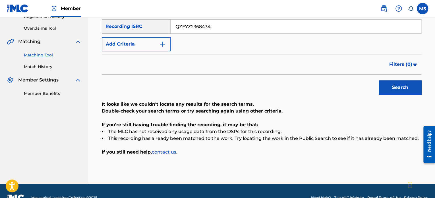
click at [406, 85] on button "Search" at bounding box center [400, 87] width 43 height 14
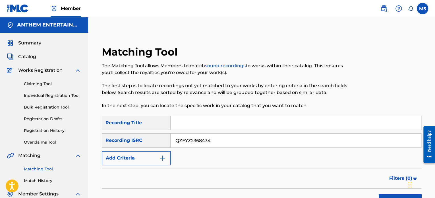
click at [32, 43] on span "Summary" at bounding box center [29, 43] width 23 height 7
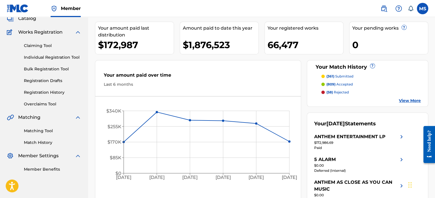
scroll to position [85, 0]
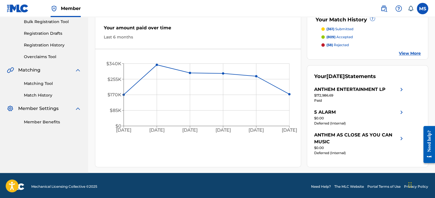
click at [34, 82] on link "Matching Tool" at bounding box center [52, 84] width 57 height 6
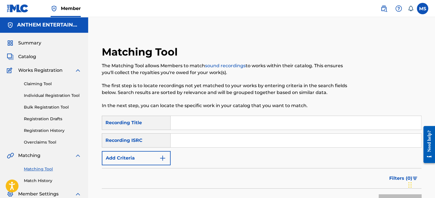
click at [189, 136] on input "Search Form" at bounding box center [296, 140] width 251 height 14
paste input "QMRSZ2302767"
click at [379, 194] on button "Search" at bounding box center [400, 201] width 43 height 14
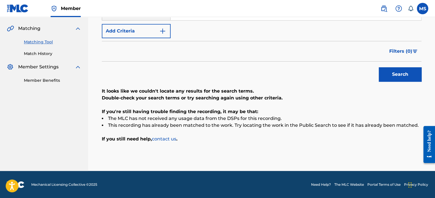
click at [382, 76] on button "Search" at bounding box center [400, 74] width 43 height 14
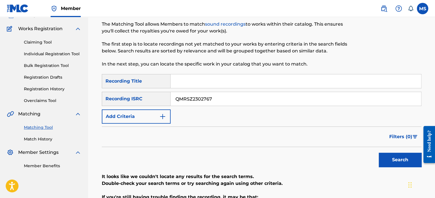
drag, startPoint x: 230, startPoint y: 100, endPoint x: 166, endPoint y: 102, distance: 64.1
click at [166, 102] on div "SearchWithCriteria3562a305-3104-46a7-b3c8-0d04c6b4f4cd Recording ISRC QMRSZ2302…" at bounding box center [262, 99] width 320 height 14
paste input "AUIYA2400005"
type input "AUIYA2400005"
click at [379, 153] on button "Search" at bounding box center [400, 160] width 43 height 14
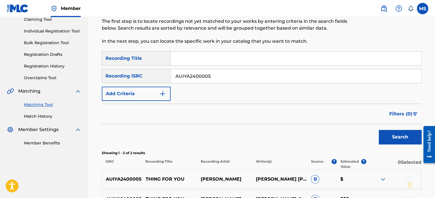
scroll to position [131, 0]
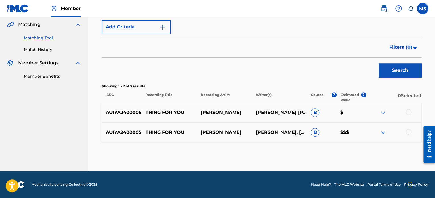
click at [410, 131] on div at bounding box center [409, 132] width 6 height 6
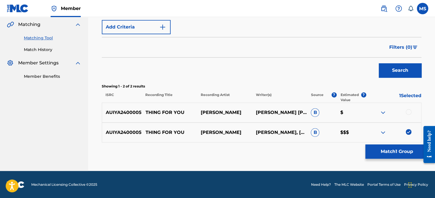
click at [377, 151] on button "Match 1 Group" at bounding box center [397, 151] width 63 height 14
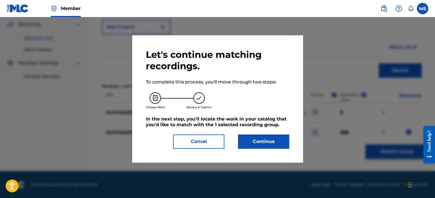
click at [273, 140] on button "Continue" at bounding box center [263, 141] width 51 height 14
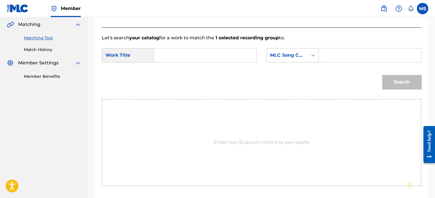
click at [188, 52] on input "Search Form" at bounding box center [205, 55] width 93 height 14
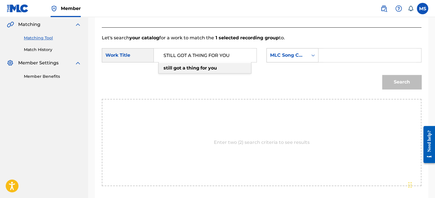
type input "STILL GOT A THING FOR YOU"
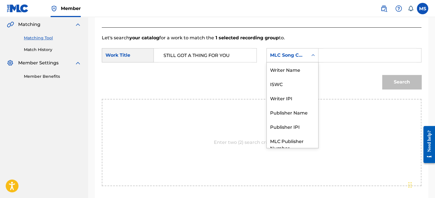
click at [282, 60] on div "MLC Song Code" at bounding box center [287, 55] width 41 height 11
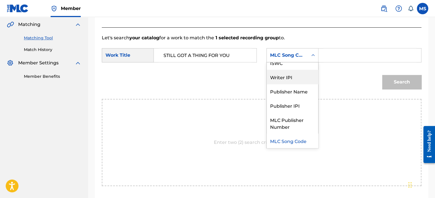
scroll to position [0, 0]
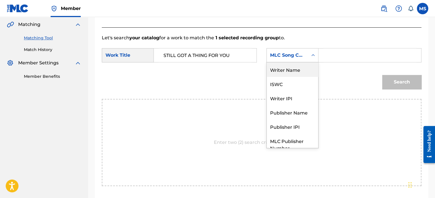
click at [287, 72] on div "Writer Name" at bounding box center [293, 69] width 52 height 14
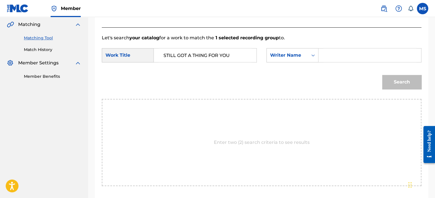
click at [327, 59] on input "Search Form" at bounding box center [370, 55] width 93 height 14
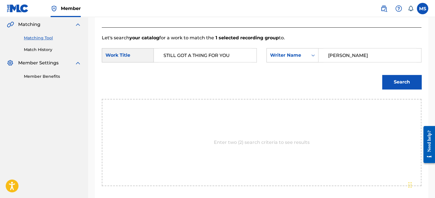
type input "[PERSON_NAME]"
click at [382, 75] on button "Search" at bounding box center [401, 82] width 39 height 14
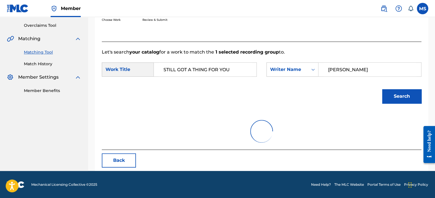
scroll to position [131, 0]
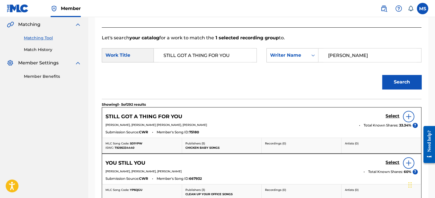
click at [391, 115] on h5 "Select" at bounding box center [393, 115] width 14 height 5
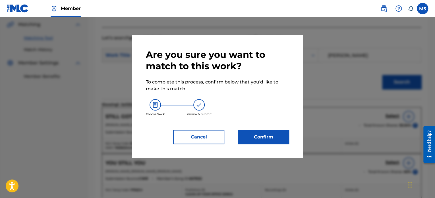
click at [282, 131] on button "Confirm" at bounding box center [263, 137] width 51 height 14
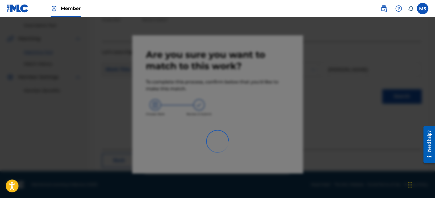
scroll to position [47, 0]
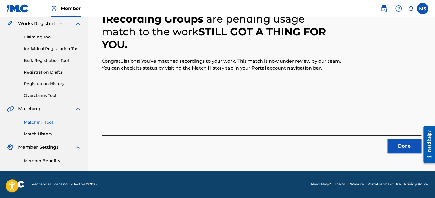
click at [400, 144] on button "Done" at bounding box center [405, 146] width 34 height 14
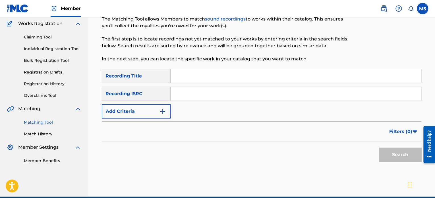
click at [184, 96] on input "Search Form" at bounding box center [296, 94] width 251 height 14
paste input "QZA7T1700246"
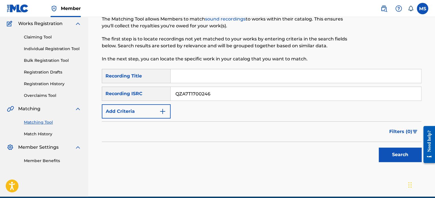
click at [379, 147] on button "Search" at bounding box center [400, 154] width 43 height 14
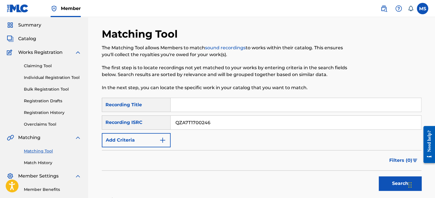
scroll to position [17, 0]
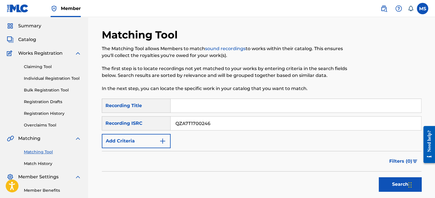
drag, startPoint x: 222, startPoint y: 123, endPoint x: 151, endPoint y: 123, distance: 70.9
click at [151, 123] on div "SearchWithCriteria3562a305-3104-46a7-b3c8-0d04c6b4f4cd Recording ISRC QZA7T1700…" at bounding box center [262, 123] width 320 height 14
paste input "CACN42300022"
click at [379, 177] on button "Search" at bounding box center [400, 184] width 43 height 14
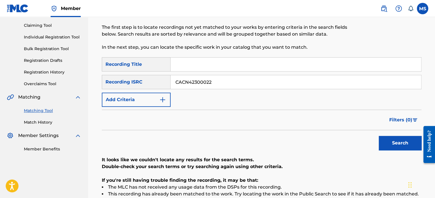
scroll to position [102, 0]
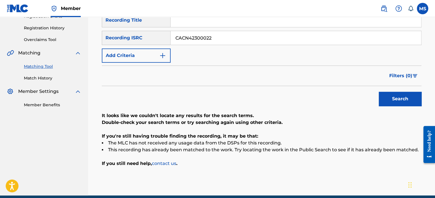
click at [379, 92] on button "Search" at bounding box center [400, 99] width 43 height 14
click at [428, 97] on div "Matching Tool The Matching Tool allows Members to match sound recordings to wor…" at bounding box center [262, 69] width 334 height 252
click at [403, 95] on button "Search" at bounding box center [400, 99] width 43 height 14
drag, startPoint x: 221, startPoint y: 40, endPoint x: 147, endPoint y: 30, distance: 74.6
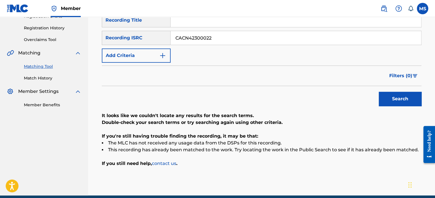
click at [147, 30] on div "SearchWithCriteriaed4cfe05-230c-46d7-a7e8-89b3b9951e79 Recording Title SearchWi…" at bounding box center [262, 38] width 320 height 50
paste input "QM24S2401150"
click at [379, 92] on button "Search" at bounding box center [400, 99] width 43 height 14
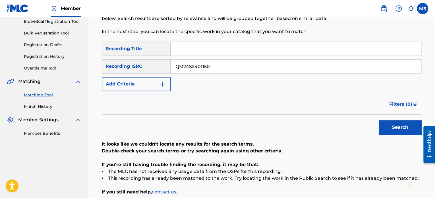
drag, startPoint x: 215, startPoint y: 69, endPoint x: 104, endPoint y: 67, distance: 111.6
click at [104, 67] on div "SearchWithCriteria3562a305-3104-46a7-b3c8-0d04c6b4f4cd Recording ISRC QM24S2401…" at bounding box center [262, 66] width 320 height 14
paste input "ZA7T1700243"
click at [379, 120] on button "Search" at bounding box center [400, 127] width 43 height 14
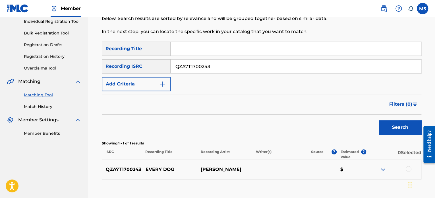
scroll to position [111, 0]
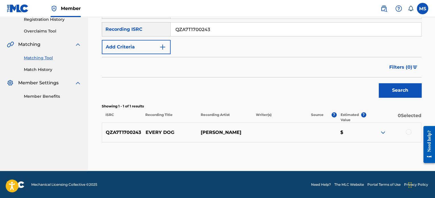
drag, startPoint x: 227, startPoint y: 28, endPoint x: 85, endPoint y: 19, distance: 142.0
click at [85, 19] on main "ANTHEM ENTERTAINMENT LP Summary Catalog Works Registration Claiming Tool Indivi…" at bounding box center [217, 38] width 435 height 265
paste input "CA3SH1600092"
click at [379, 83] on button "Search" at bounding box center [400, 90] width 43 height 14
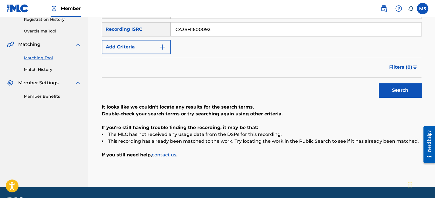
click at [388, 90] on button "Search" at bounding box center [400, 90] width 43 height 14
click at [387, 90] on button "Search" at bounding box center [400, 90] width 43 height 14
drag, startPoint x: 231, startPoint y: 32, endPoint x: 174, endPoint y: 30, distance: 56.7
click at [174, 30] on input "CA3SH1600092" at bounding box center [296, 29] width 251 height 14
paste input "USL4Q2331973"
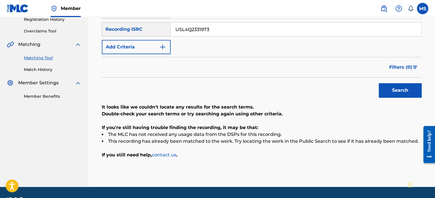
click at [379, 83] on button "Search" at bounding box center [400, 90] width 43 height 14
drag, startPoint x: 212, startPoint y: 30, endPoint x: 142, endPoint y: 28, distance: 70.3
click at [142, 28] on div "SearchWithCriteria3562a305-3104-46a7-b3c8-0d04c6b4f4cd Recording ISRC USL4Q2331…" at bounding box center [262, 29] width 320 height 14
paste input "CAM371802632"
click at [379, 83] on button "Search" at bounding box center [400, 90] width 43 height 14
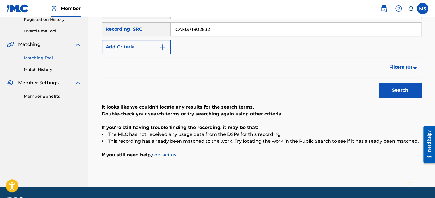
drag, startPoint x: 213, startPoint y: 28, endPoint x: 152, endPoint y: 28, distance: 61.5
click at [152, 28] on div "SearchWithCriteria3562a305-3104-46a7-b3c8-0d04c6b4f4cd Recording ISRC CAM371802…" at bounding box center [262, 29] width 320 height 14
paste input "USUM71319646"
click at [379, 83] on button "Search" at bounding box center [400, 90] width 43 height 14
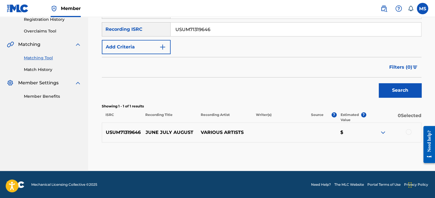
drag, startPoint x: 214, startPoint y: 31, endPoint x: 115, endPoint y: 30, distance: 99.3
click at [115, 30] on div "SearchWithCriteria3562a305-3104-46a7-b3c8-0d04c6b4f4cd Recording ISRC USUM71319…" at bounding box center [262, 29] width 320 height 14
paste input "CAM372300314"
type input "CAM372300314"
click at [379, 83] on button "Search" at bounding box center [400, 90] width 43 height 14
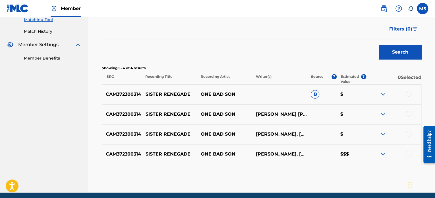
scroll to position [171, 0]
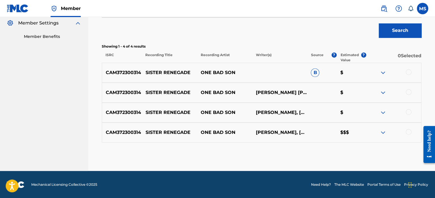
click at [410, 131] on div at bounding box center [409, 132] width 6 height 6
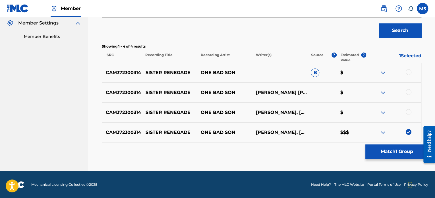
click at [401, 148] on button "Match 1 Group" at bounding box center [397, 151] width 63 height 14
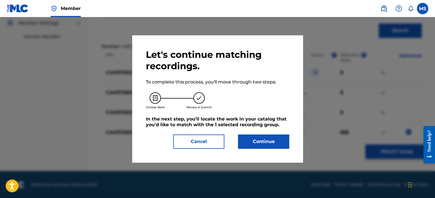
click at [266, 144] on button "Continue" at bounding box center [263, 141] width 51 height 14
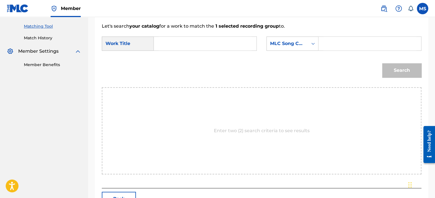
scroll to position [142, 0]
click at [198, 44] on input "Search Form" at bounding box center [205, 44] width 93 height 14
type input "SISTER RENEGADE"
click at [293, 38] on div "MLC Song Code" at bounding box center [287, 43] width 41 height 11
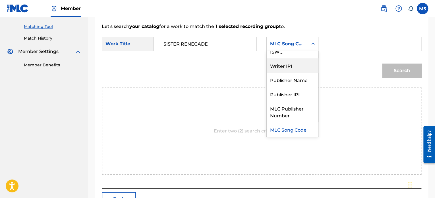
scroll to position [0, 0]
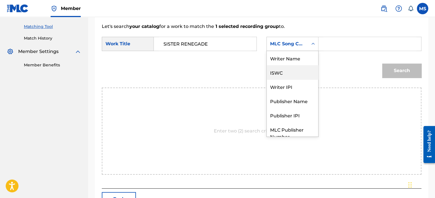
click at [298, 63] on div "Writer Name" at bounding box center [293, 58] width 52 height 14
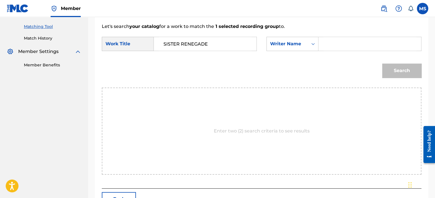
click at [347, 47] on input "Search Form" at bounding box center [370, 44] width 93 height 14
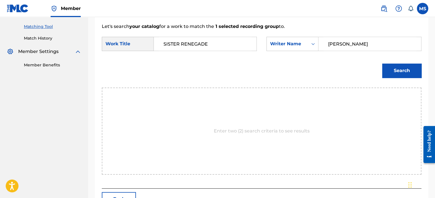
type input "[PERSON_NAME]"
click at [382, 63] on button "Search" at bounding box center [401, 70] width 39 height 14
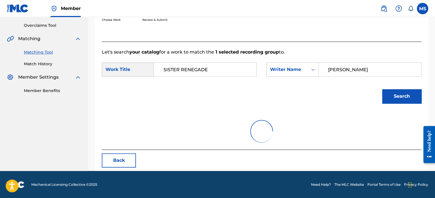
scroll to position [142, 0]
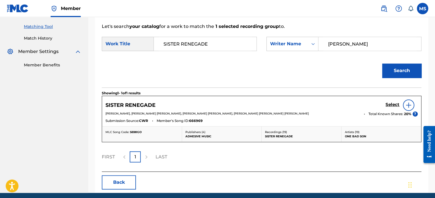
click at [391, 105] on h5 "Select" at bounding box center [393, 104] width 14 height 5
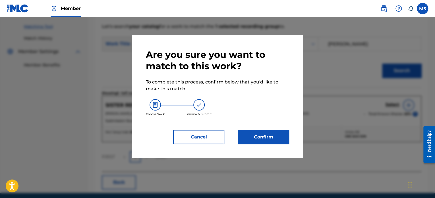
click at [266, 133] on button "Confirm" at bounding box center [263, 137] width 51 height 14
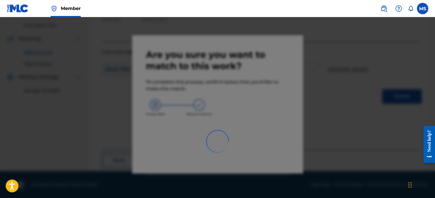
scroll to position [47, 0]
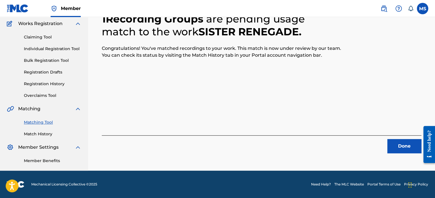
click at [408, 145] on button "Done" at bounding box center [405, 146] width 34 height 14
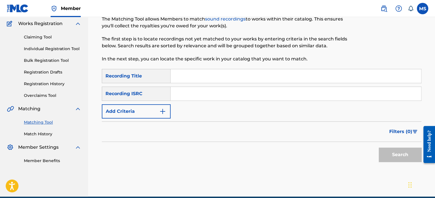
click at [182, 92] on input "Search Form" at bounding box center [296, 94] width 251 height 14
paste input "FRX202279765"
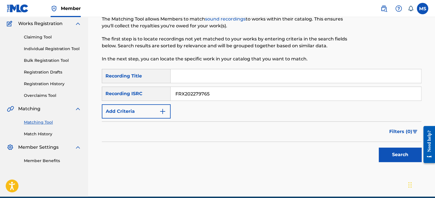
click at [379, 147] on button "Search" at bounding box center [400, 154] width 43 height 14
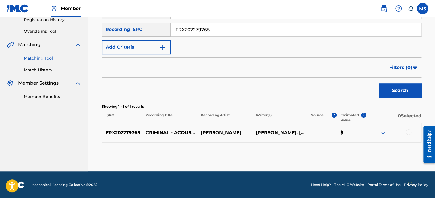
scroll to position [111, 0]
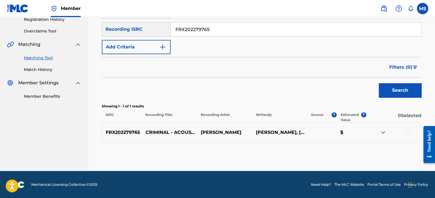
drag, startPoint x: 236, startPoint y: 28, endPoint x: 159, endPoint y: 24, distance: 77.8
click at [159, 24] on div "SearchWithCriteria3562a305-3104-46a7-b3c8-0d04c6b4f4cd Recording ISRC FRX202279…" at bounding box center [262, 29] width 320 height 14
paste input "QM6N22056744"
click at [379, 83] on button "Search" at bounding box center [400, 90] width 43 height 14
drag, startPoint x: 231, startPoint y: 28, endPoint x: 167, endPoint y: 28, distance: 63.7
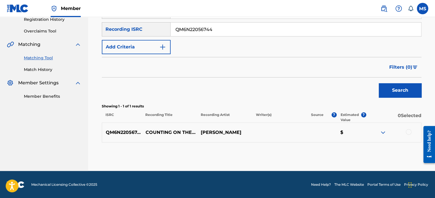
click at [167, 28] on div "SearchWithCriteria3562a305-3104-46a7-b3c8-0d04c6b4f4cd Recording ISRC QM6N22056…" at bounding box center [262, 29] width 320 height 14
paste input "QZTV3236473"
click at [379, 83] on button "Search" at bounding box center [400, 90] width 43 height 14
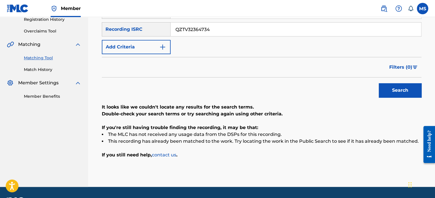
click at [379, 83] on button "Search" at bounding box center [400, 90] width 43 height 14
drag, startPoint x: 219, startPoint y: 28, endPoint x: 108, endPoint y: 26, distance: 110.7
click at [108, 26] on div "SearchWithCriteria3562a305-3104-46a7-b3c8-0d04c6b4f4cd Recording ISRC QZTV32364…" at bounding box center [262, 29] width 320 height 14
paste input "CAMVM2400006"
click at [379, 83] on button "Search" at bounding box center [400, 90] width 43 height 14
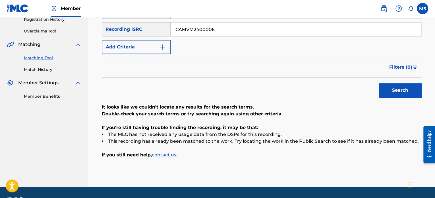
click at [379, 83] on button "Search" at bounding box center [400, 90] width 43 height 14
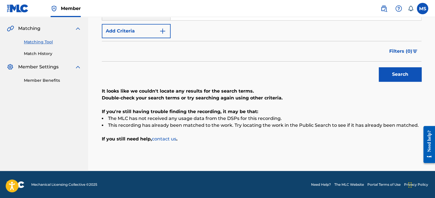
click at [391, 71] on button "Search" at bounding box center [400, 74] width 43 height 14
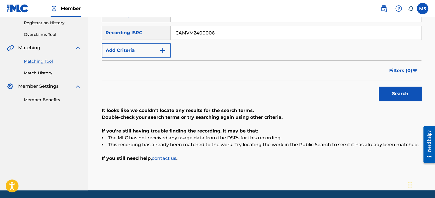
scroll to position [98, 0]
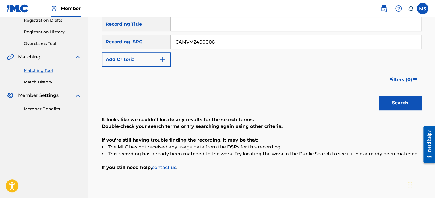
drag, startPoint x: 229, startPoint y: 42, endPoint x: 139, endPoint y: 38, distance: 90.3
click at [140, 40] on div "SearchWithCriteria3562a305-3104-46a7-b3c8-0d04c6b4f4cd Recording ISRC CAMVM2400…" at bounding box center [262, 42] width 320 height 14
paste input "AUAB02400338"
click at [379, 96] on button "Search" at bounding box center [400, 103] width 43 height 14
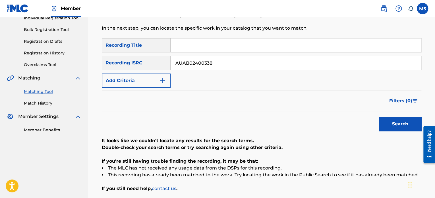
scroll to position [42, 0]
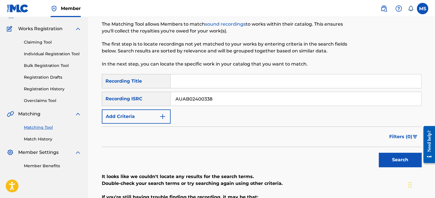
drag, startPoint x: 227, startPoint y: 100, endPoint x: 57, endPoint y: 89, distance: 169.6
click at [57, 89] on main "ANTHEM ENTERTAINMENT LP Summary Catalog Works Registration Claiming Tool Indivi…" at bounding box center [217, 116] width 435 height 281
paste input "QZA7T1700250"
click at [379, 153] on button "Search" at bounding box center [400, 160] width 43 height 14
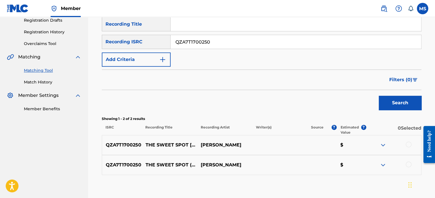
scroll to position [74, 0]
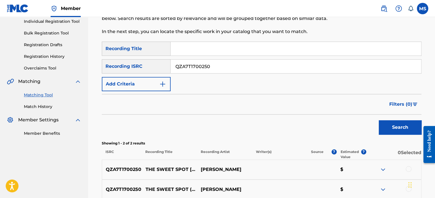
drag, startPoint x: 213, startPoint y: 64, endPoint x: 112, endPoint y: 61, distance: 101.3
click at [112, 61] on div "SearchWithCriteria3562a305-3104-46a7-b3c8-0d04c6b4f4cd Recording ISRC QZA7T1700…" at bounding box center [262, 66] width 320 height 14
paste input "US7VG2470287"
click at [379, 120] on button "Search" at bounding box center [400, 127] width 43 height 14
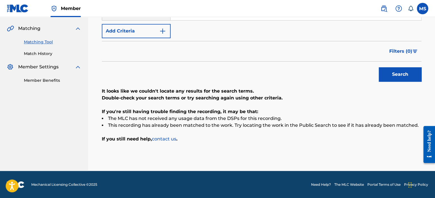
click at [398, 70] on button "Search" at bounding box center [400, 74] width 43 height 14
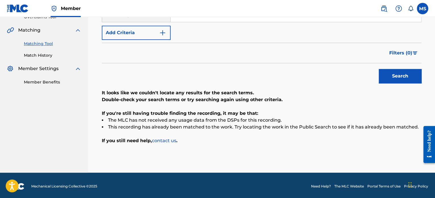
scroll to position [70, 0]
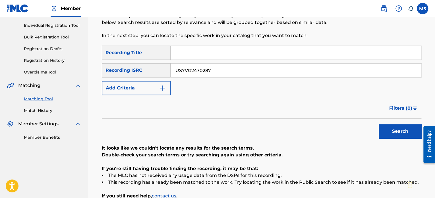
drag, startPoint x: 229, startPoint y: 70, endPoint x: 109, endPoint y: 71, distance: 119.8
click at [109, 71] on div "SearchWithCriteria3562a305-3104-46a7-b3c8-0d04c6b4f4cd Recording ISRC US7VG2470…" at bounding box center [262, 70] width 320 height 14
paste input "MH92388505"
click at [379, 124] on button "Search" at bounding box center [400, 131] width 43 height 14
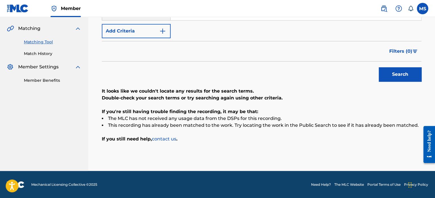
click at [406, 75] on button "Search" at bounding box center [400, 74] width 43 height 14
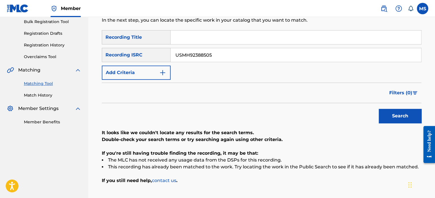
scroll to position [42, 0]
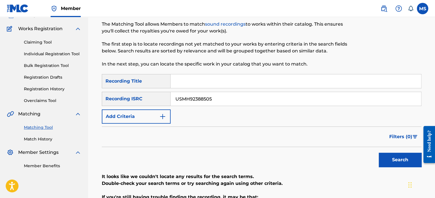
drag, startPoint x: 225, startPoint y: 99, endPoint x: 160, endPoint y: 98, distance: 65.2
click at [160, 98] on div "SearchWithCriteria3562a305-3104-46a7-b3c8-0d04c6b4f4cd Recording ISRC USMH92388…" at bounding box center [262, 99] width 320 height 14
paste input "GBWUL2463268"
click at [379, 153] on button "Search" at bounding box center [400, 160] width 43 height 14
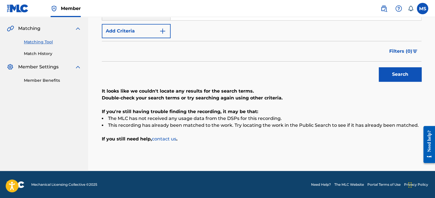
click at [402, 74] on button "Search" at bounding box center [400, 74] width 43 height 14
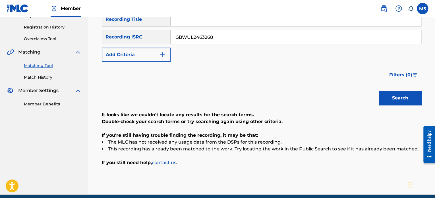
scroll to position [70, 0]
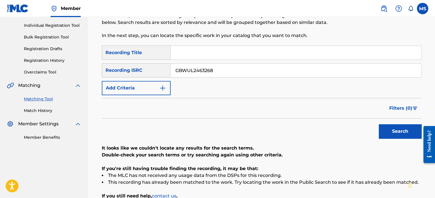
drag, startPoint x: 219, startPoint y: 74, endPoint x: 151, endPoint y: 74, distance: 67.4
click at [151, 74] on div "SearchWithCriteria3562a305-3104-46a7-b3c8-0d04c6b4f4cd Recording ISRC GBWUL2463…" at bounding box center [262, 70] width 320 height 14
paste input "CBE7N2400002"
click at [379, 124] on button "Search" at bounding box center [400, 131] width 43 height 14
click at [394, 131] on button "Search" at bounding box center [400, 131] width 43 height 14
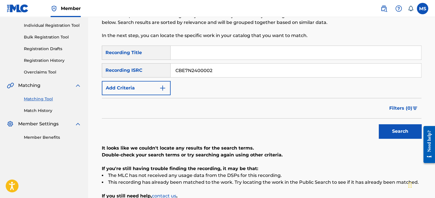
drag, startPoint x: 228, startPoint y: 69, endPoint x: 81, endPoint y: 73, distance: 146.9
click at [81, 73] on main "ANTHEM ENTERTAINMENT LP Summary Catalog Works Registration Claiming Tool Indivi…" at bounding box center [217, 87] width 435 height 281
paste input "QZA7T170024"
click at [379, 124] on button "Search" at bounding box center [400, 131] width 43 height 14
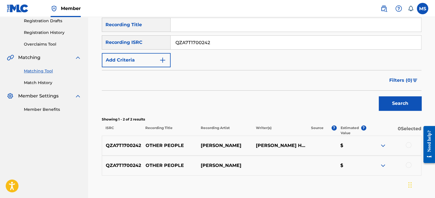
scroll to position [74, 0]
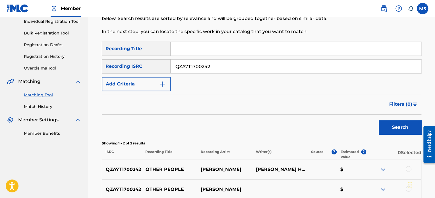
drag, startPoint x: 204, startPoint y: 67, endPoint x: 176, endPoint y: 67, distance: 27.6
click at [176, 67] on input "QZA7T1700242" at bounding box center [296, 66] width 251 height 14
paste input "USRC12301828"
click at [379, 120] on button "Search" at bounding box center [400, 127] width 43 height 14
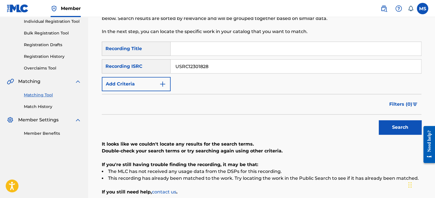
click at [398, 130] on button "Search" at bounding box center [400, 127] width 43 height 14
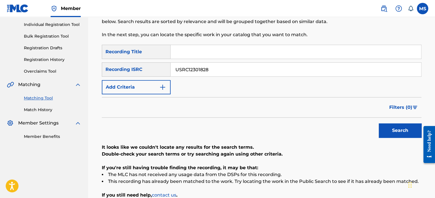
scroll to position [70, 0]
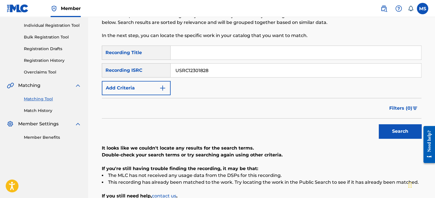
drag, startPoint x: 228, startPoint y: 69, endPoint x: 166, endPoint y: 71, distance: 61.8
click at [166, 71] on div "SearchWithCriteria3562a305-3104-46a7-b3c8-0d04c6b4f4cd Recording ISRC USRC12301…" at bounding box center [262, 70] width 320 height 14
paste input "QZA7T1700244"
click at [379, 124] on button "Search" at bounding box center [400, 131] width 43 height 14
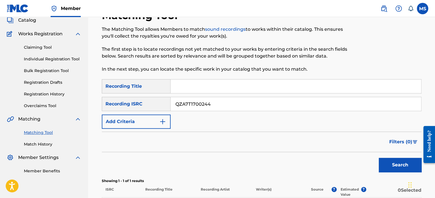
scroll to position [0, 0]
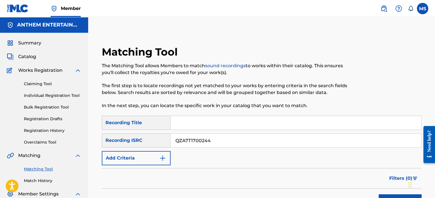
drag, startPoint x: 220, startPoint y: 140, endPoint x: 148, endPoint y: 135, distance: 72.1
click at [148, 135] on div "SearchWithCriteria3562a305-3104-46a7-b3c8-0d04c6b4f4cd Recording ISRC QZA7T1700…" at bounding box center [262, 140] width 320 height 14
paste input "1"
type input "QZA7T1700241"
click at [379, 194] on button "Search" at bounding box center [400, 201] width 43 height 14
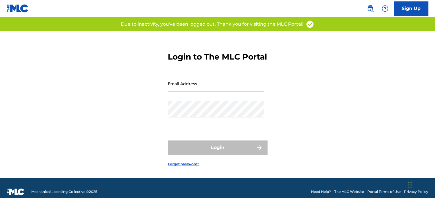
drag, startPoint x: 181, startPoint y: 91, endPoint x: 184, endPoint y: 93, distance: 3.2
click at [181, 91] on input "Email Address" at bounding box center [216, 83] width 96 height 16
drag, startPoint x: 251, startPoint y: 94, endPoint x: 162, endPoint y: 95, distance: 89.4
click at [162, 95] on div "Login to The MLC Portal Email Address mscodeller@anthementertainment.com Passwo…" at bounding box center [217, 104] width 398 height 147
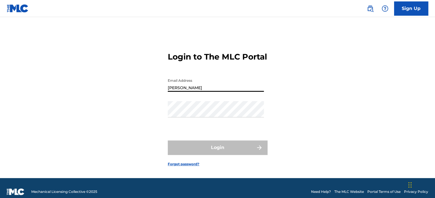
type input "matthew@anthem.music"
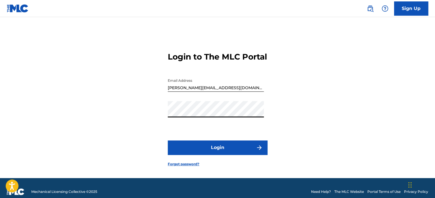
click at [168, 140] on button "Login" at bounding box center [218, 147] width 100 height 14
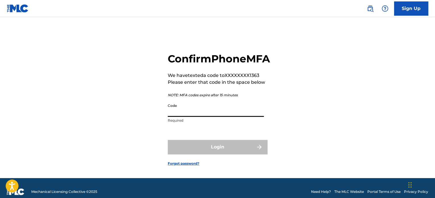
click at [200, 116] on input "Code" at bounding box center [216, 108] width 96 height 16
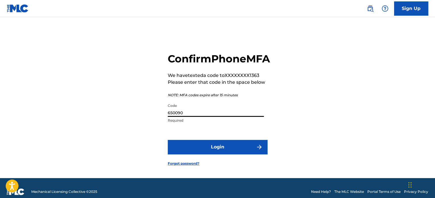
type input "650090"
click at [168, 140] on button "Login" at bounding box center [218, 147] width 100 height 14
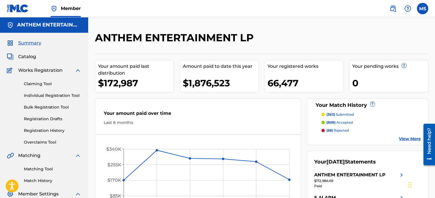
click at [39, 169] on link "Matching Tool" at bounding box center [52, 169] width 57 height 6
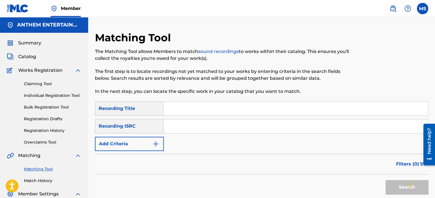
click at [198, 128] on input "Search Form" at bounding box center [296, 126] width 264 height 14
paste input "QZA7T1700241"
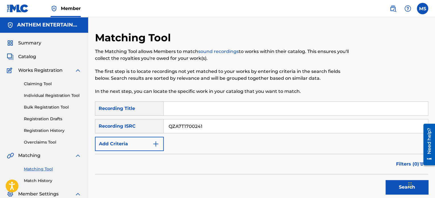
click at [386, 180] on button "Search" at bounding box center [407, 187] width 43 height 14
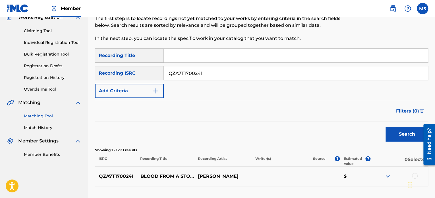
scroll to position [97, 0]
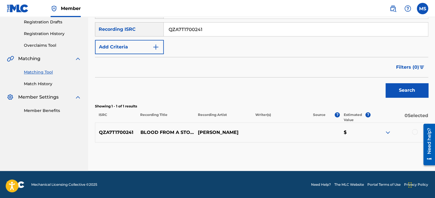
drag, startPoint x: 216, startPoint y: 29, endPoint x: 137, endPoint y: 33, distance: 78.9
click at [137, 33] on div "SearchWithCriteriafcf72cba-b111-4a0e-b4ac-7a7a304948f3 Recording ISRC QZA7T1700…" at bounding box center [262, 29] width 334 height 14
paste input "US38Y2309754"
click at [386, 83] on button "Search" at bounding box center [407, 90] width 43 height 14
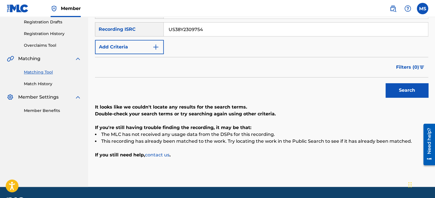
click at [395, 90] on button "Search" at bounding box center [407, 90] width 43 height 14
drag, startPoint x: 223, startPoint y: 32, endPoint x: 117, endPoint y: 22, distance: 106.3
click at [117, 22] on div "SearchWithCriteriafcf72cba-b111-4a0e-b4ac-7a7a304948f3 Recording ISRC US38Y2309…" at bounding box center [262, 29] width 334 height 14
paste input "AUCZC2300003"
click at [386, 83] on button "Search" at bounding box center [407, 90] width 43 height 14
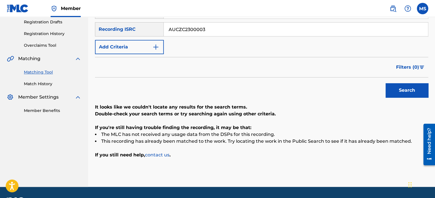
click at [386, 83] on button "Search" at bounding box center [407, 90] width 43 height 14
drag, startPoint x: 181, startPoint y: 27, endPoint x: 138, endPoint y: 23, distance: 43.2
click at [138, 23] on div "SearchWithCriteriafcf72cba-b111-4a0e-b4ac-7a7a304948f3 Recording ISRC AUCZC2300…" at bounding box center [262, 29] width 334 height 14
paste input "US3X52453002"
click at [386, 83] on button "Search" at bounding box center [407, 90] width 43 height 14
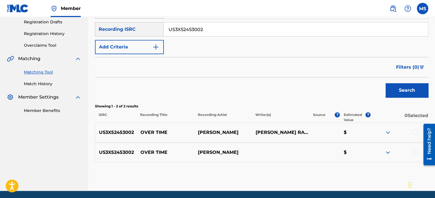
drag, startPoint x: 219, startPoint y: 32, endPoint x: 115, endPoint y: 20, distance: 104.6
click at [115, 20] on div "SearchWithCriteria410de7bc-6bf7-44a5-baa0-543966f67c80 Recording Title SearchWi…" at bounding box center [262, 30] width 334 height 50
paste input "QZXY22400012"
type input "QZXY22400012"
click at [386, 83] on button "Search" at bounding box center [407, 90] width 43 height 14
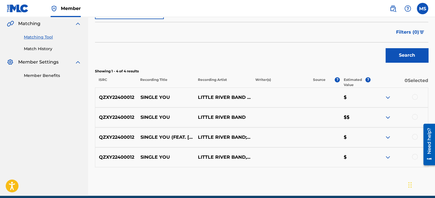
scroll to position [157, 0]
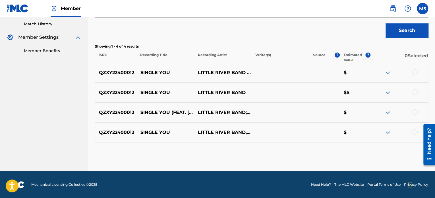
click at [415, 91] on div at bounding box center [415, 92] width 6 height 6
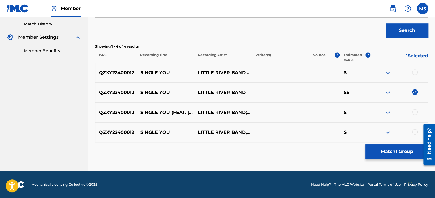
click at [387, 148] on button "Match 1 Group" at bounding box center [397, 151] width 63 height 14
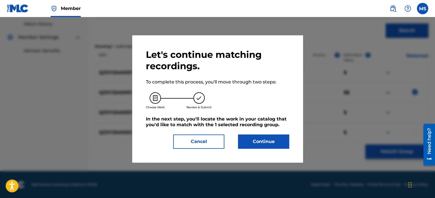
click at [250, 136] on button "Continue" at bounding box center [263, 141] width 51 height 14
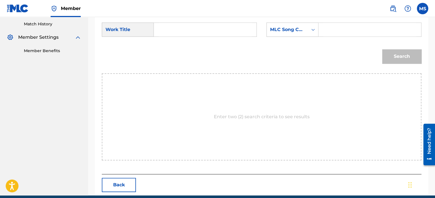
click at [178, 34] on input "Search Form" at bounding box center [205, 30] width 93 height 14
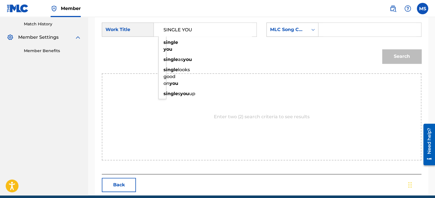
type input "SINGLE YOU"
click at [297, 28] on div "MLC Song Code" at bounding box center [287, 29] width 34 height 7
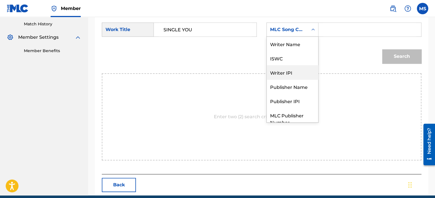
scroll to position [0, 0]
click at [289, 44] on div "Writer Name" at bounding box center [293, 44] width 52 height 14
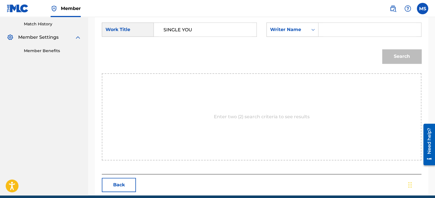
click at [330, 32] on input "Search Form" at bounding box center [370, 30] width 93 height 14
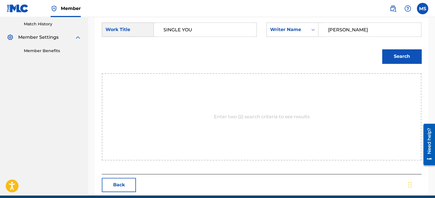
type input "BRIAN WHITE"
click at [382, 49] on button "Search" at bounding box center [401, 56] width 39 height 14
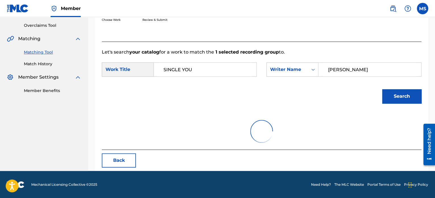
scroll to position [157, 0]
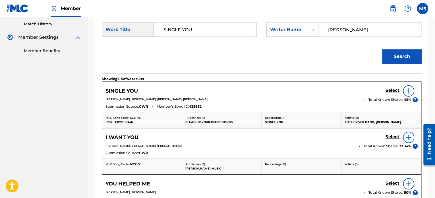
click at [392, 89] on h5 "Select" at bounding box center [393, 90] width 14 height 5
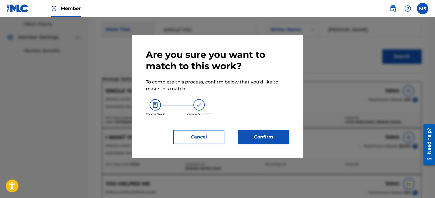
click at [266, 133] on button "Confirm" at bounding box center [263, 137] width 51 height 14
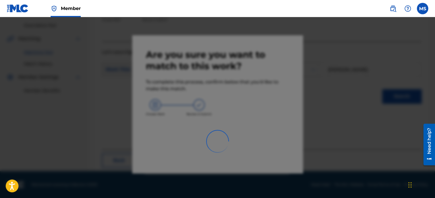
scroll to position [47, 0]
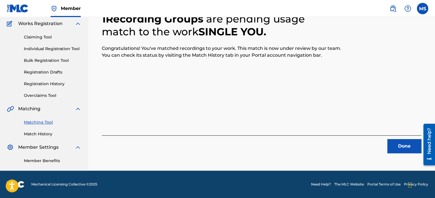
click at [398, 146] on button "Done" at bounding box center [405, 146] width 34 height 14
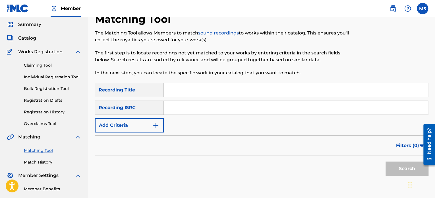
scroll to position [0, 0]
